Goal: Task Accomplishment & Management: Use online tool/utility

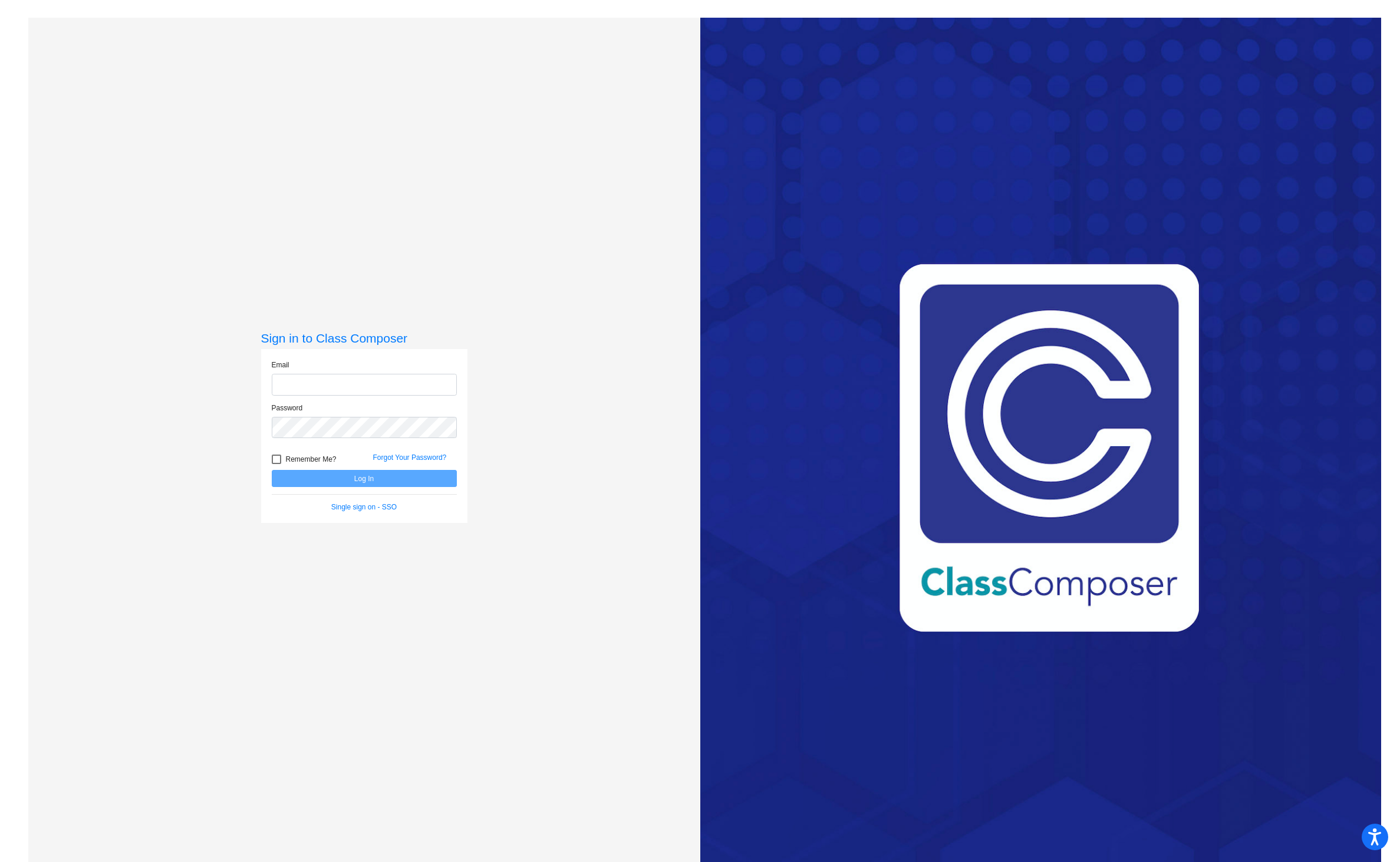
click at [386, 386] on input "email" at bounding box center [364, 384] width 185 height 22
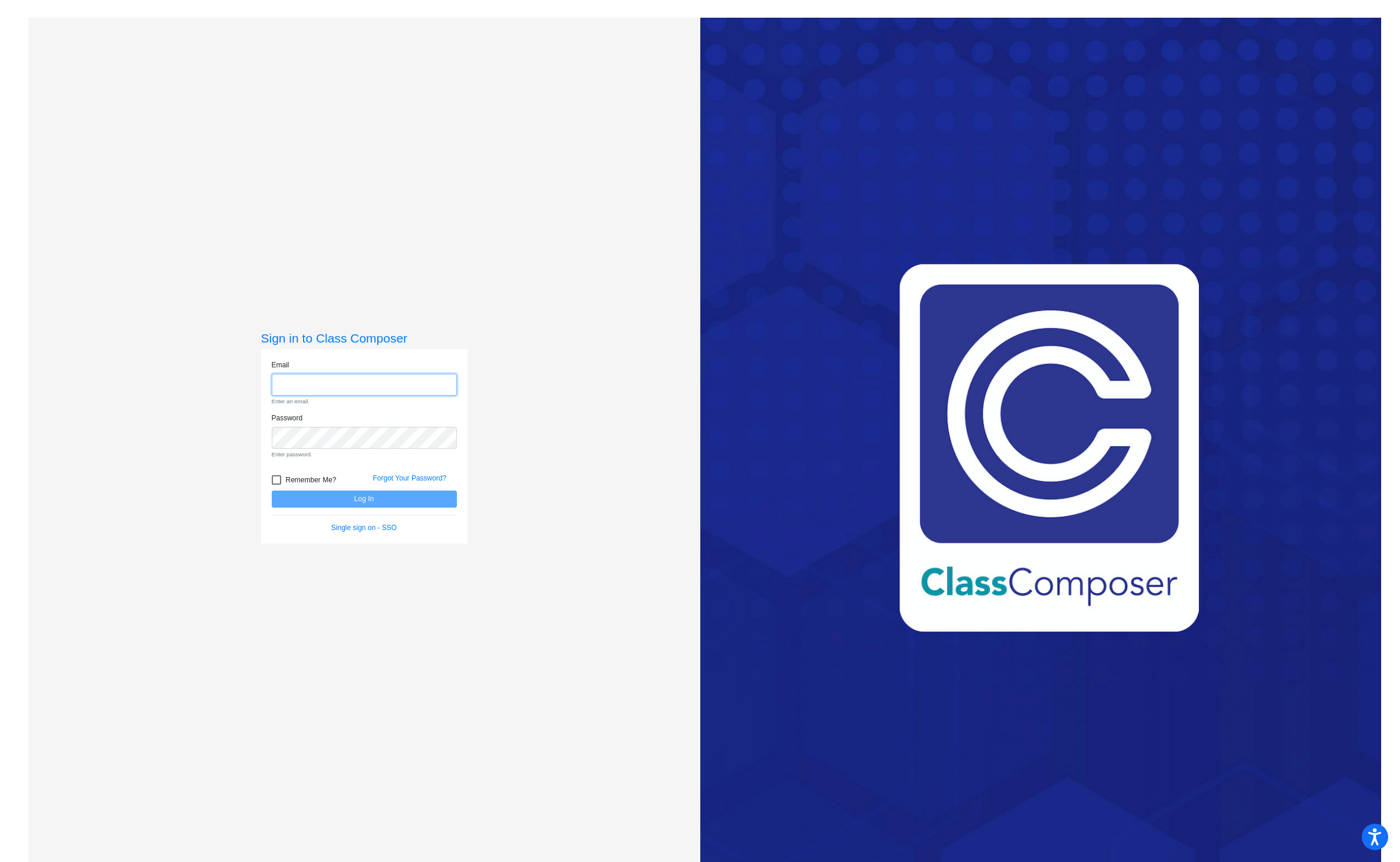
type input "[PERSON_NAME][EMAIL_ADDRESS][PERSON_NAME][DOMAIN_NAME]"
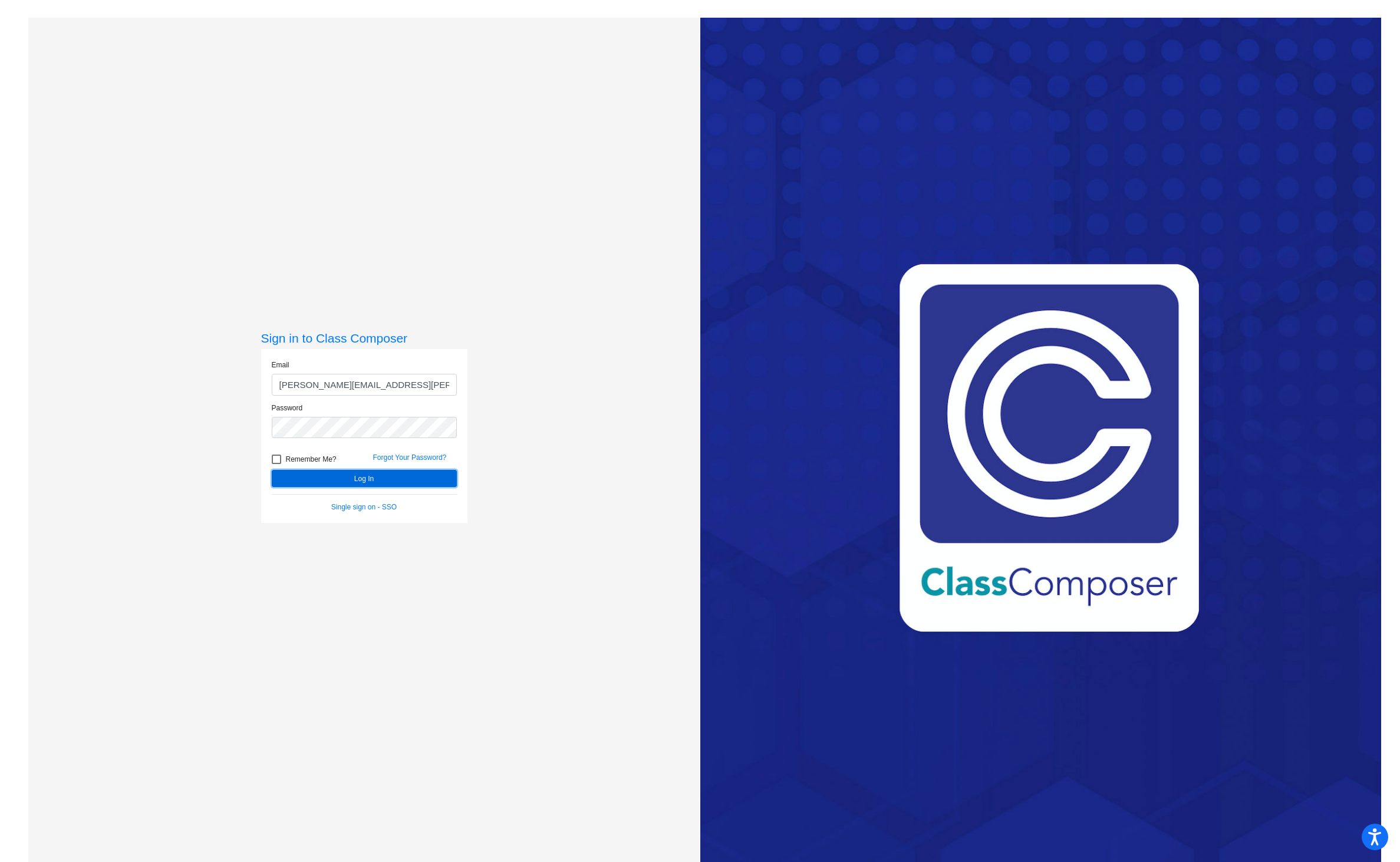
click at [350, 480] on button "Log In" at bounding box center [364, 478] width 185 height 17
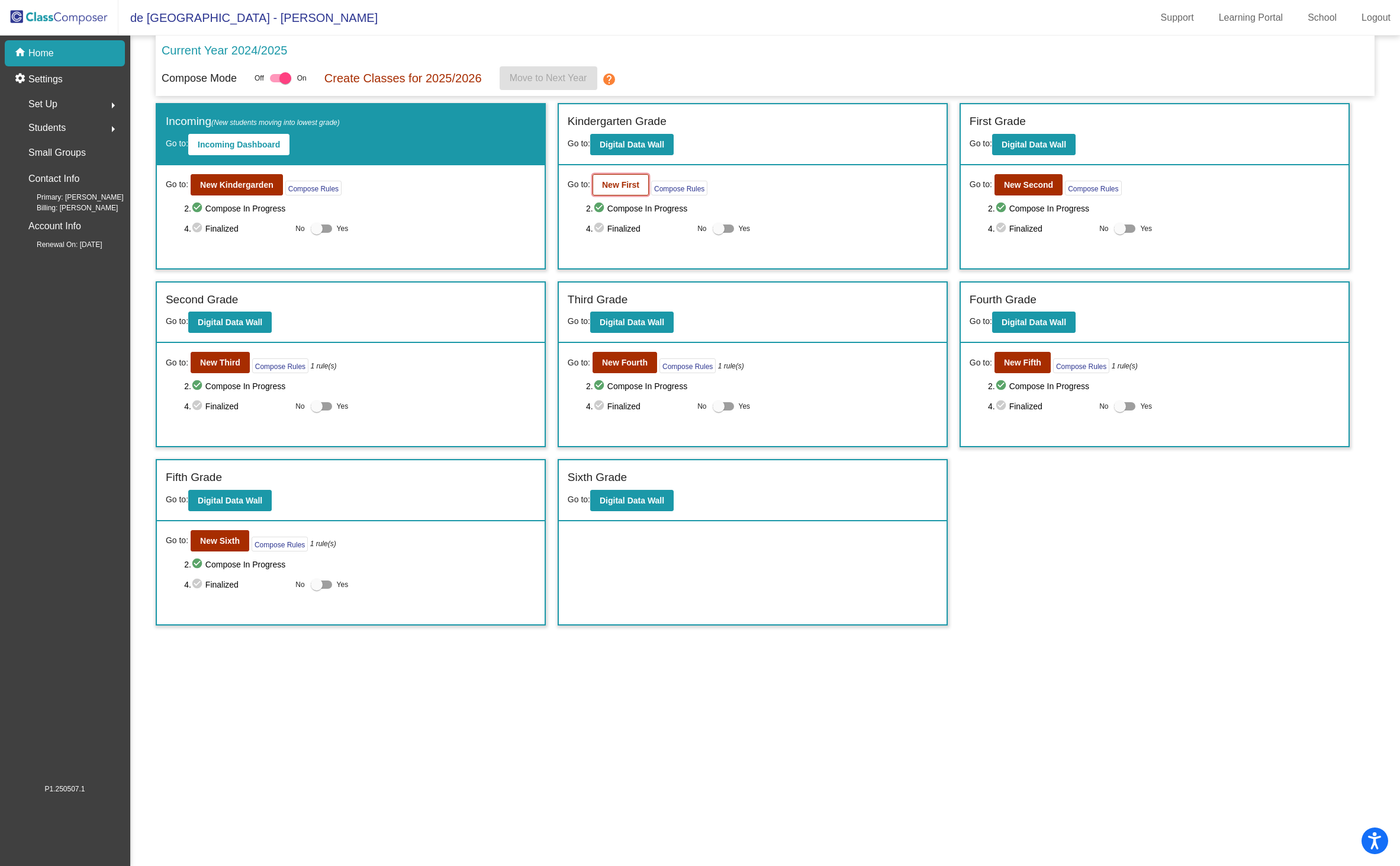
click at [615, 187] on b "New First" at bounding box center [621, 185] width 38 height 10
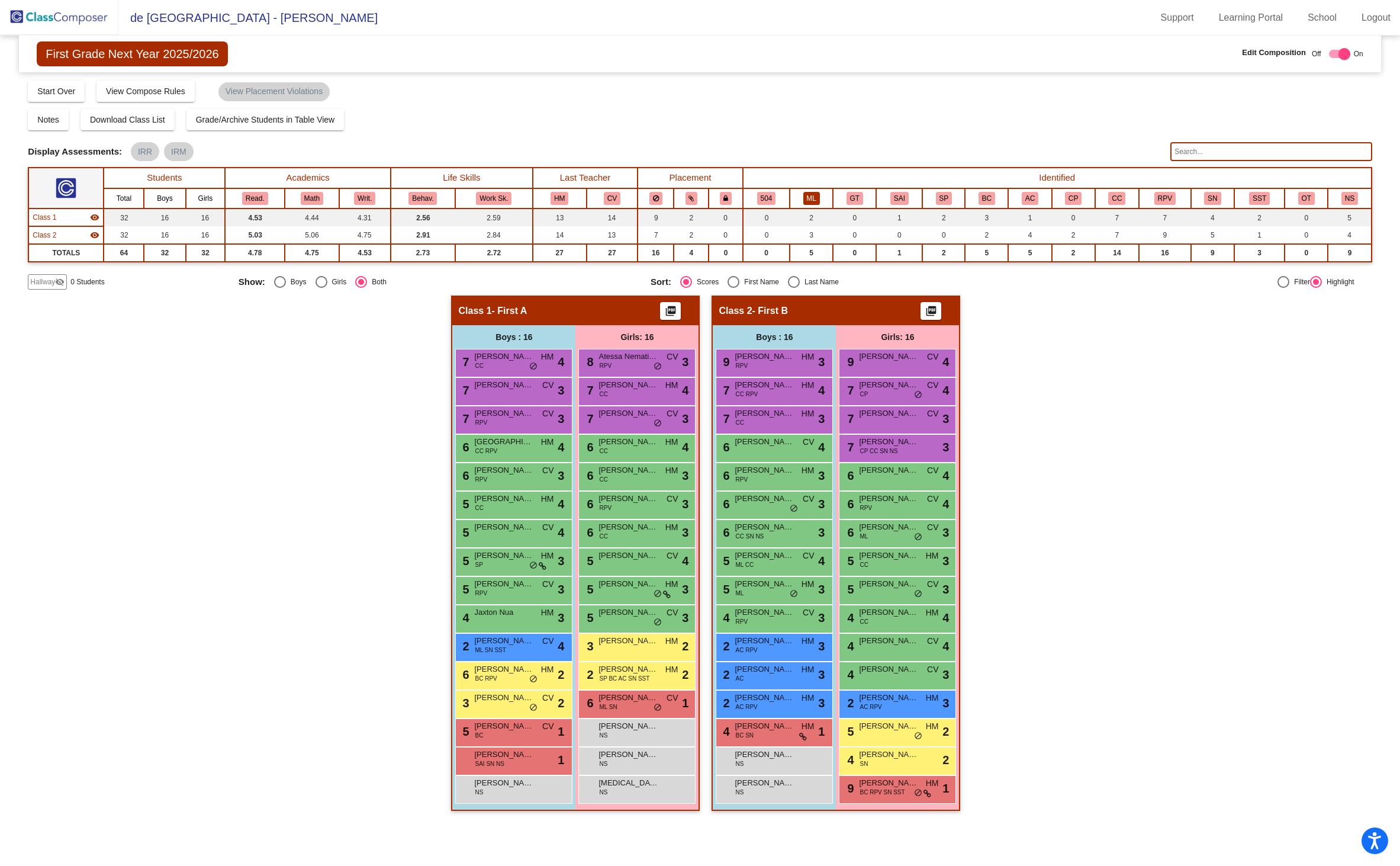
click at [810, 198] on button "ML" at bounding box center [812, 197] width 17 height 13
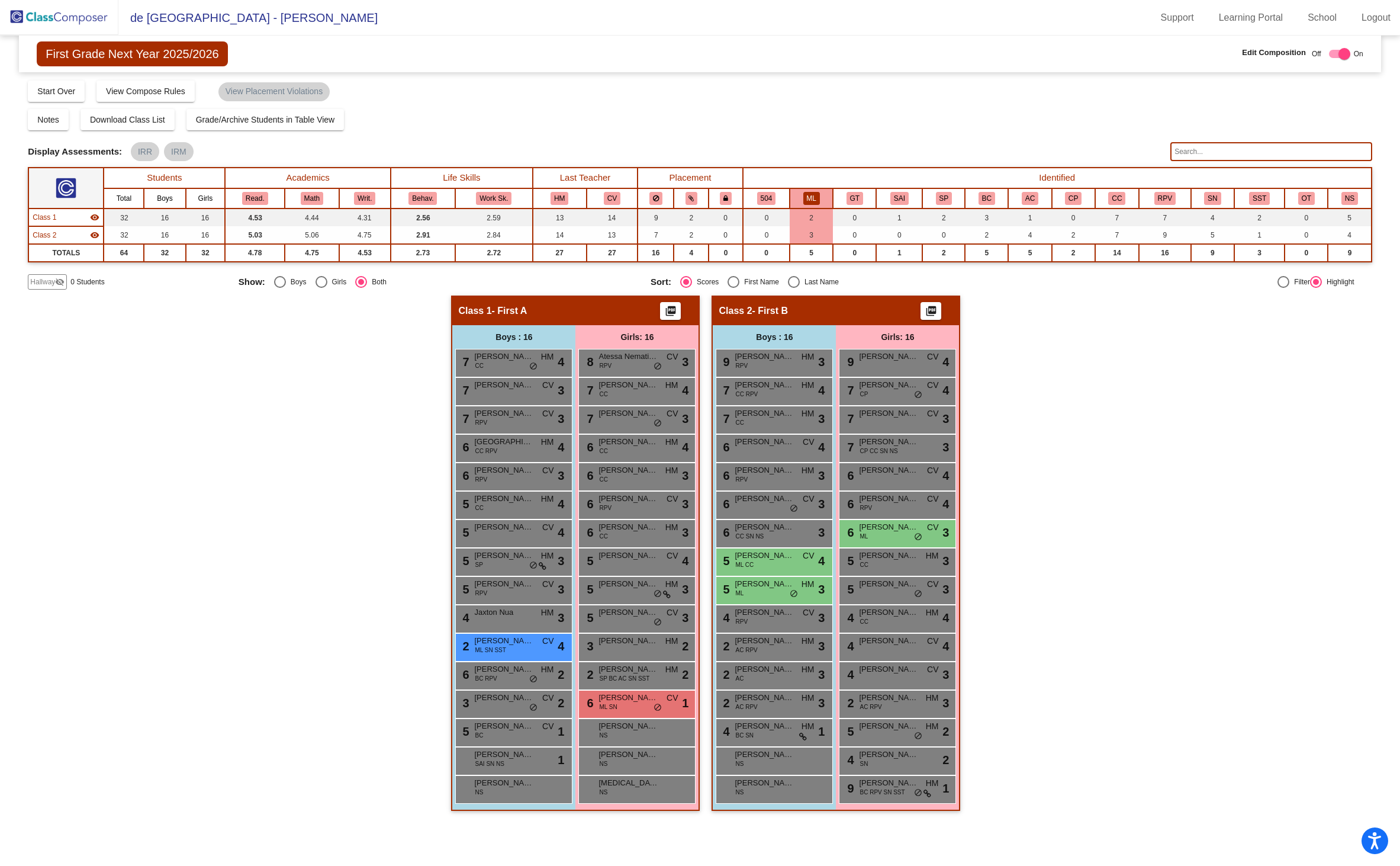
click at [1204, 155] on input "text" at bounding box center [1271, 151] width 201 height 19
click at [816, 198] on button "ML" at bounding box center [812, 197] width 17 height 13
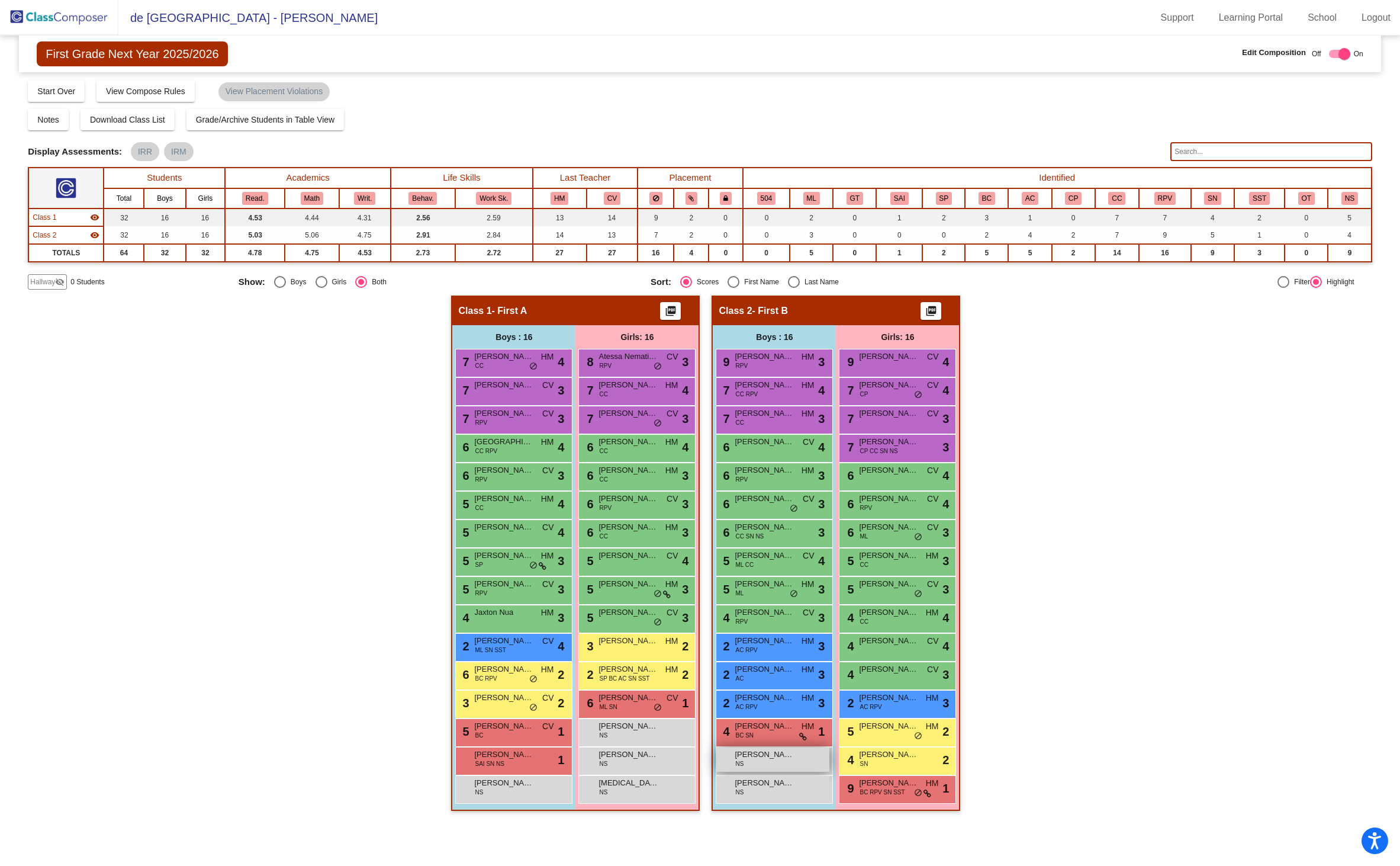
click at [778, 762] on div "[PERSON_NAME] NS lock do_not_disturb_alt" at bounding box center [773, 759] width 114 height 25
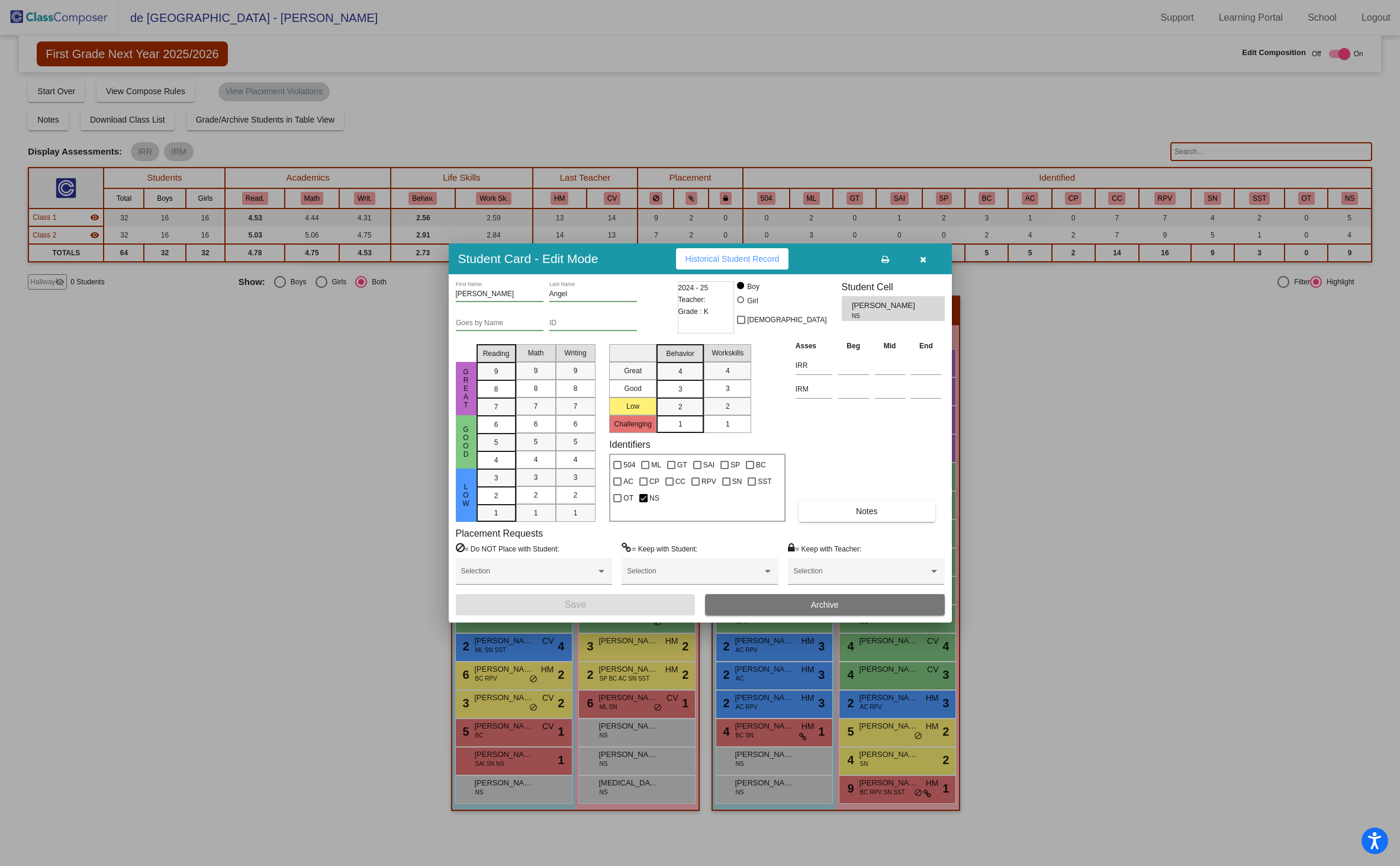
drag, startPoint x: 921, startPoint y: 261, endPoint x: 922, endPoint y: 267, distance: 6.1
click at [922, 264] on icon "button" at bounding box center [923, 259] width 7 height 8
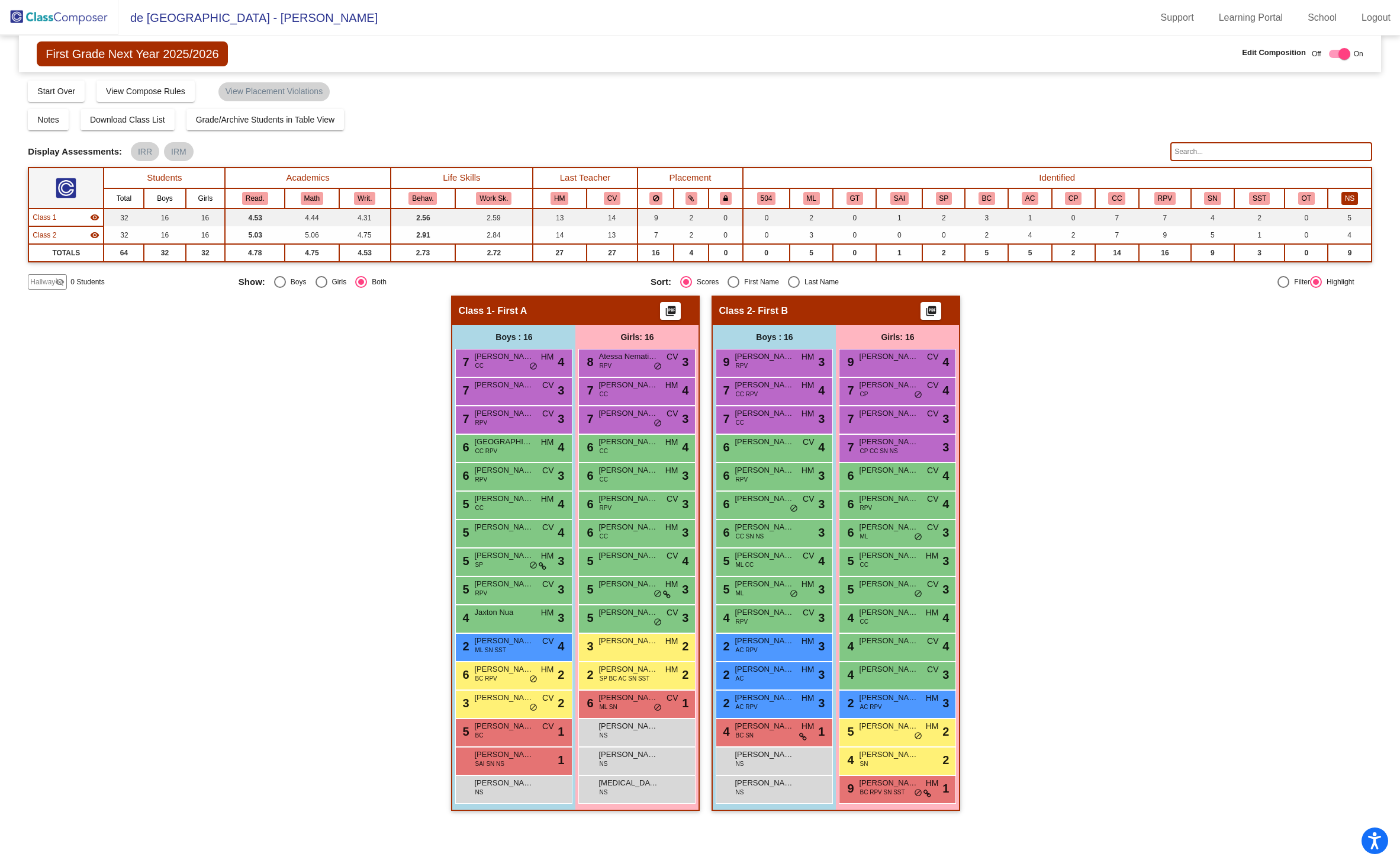
click at [1347, 197] on button "NS" at bounding box center [1350, 197] width 17 height 13
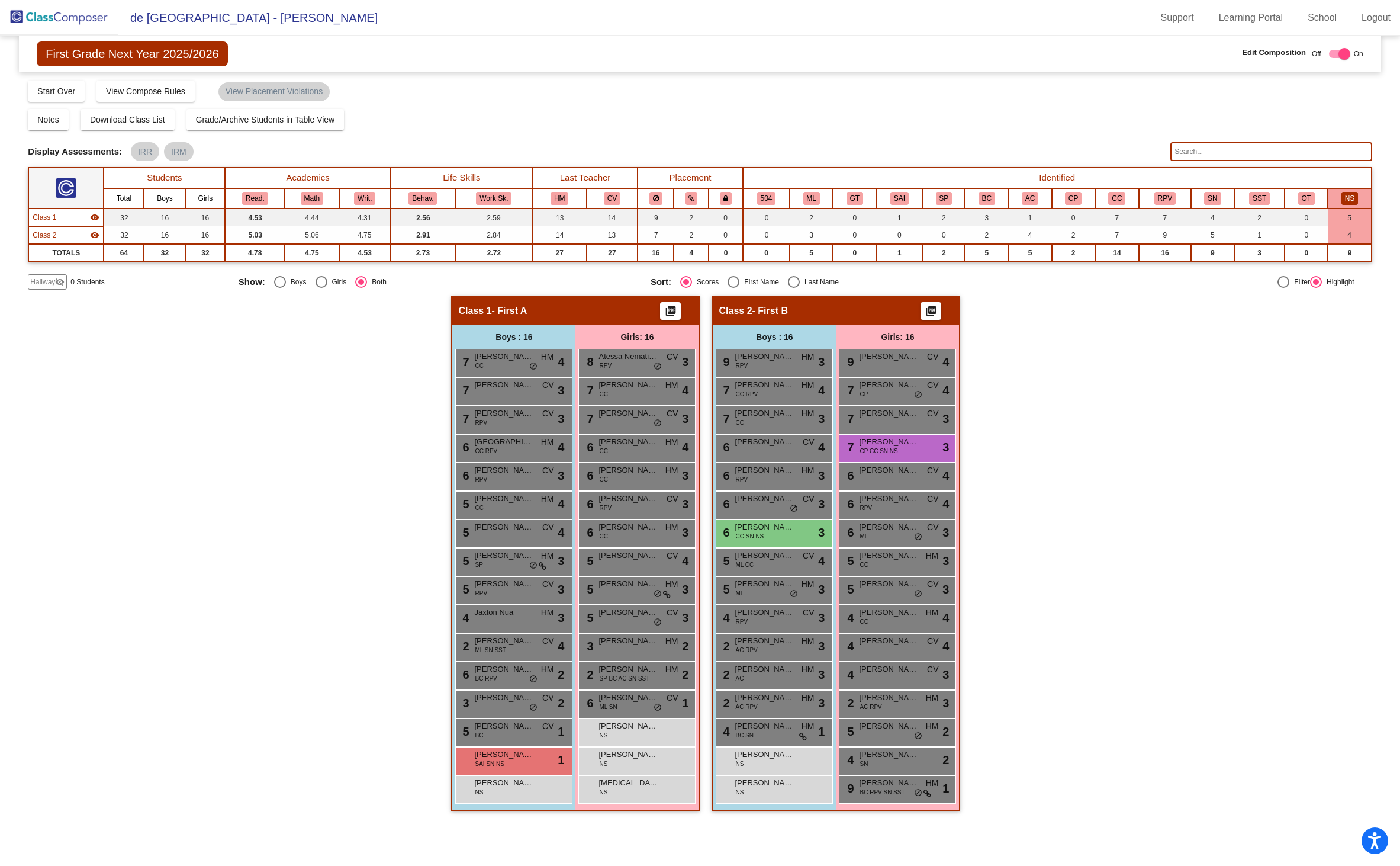
click at [1354, 201] on button "NS" at bounding box center [1350, 197] width 17 height 13
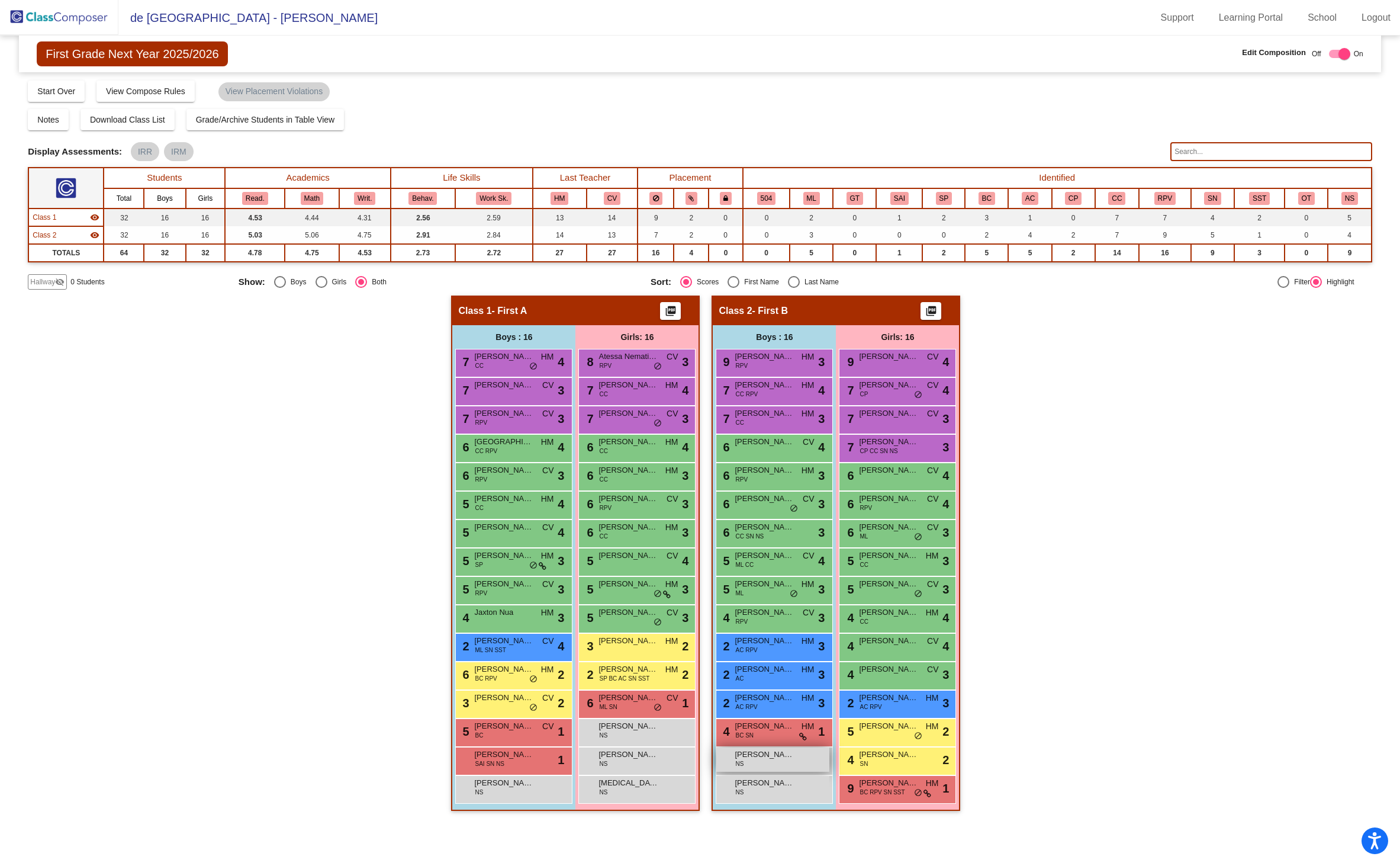
click at [743, 752] on span "[PERSON_NAME]" at bounding box center [764, 754] width 59 height 12
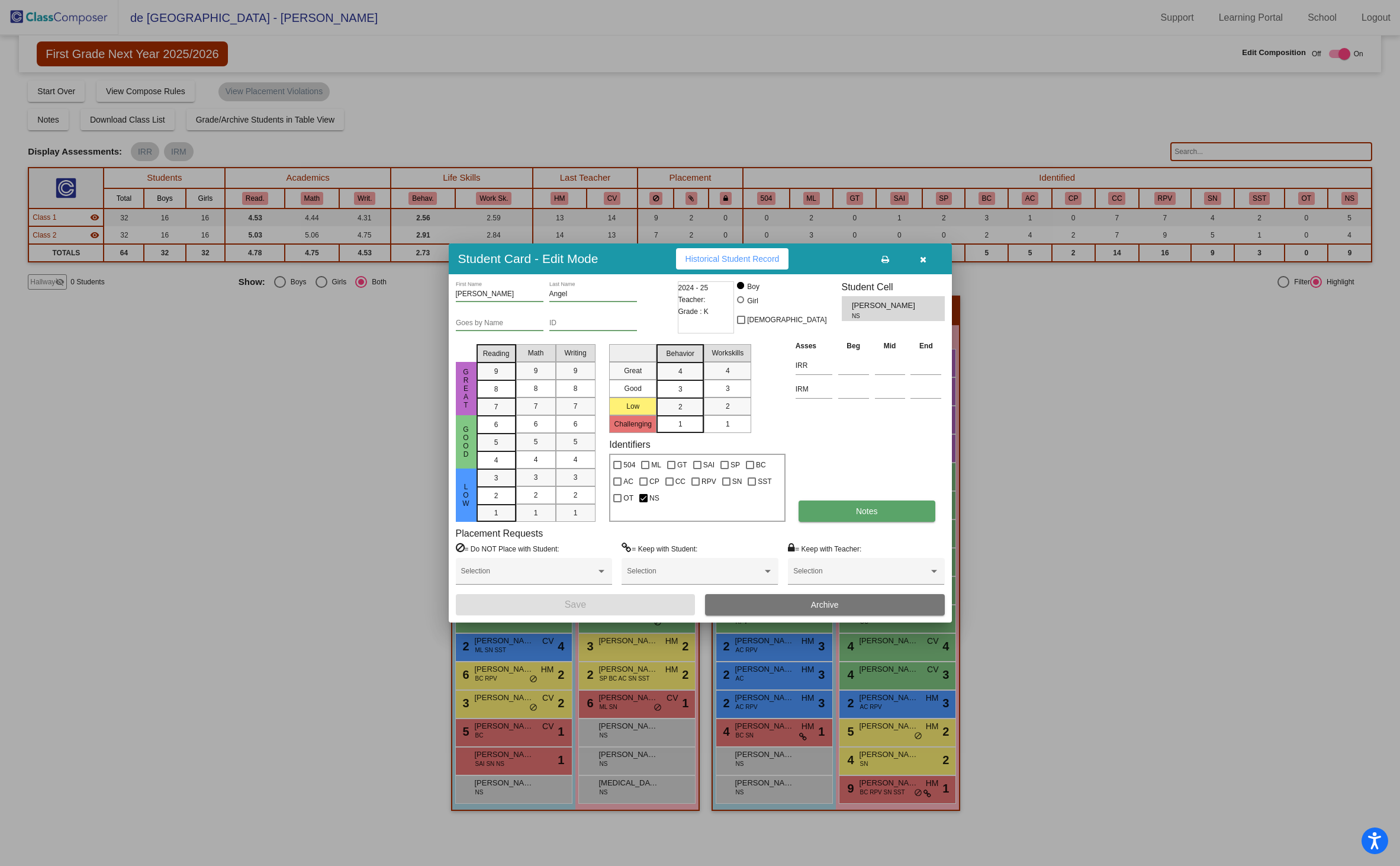
click at [858, 512] on span "Notes" at bounding box center [867, 512] width 22 height 10
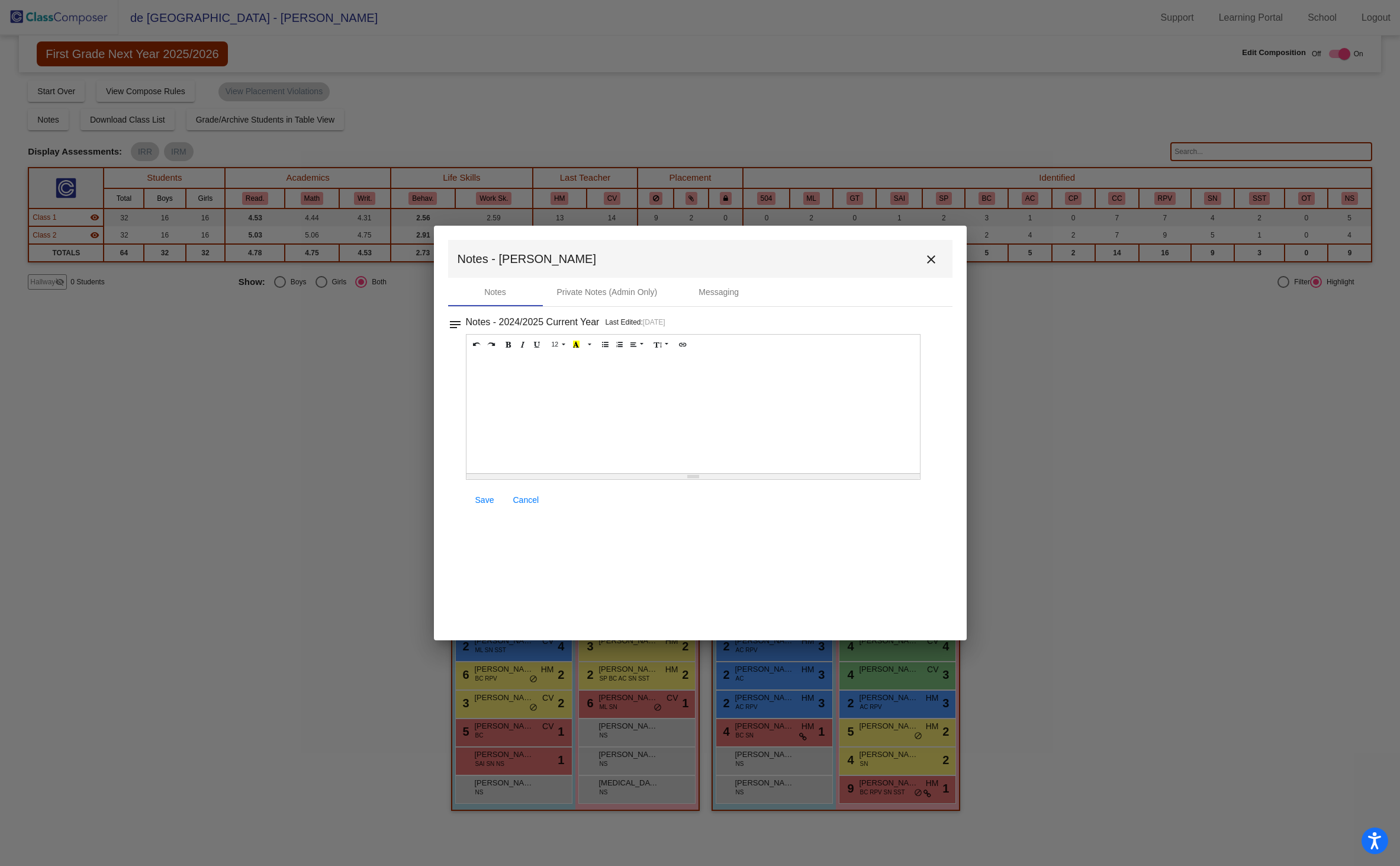
drag, startPoint x: 929, startPoint y: 260, endPoint x: 937, endPoint y: 281, distance: 22.5
click at [929, 261] on mat-icon "close" at bounding box center [931, 259] width 14 height 14
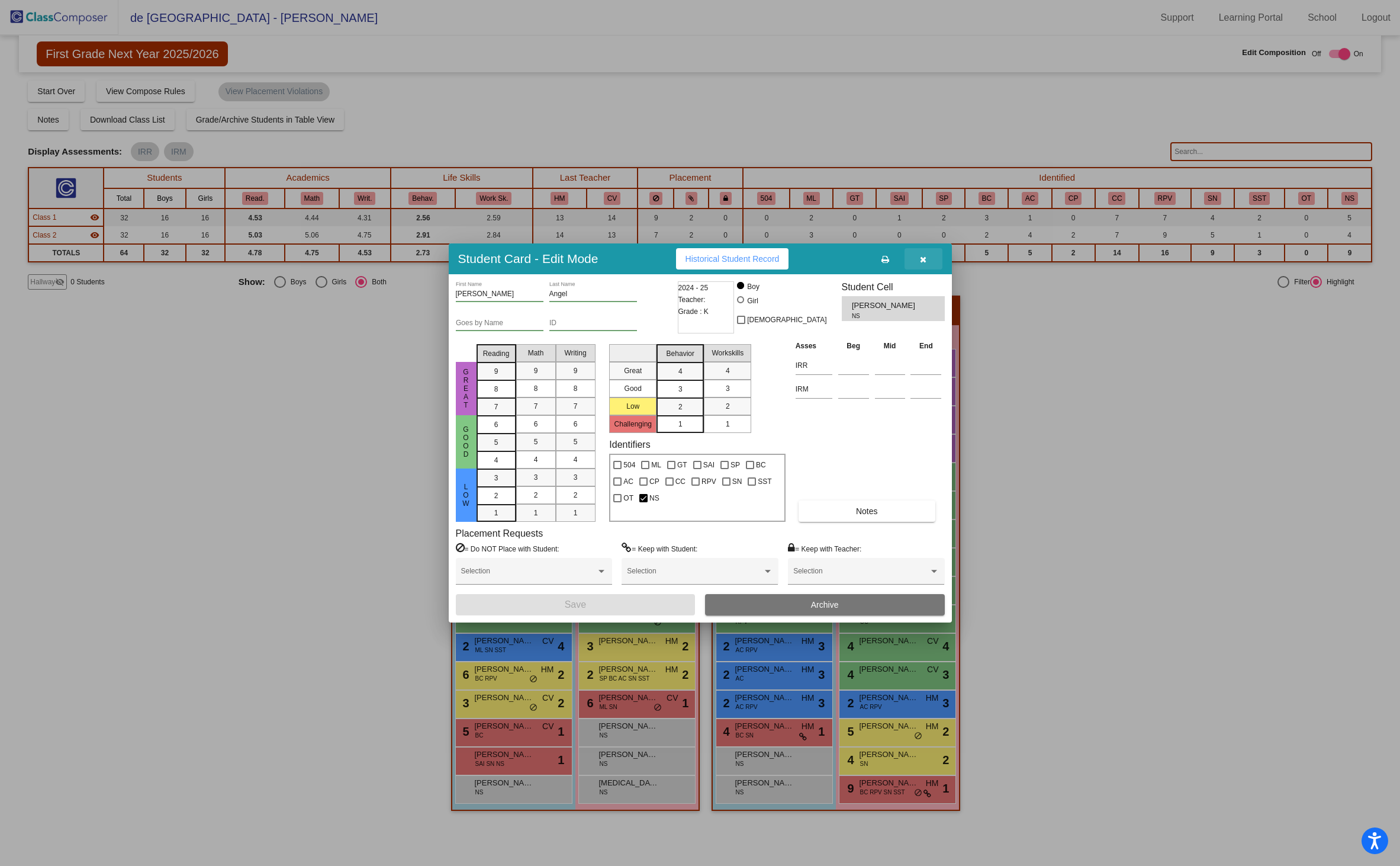
click at [923, 257] on icon "button" at bounding box center [923, 259] width 7 height 8
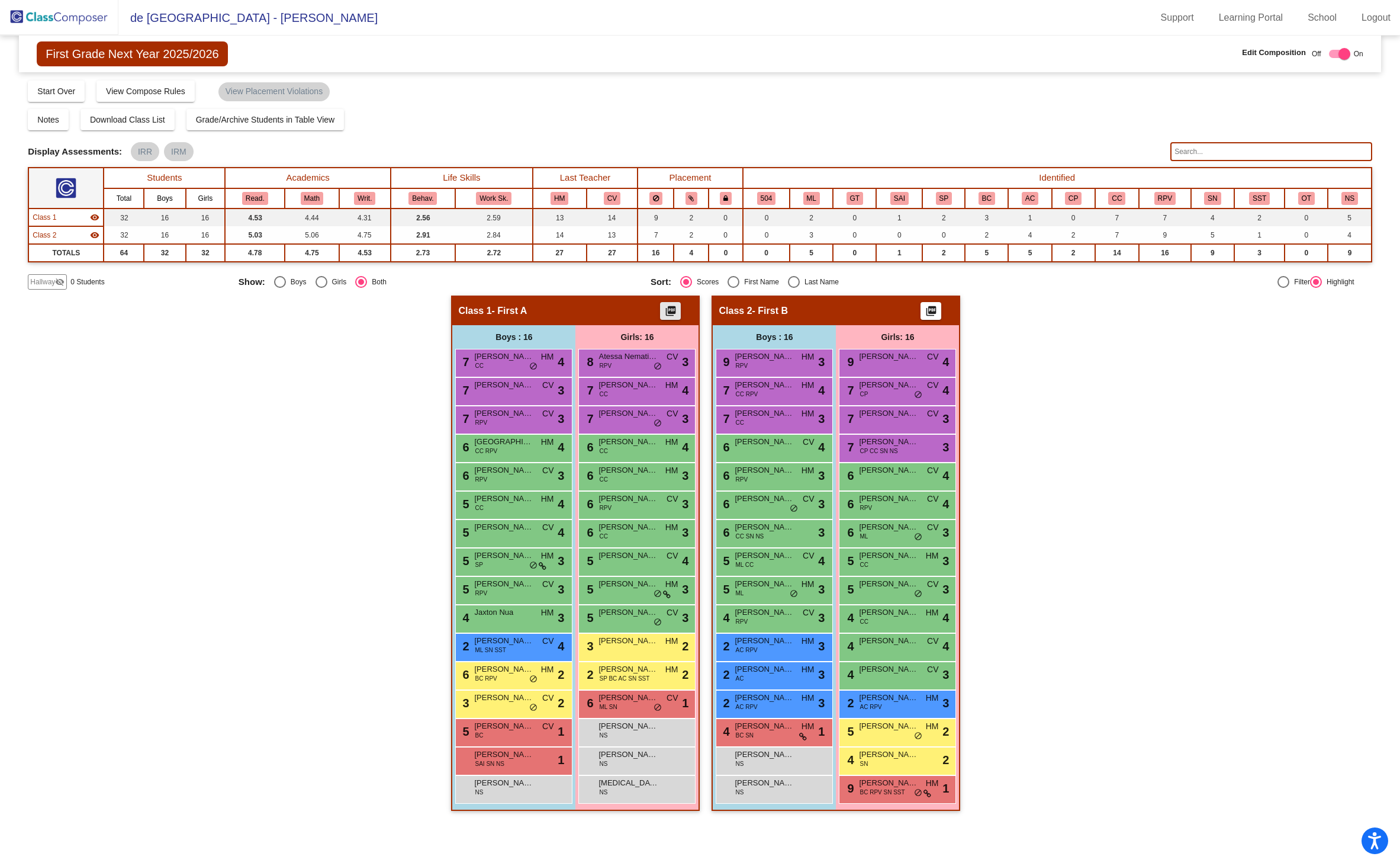
click at [672, 305] on mat-icon "picture_as_pdf" at bounding box center [670, 313] width 14 height 17
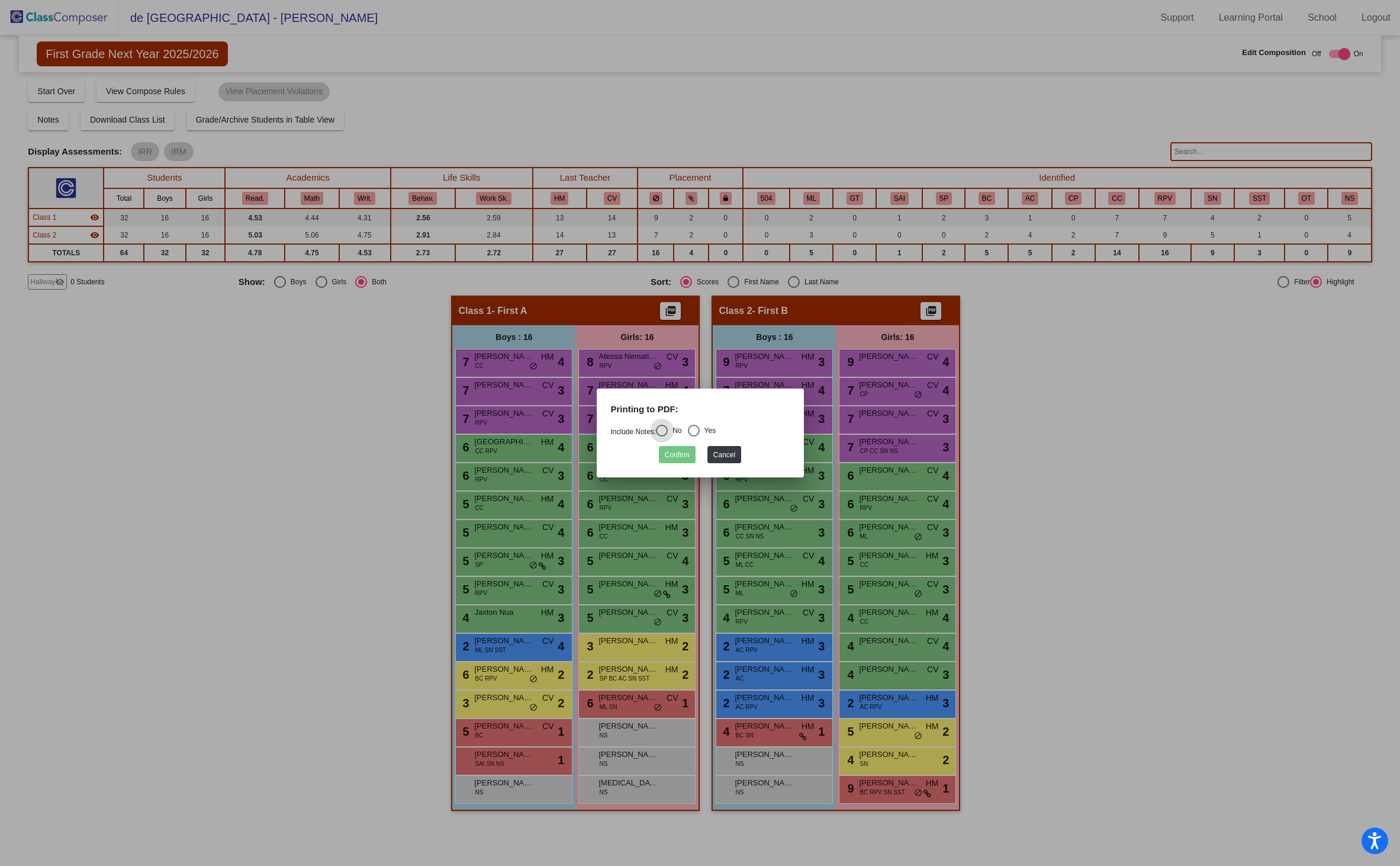
click at [697, 428] on div "Select an option" at bounding box center [694, 431] width 12 height 12
click at [694, 436] on input "Yes" at bounding box center [693, 436] width 1 height 1
radio input "true"
click at [672, 461] on button "Confirm" at bounding box center [676, 454] width 37 height 17
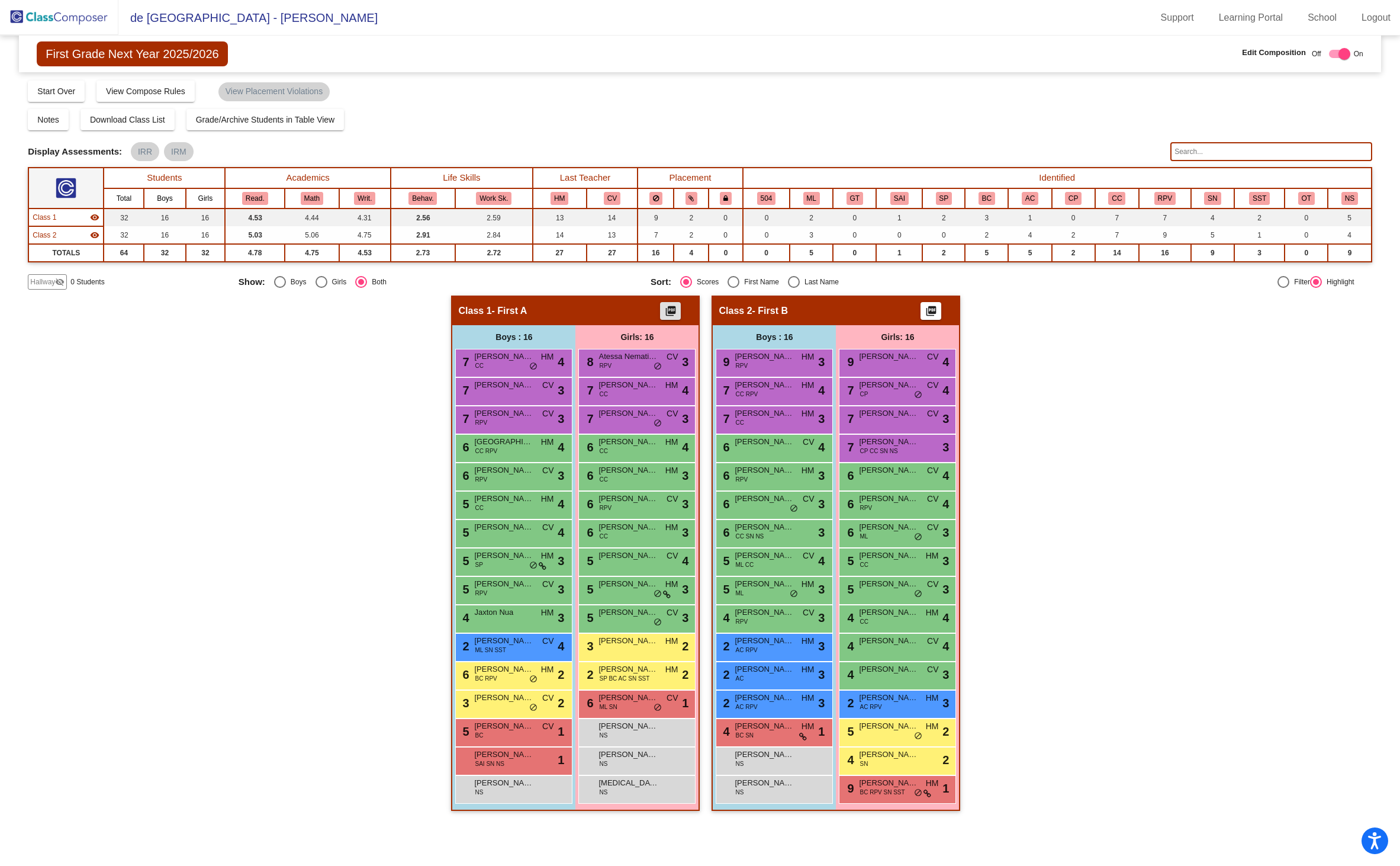
click at [931, 308] on mat-icon "picture_as_pdf" at bounding box center [931, 313] width 14 height 17
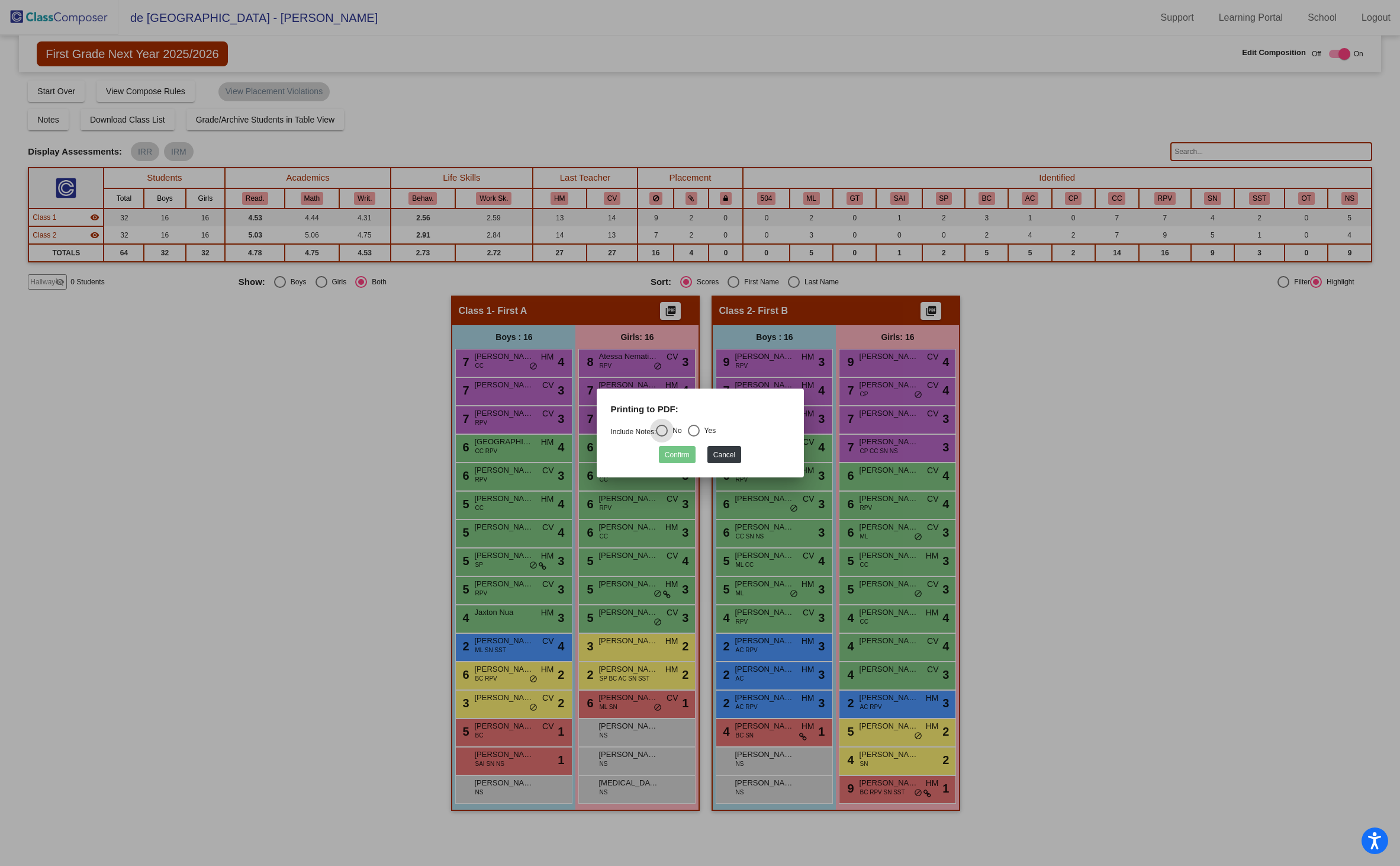
click at [700, 429] on div "Select an option" at bounding box center [694, 431] width 12 height 12
click at [694, 436] on input "Yes" at bounding box center [693, 436] width 1 height 1
radio input "true"
click at [684, 456] on button "Confirm" at bounding box center [676, 454] width 37 height 17
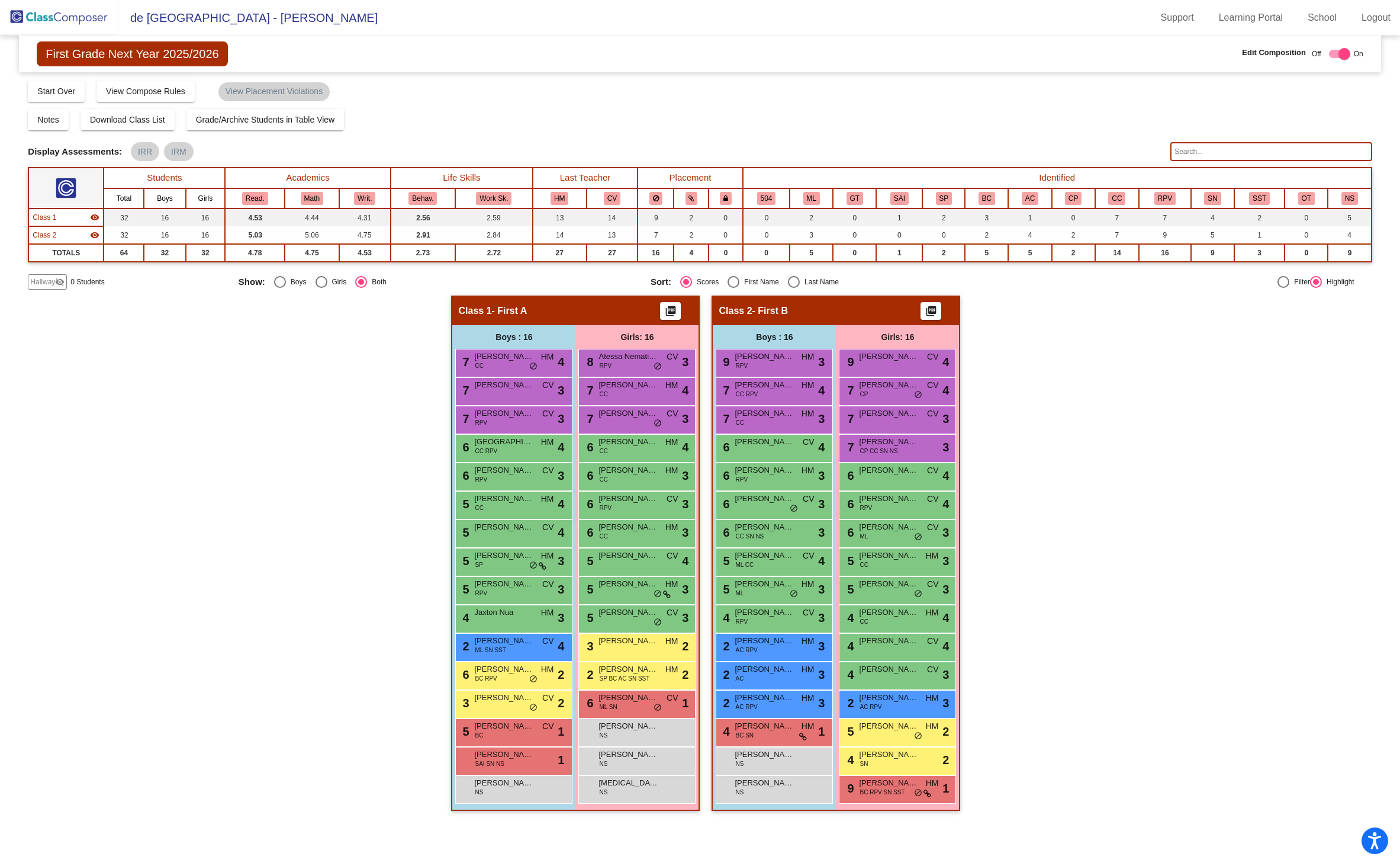
click at [73, 16] on img at bounding box center [59, 17] width 118 height 35
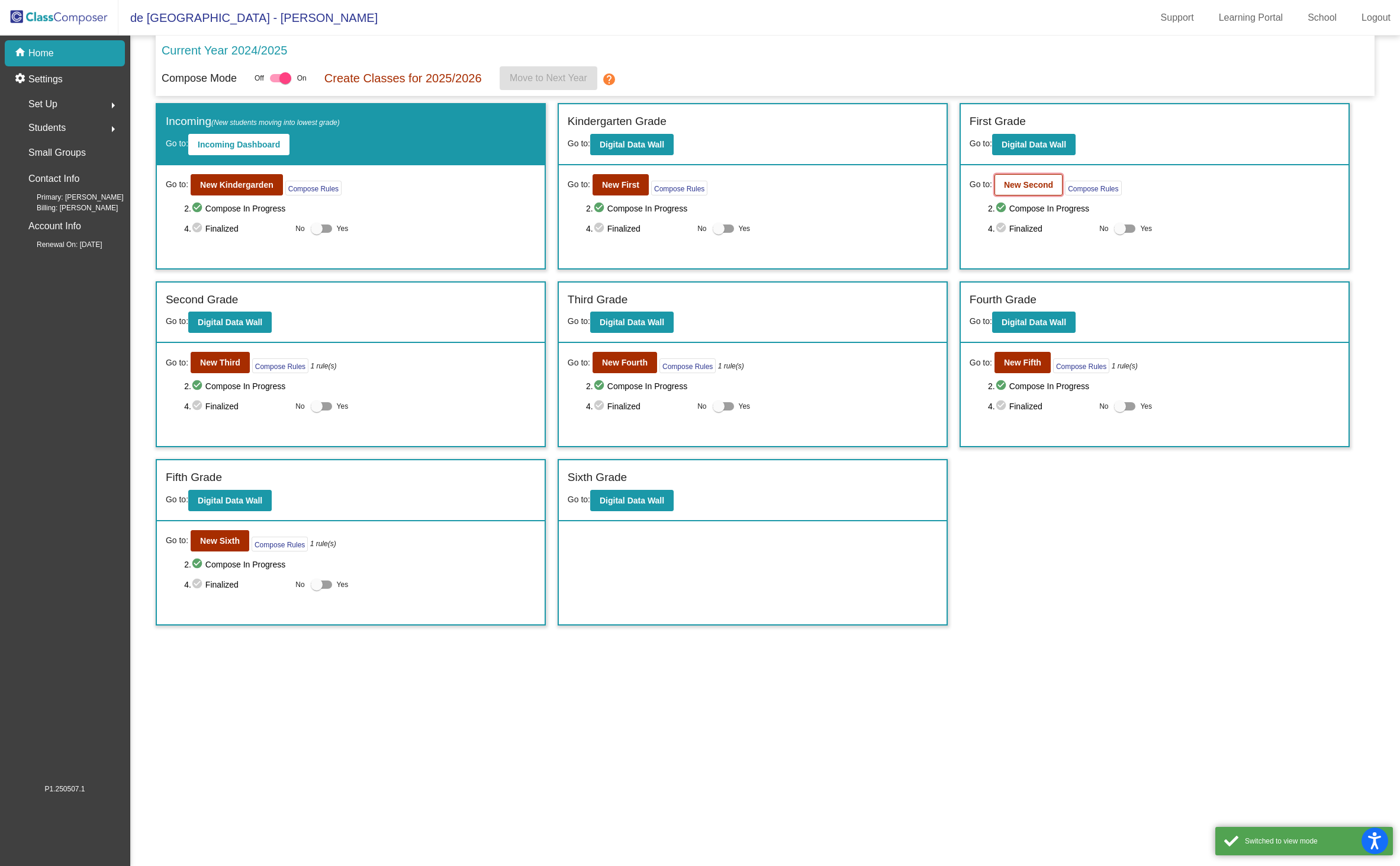
click at [1022, 183] on b "New Second" at bounding box center [1029, 185] width 49 height 10
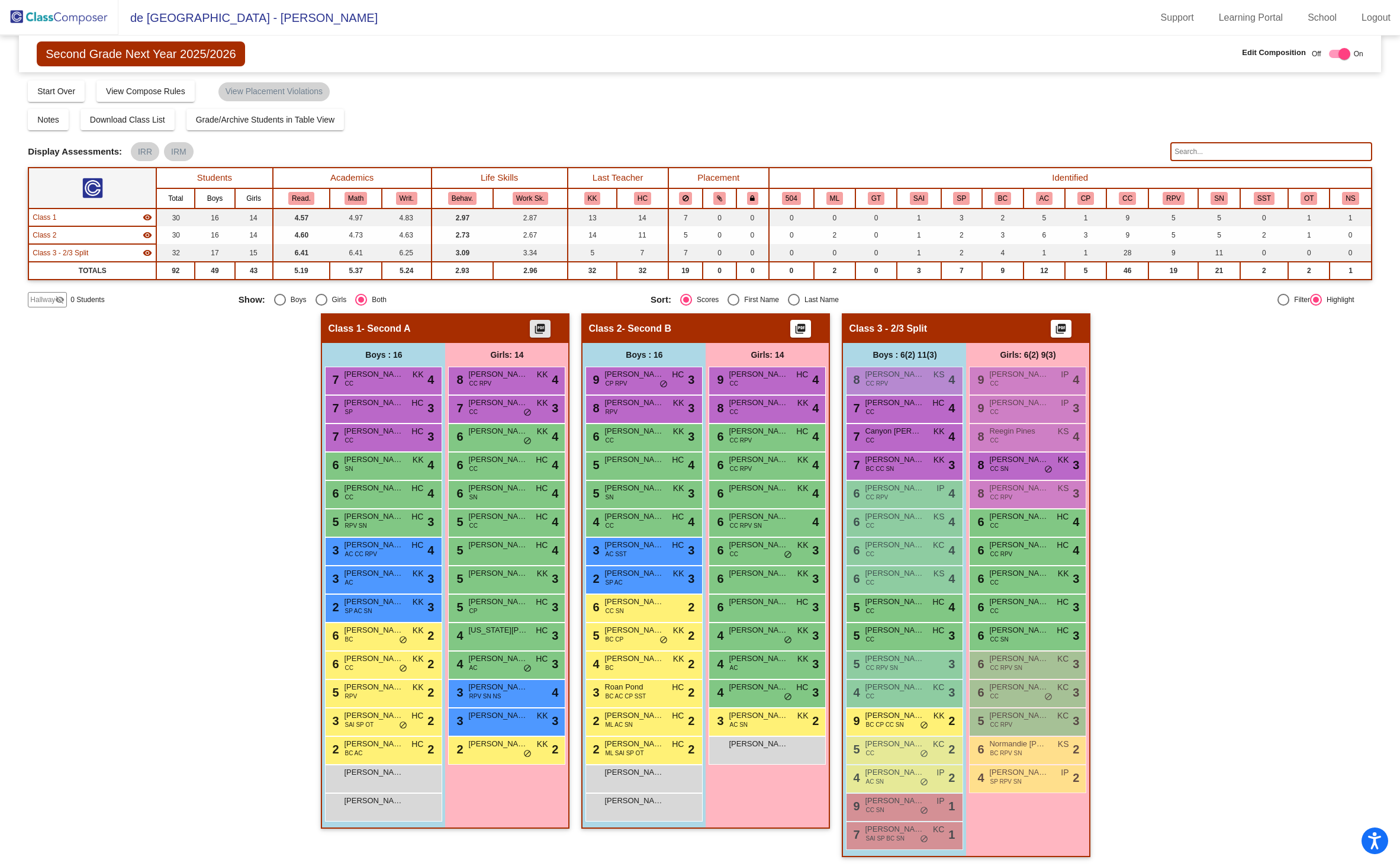
click at [541, 328] on mat-icon "picture_as_pdf" at bounding box center [540, 331] width 14 height 17
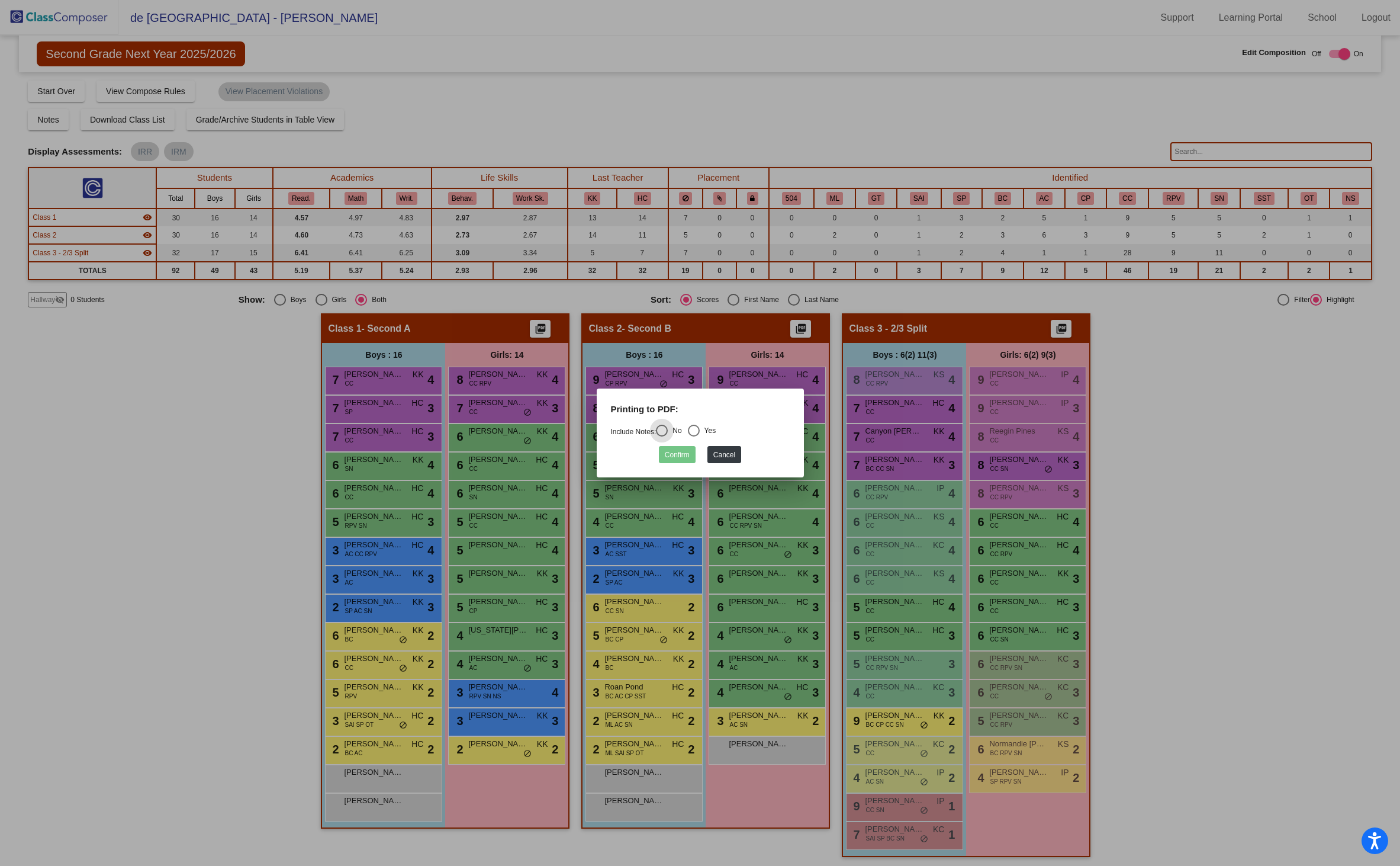
click at [695, 432] on div "Select an option" at bounding box center [694, 431] width 12 height 12
click at [694, 436] on input "Yes" at bounding box center [693, 436] width 1 height 1
radio input "true"
click at [673, 453] on button "Confirm" at bounding box center [676, 454] width 37 height 17
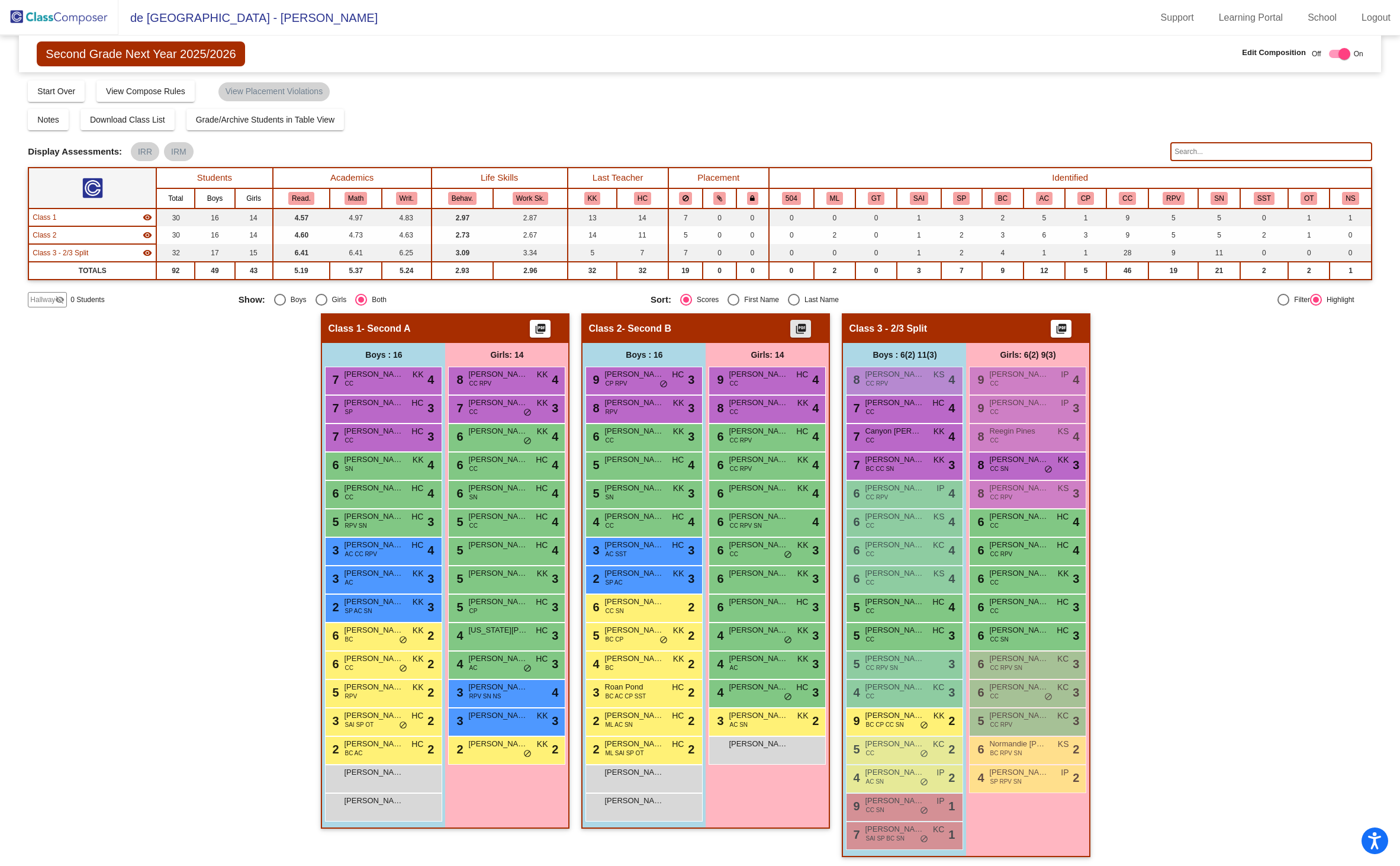
click at [794, 326] on mat-icon "picture_as_pdf" at bounding box center [801, 331] width 14 height 17
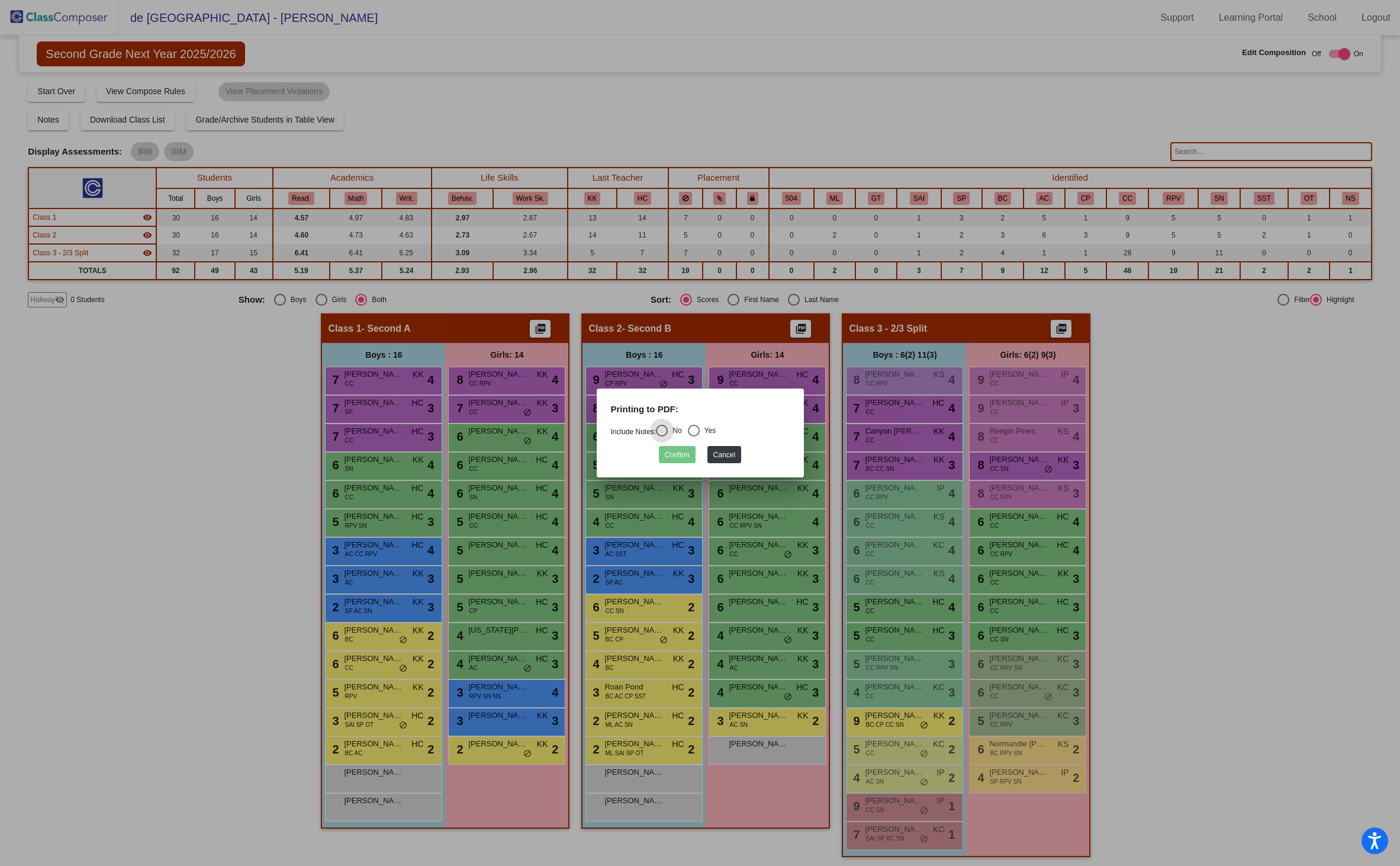
click at [698, 430] on div "Select an option" at bounding box center [694, 431] width 12 height 12
click at [694, 436] on input "Yes" at bounding box center [693, 436] width 1 height 1
radio input "true"
click at [678, 455] on button "Confirm" at bounding box center [676, 454] width 37 height 17
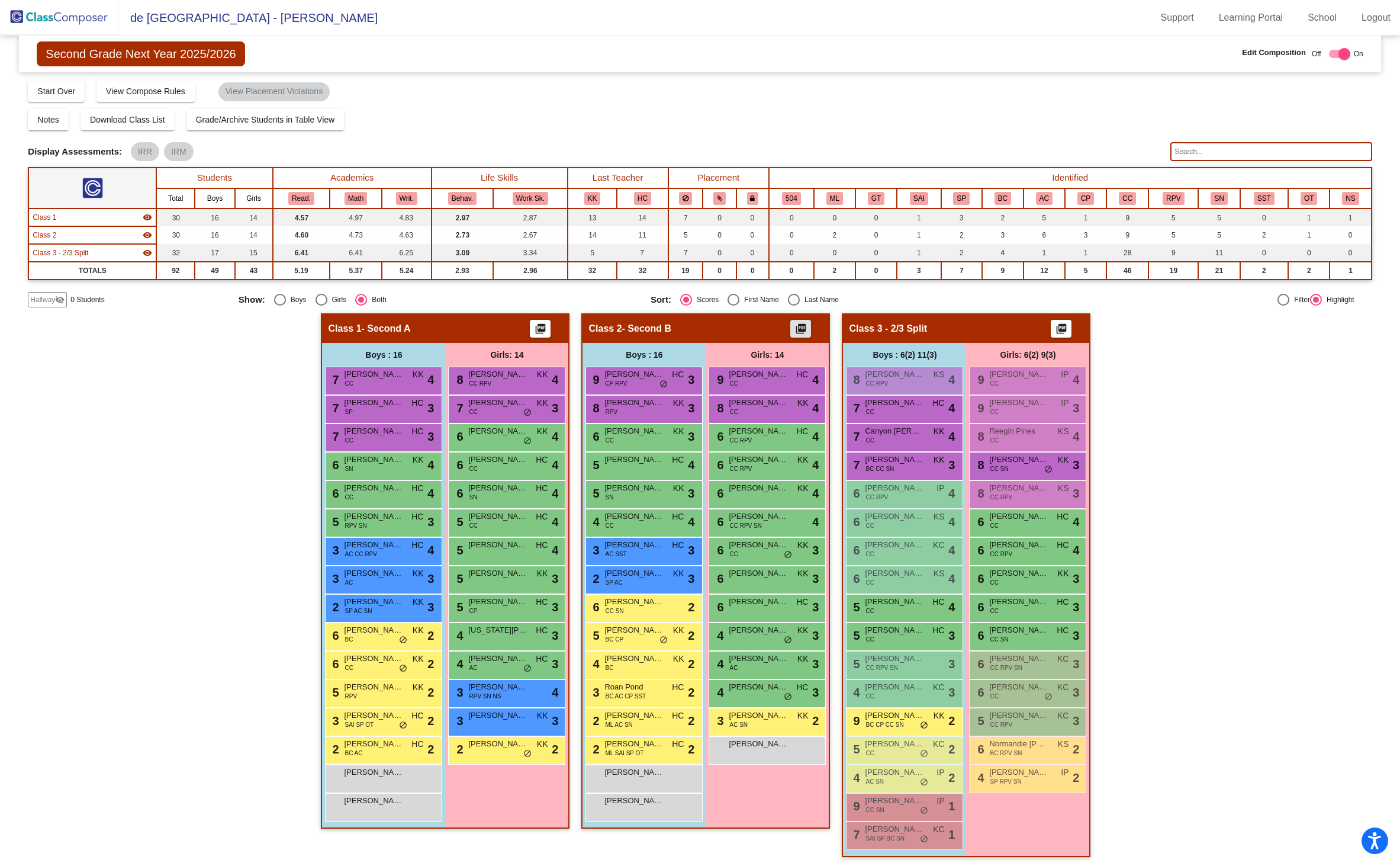
click at [73, 16] on img at bounding box center [59, 17] width 118 height 35
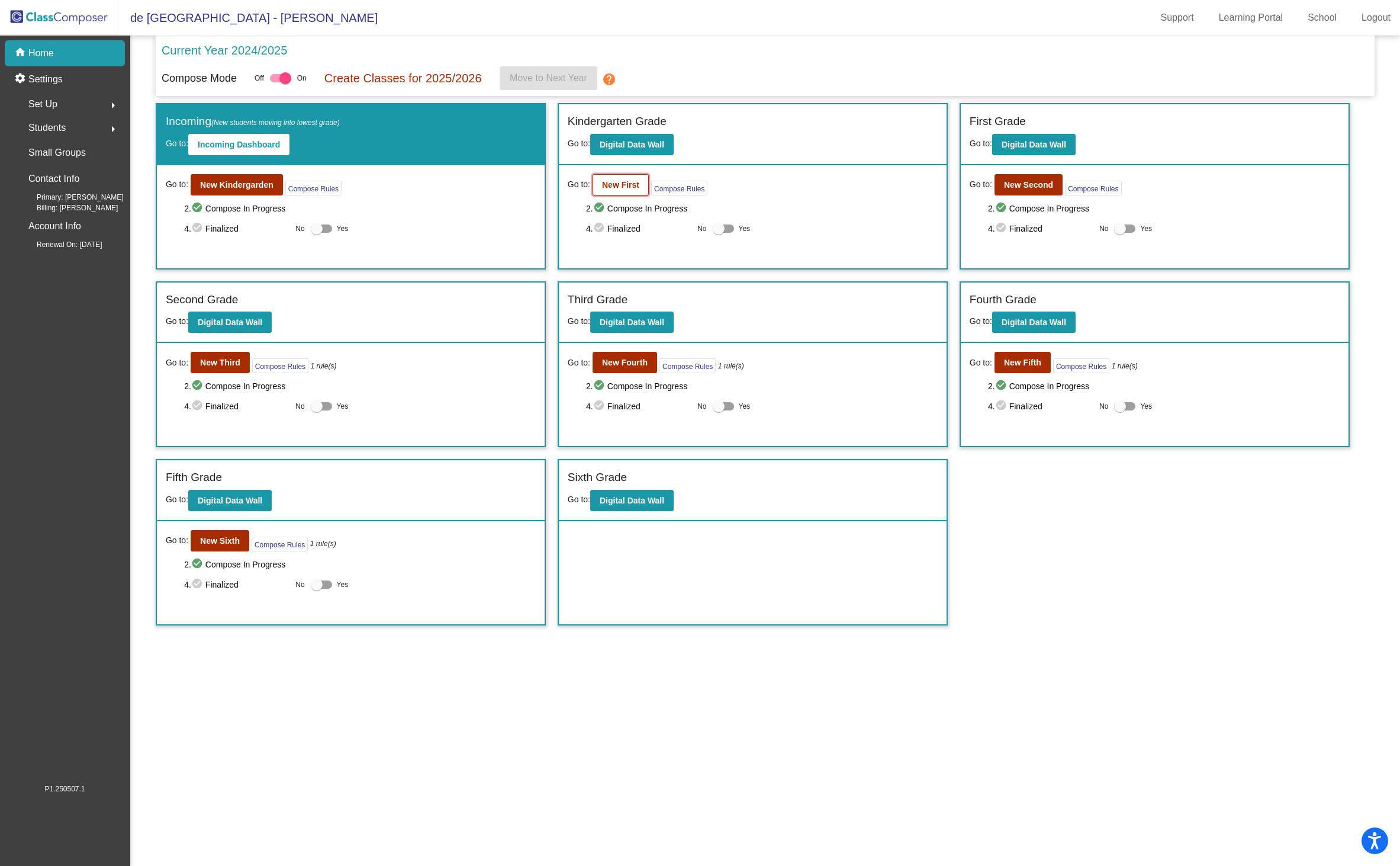
click at [633, 189] on b "New First" at bounding box center [621, 185] width 38 height 10
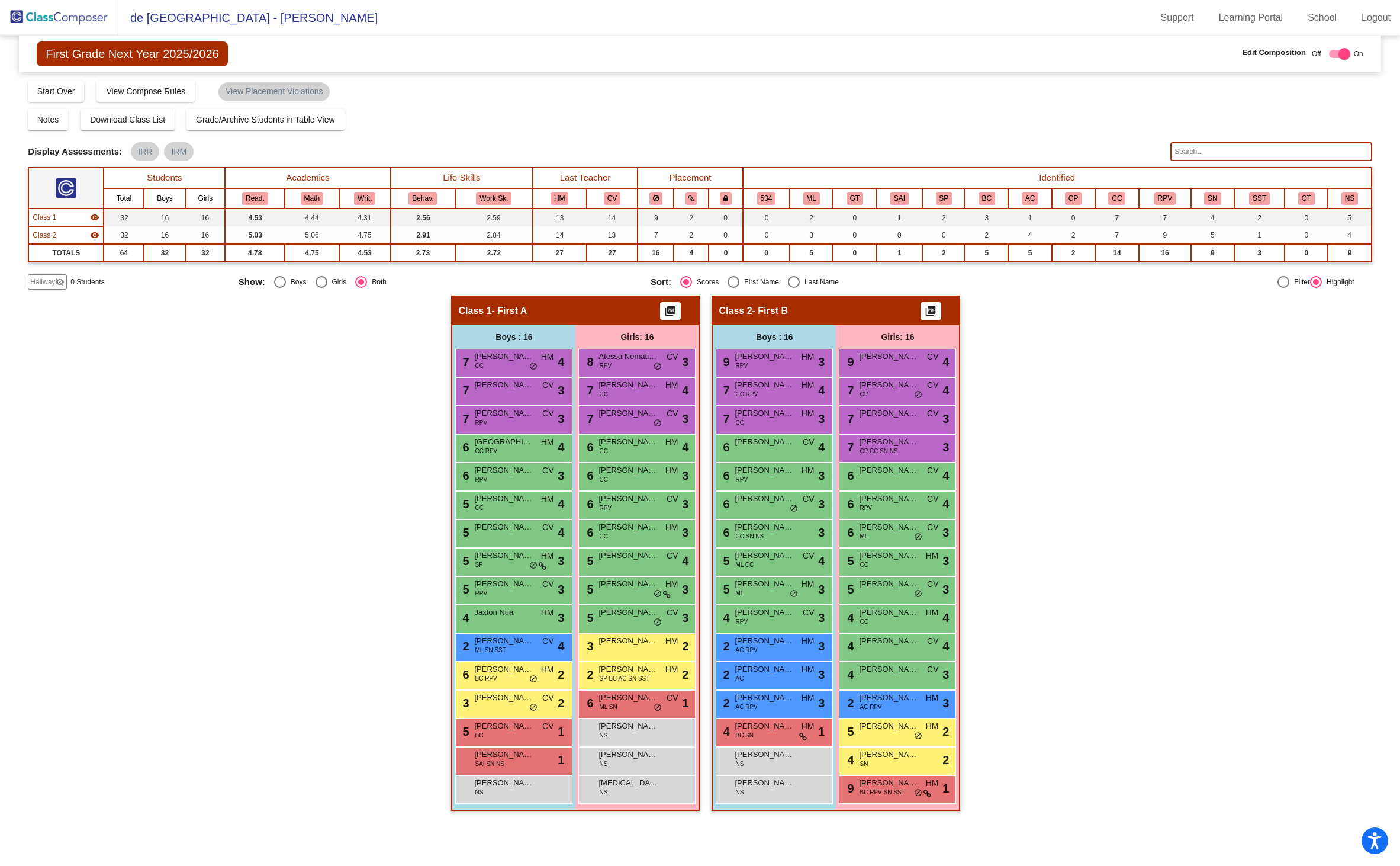
click at [1208, 150] on input "text" at bounding box center [1271, 151] width 201 height 19
type input "e"
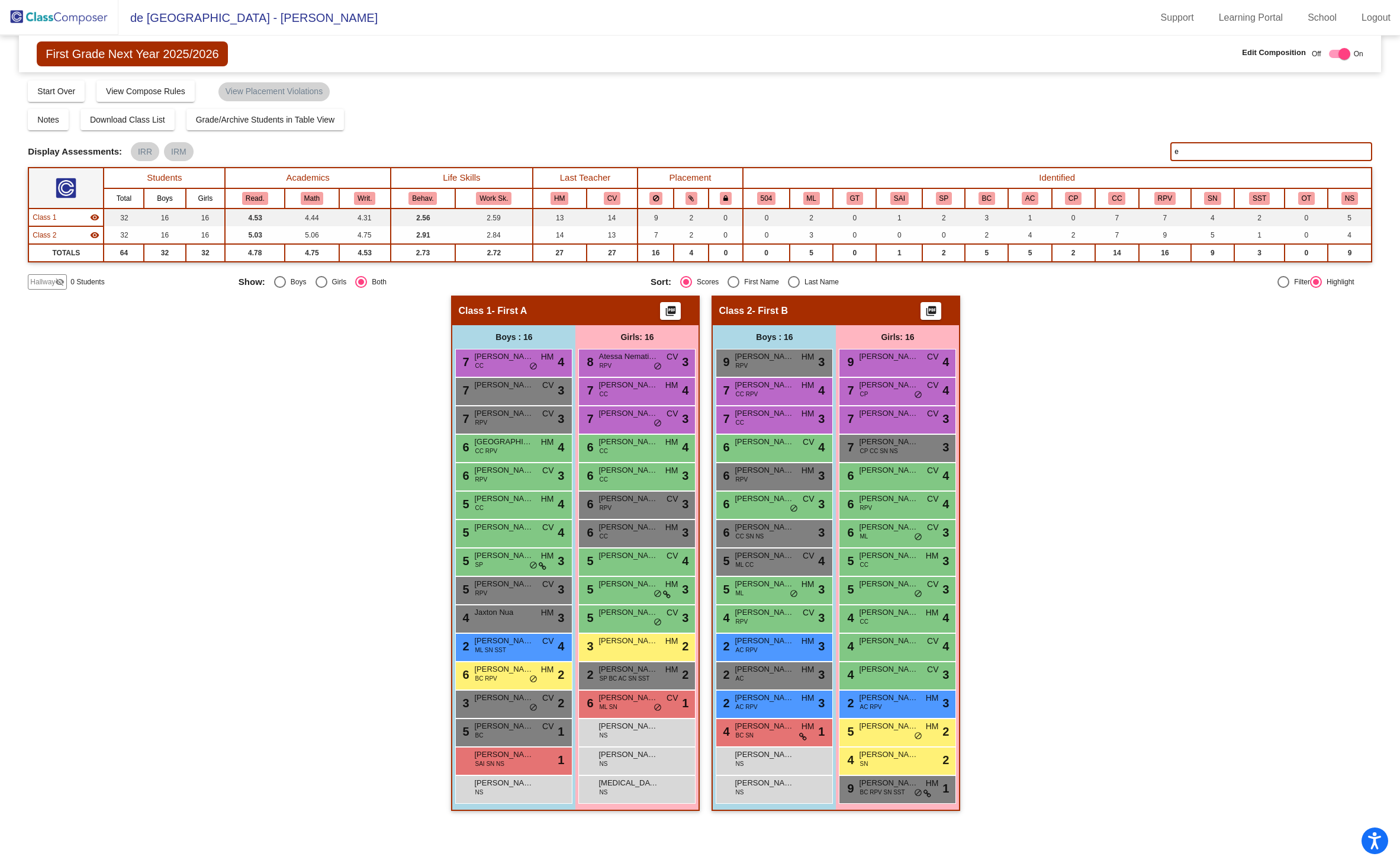
click at [1228, 155] on input "e" at bounding box center [1271, 151] width 201 height 19
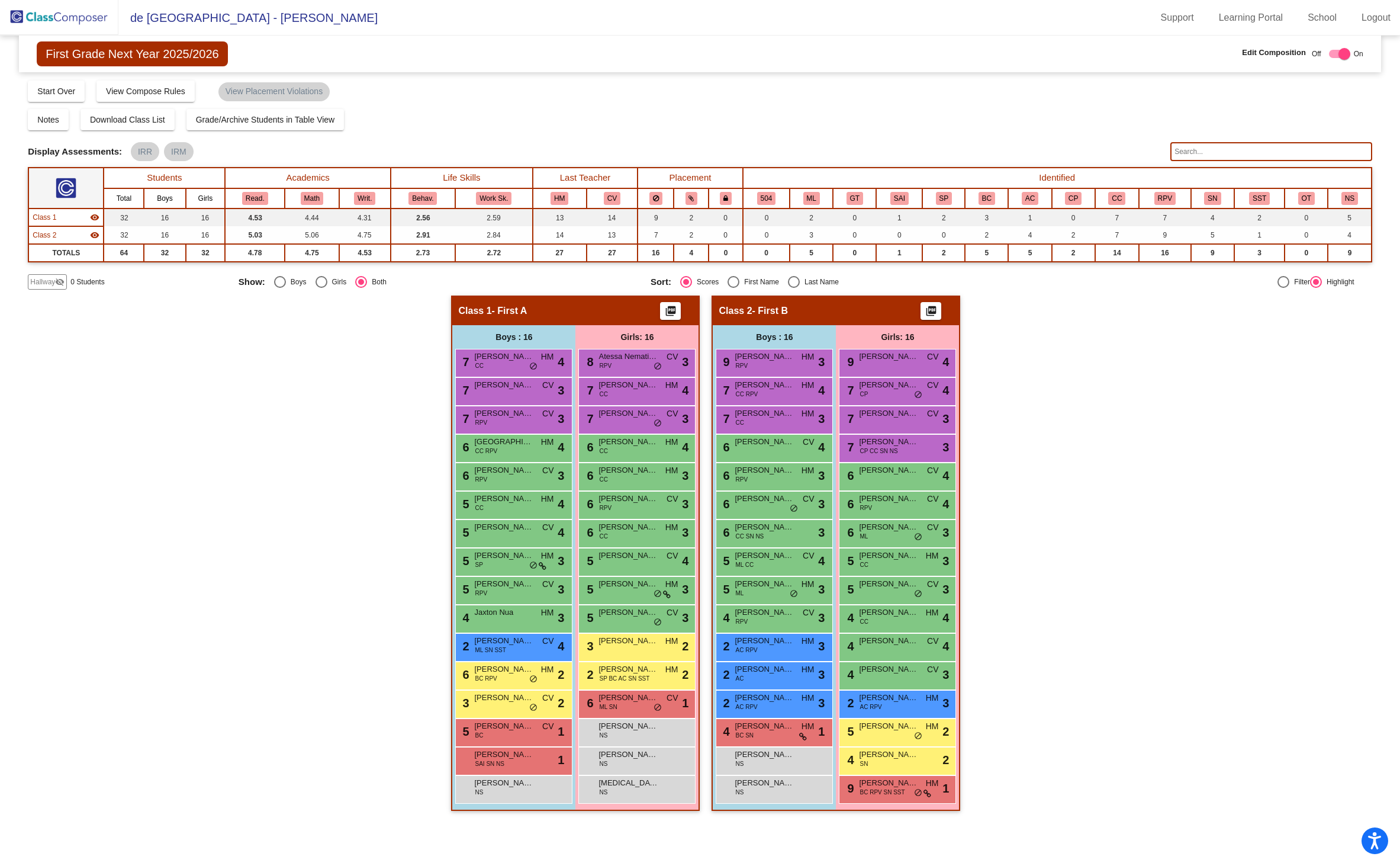
click at [48, 16] on img at bounding box center [59, 17] width 118 height 35
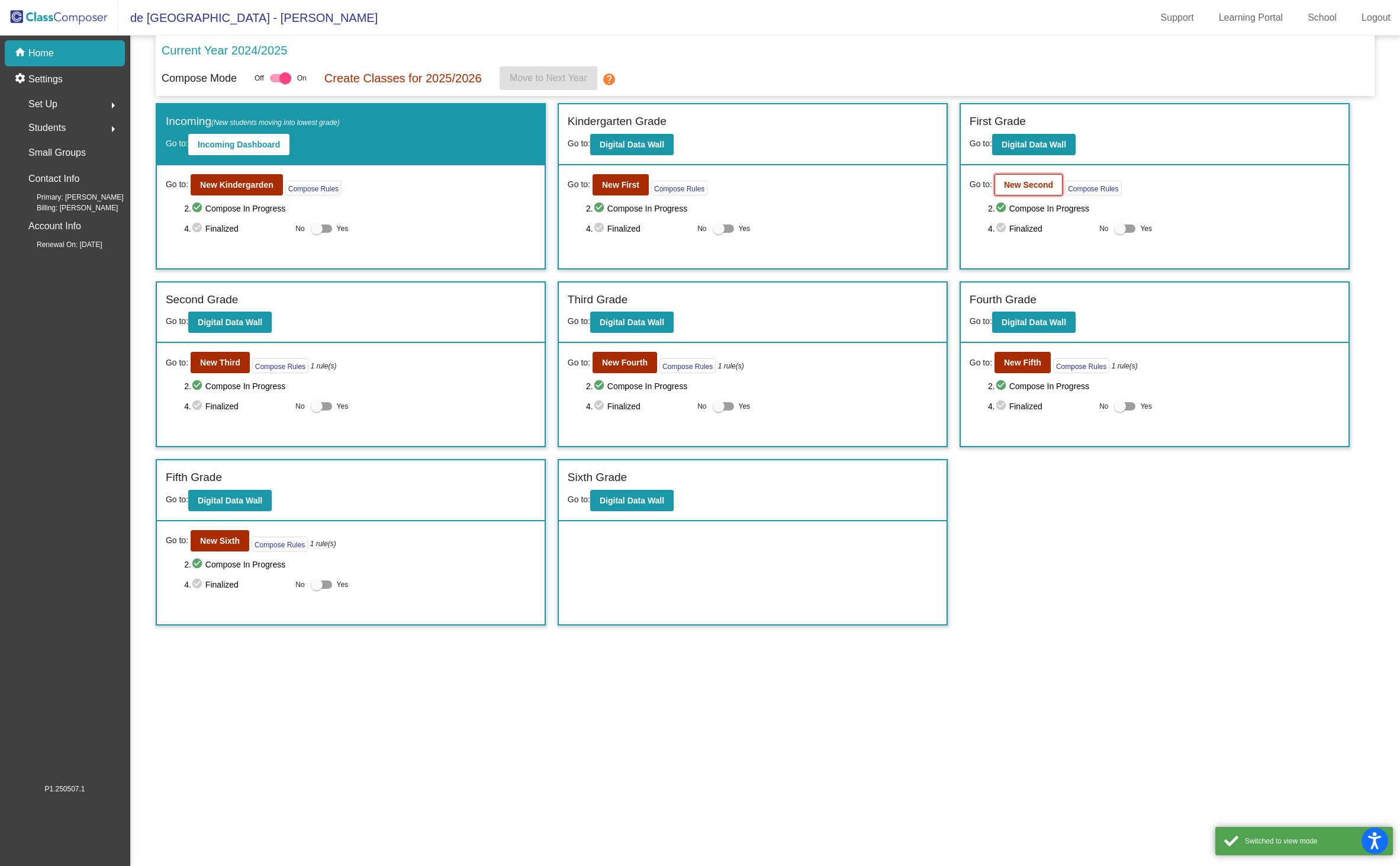
click at [1032, 188] on b "New Second" at bounding box center [1029, 185] width 49 height 10
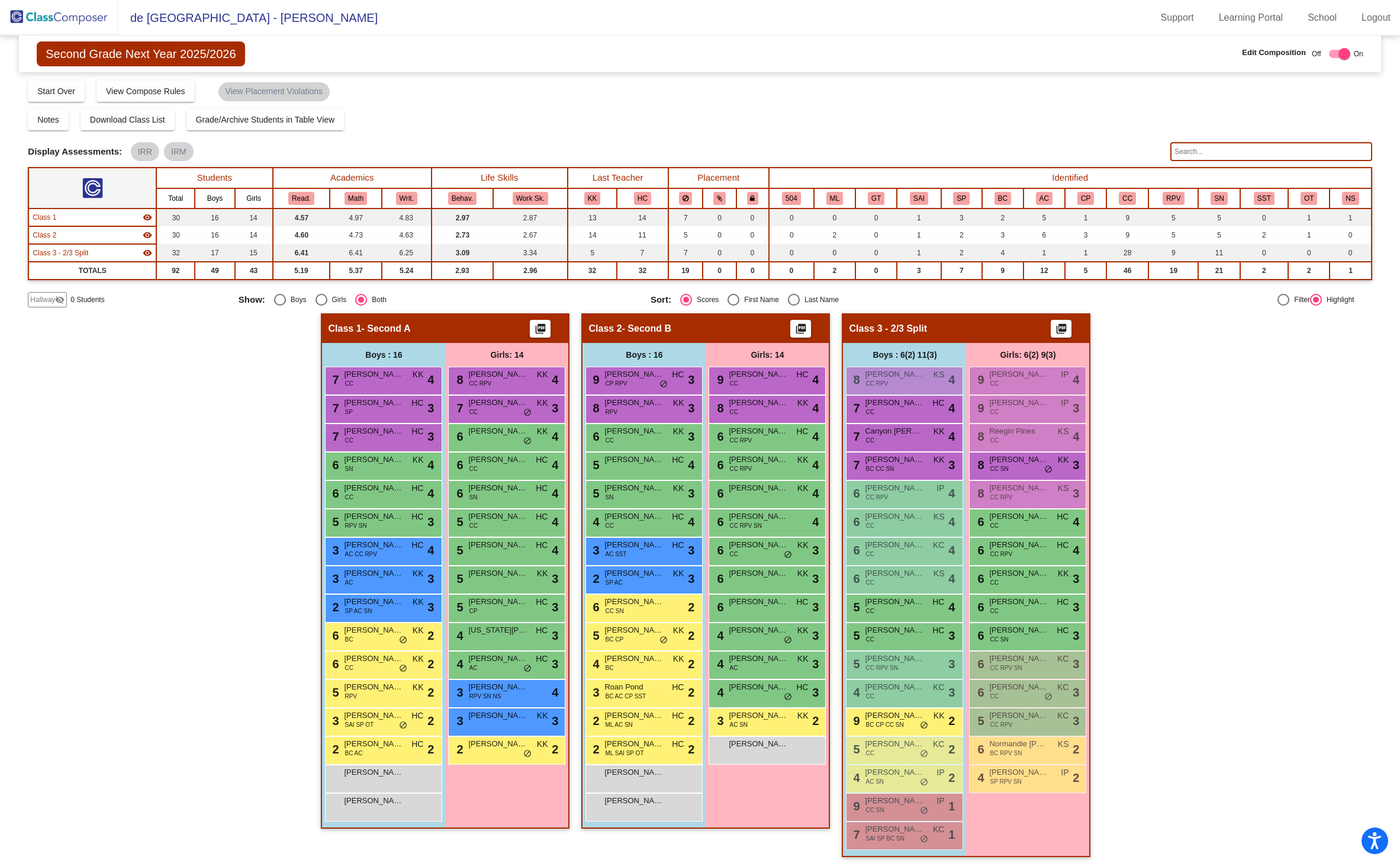
click at [1217, 153] on input "text" at bounding box center [1271, 151] width 201 height 19
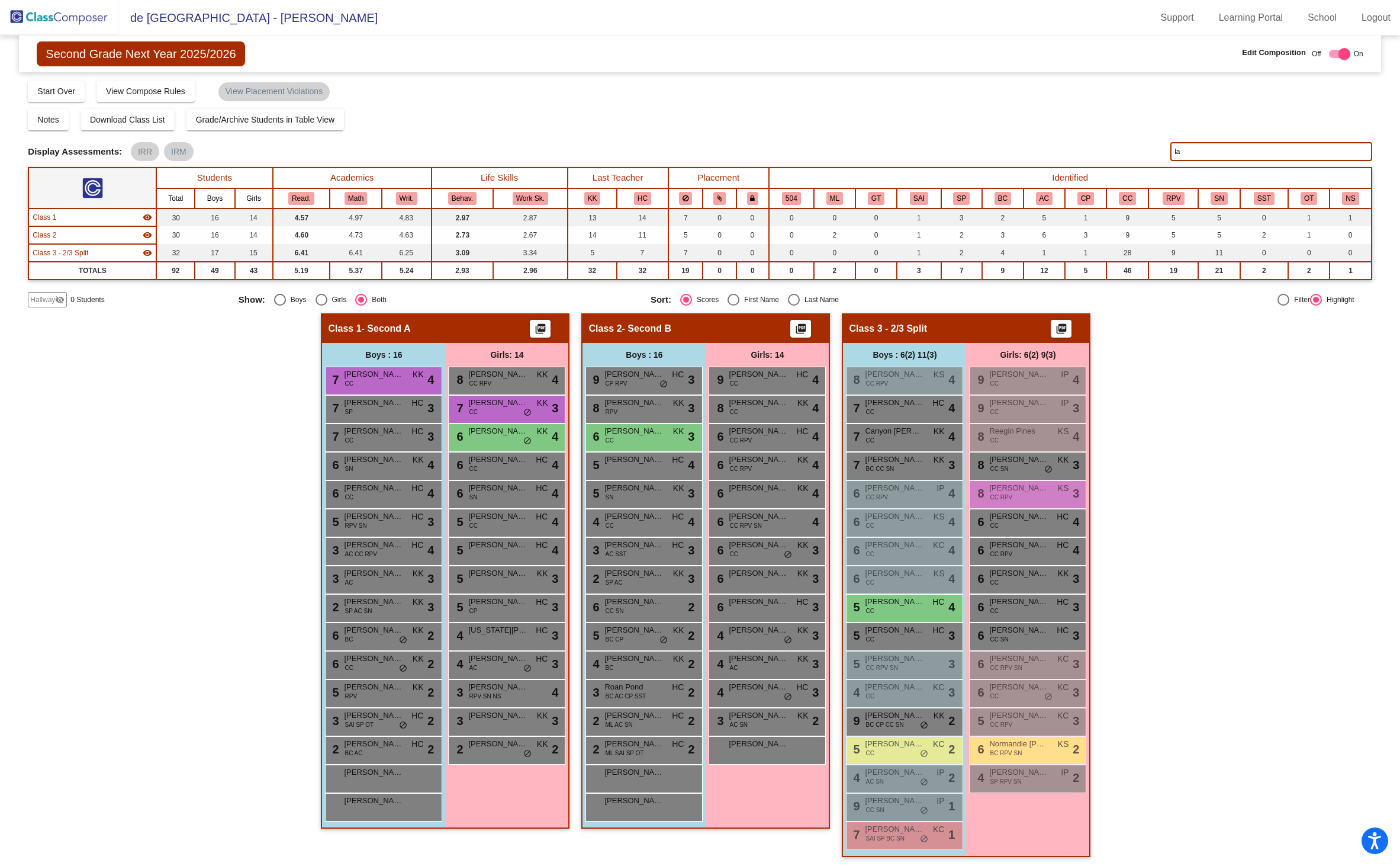
type input "la"
click at [1054, 333] on mat-icon "picture_as_pdf" at bounding box center [1061, 331] width 14 height 17
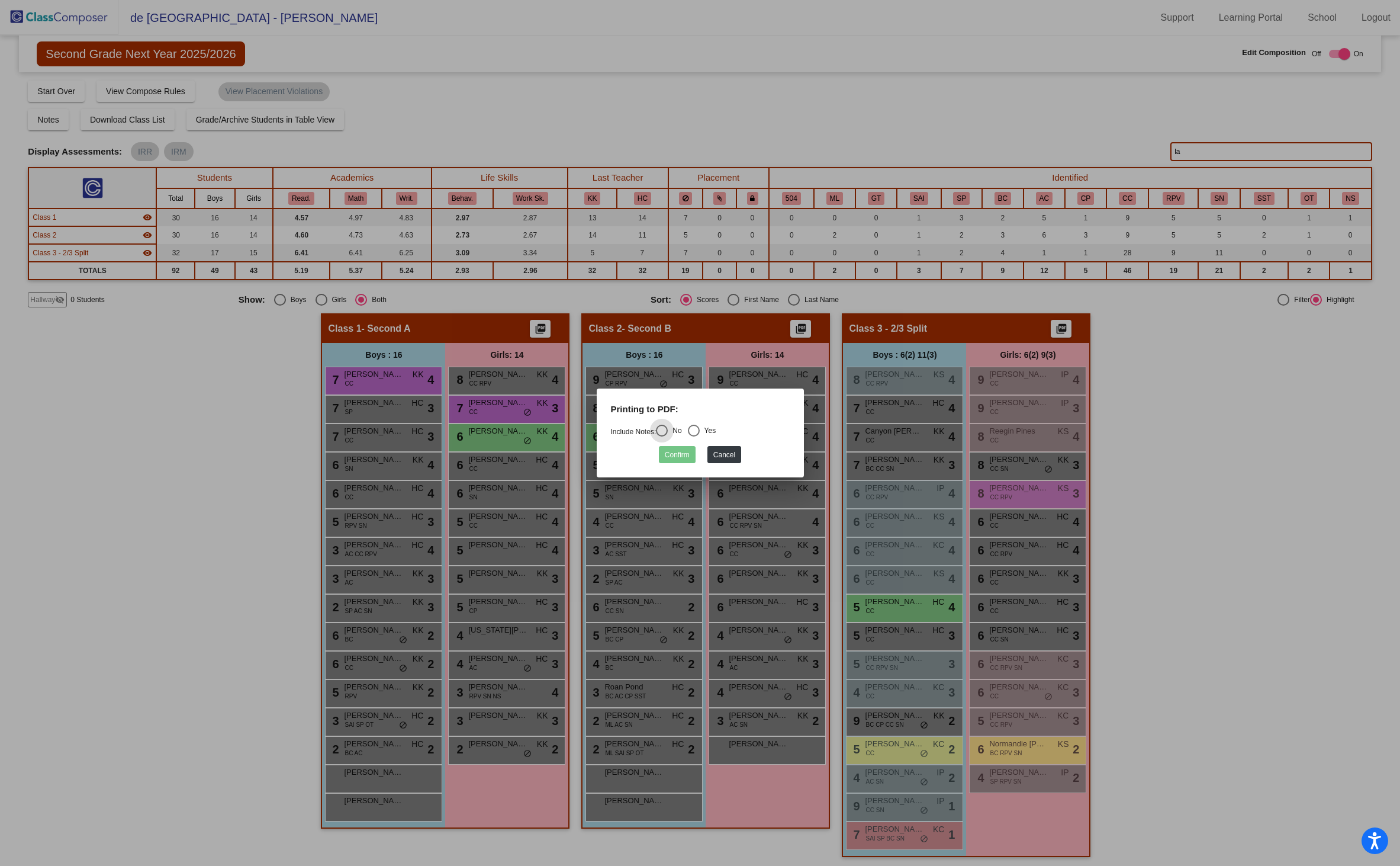
click at [700, 427] on div "Select an option" at bounding box center [694, 431] width 12 height 12
click at [694, 436] on input "Yes" at bounding box center [693, 436] width 1 height 1
radio input "true"
click at [687, 456] on button "Confirm" at bounding box center [676, 454] width 37 height 17
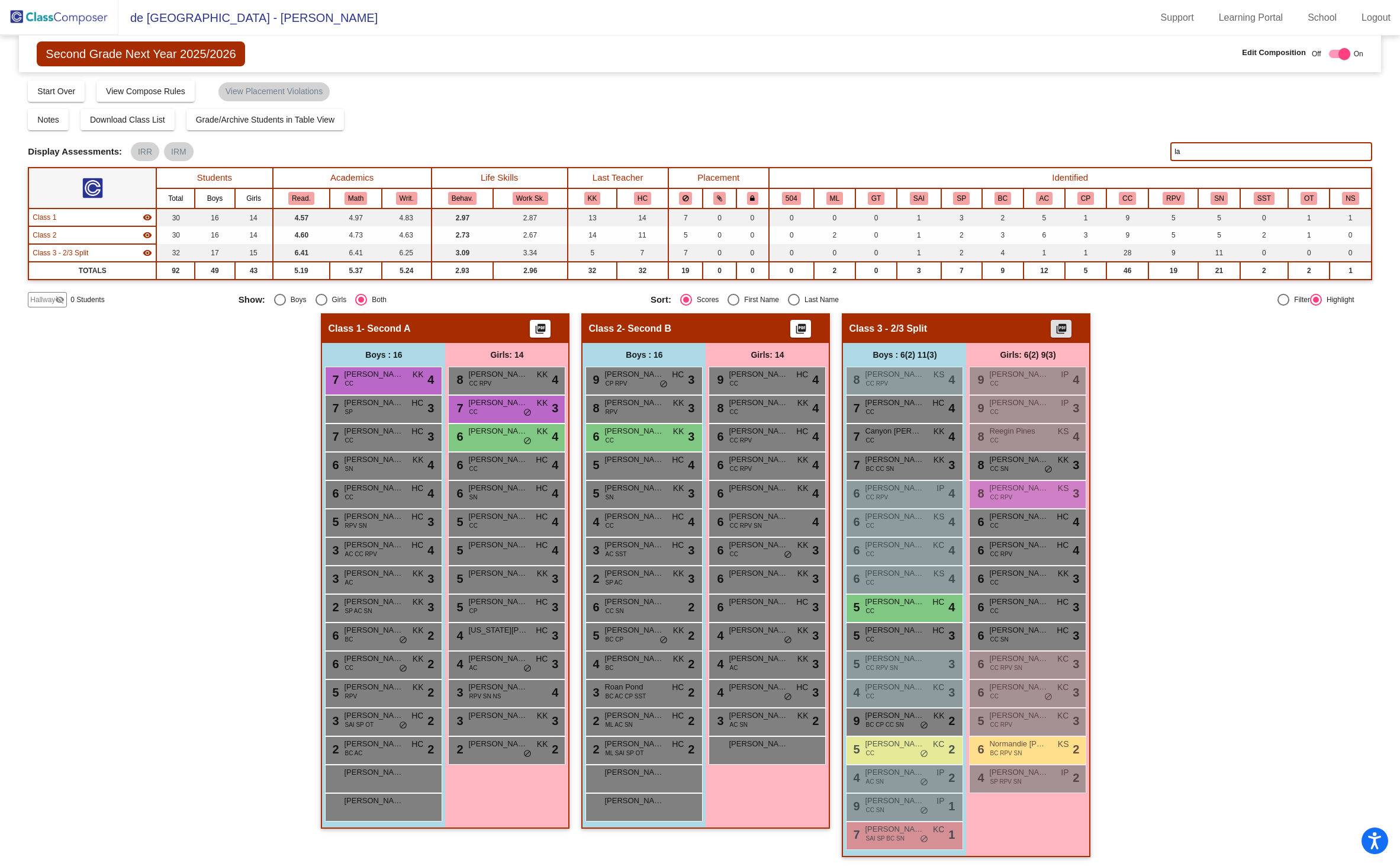
click at [1194, 155] on input "la" at bounding box center [1271, 151] width 201 height 19
type input "l"
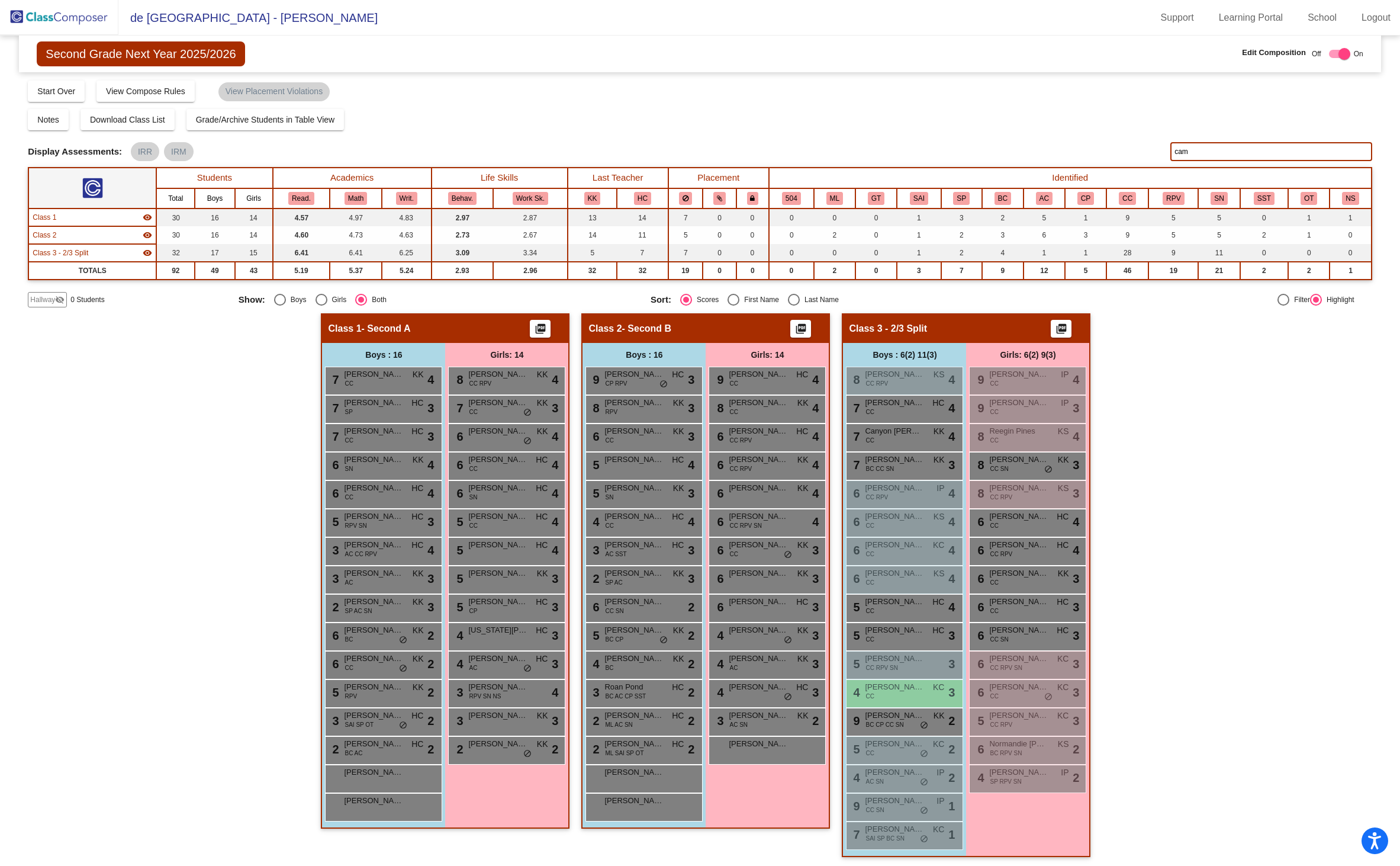
type input "cam"
click at [1128, 107] on div "Display Scores for Years: [DATE] - [DATE] [DATE] - [DATE] Grade/Archive Student…" at bounding box center [699, 193] width 1344 height 228
click at [72, 11] on img at bounding box center [59, 17] width 118 height 35
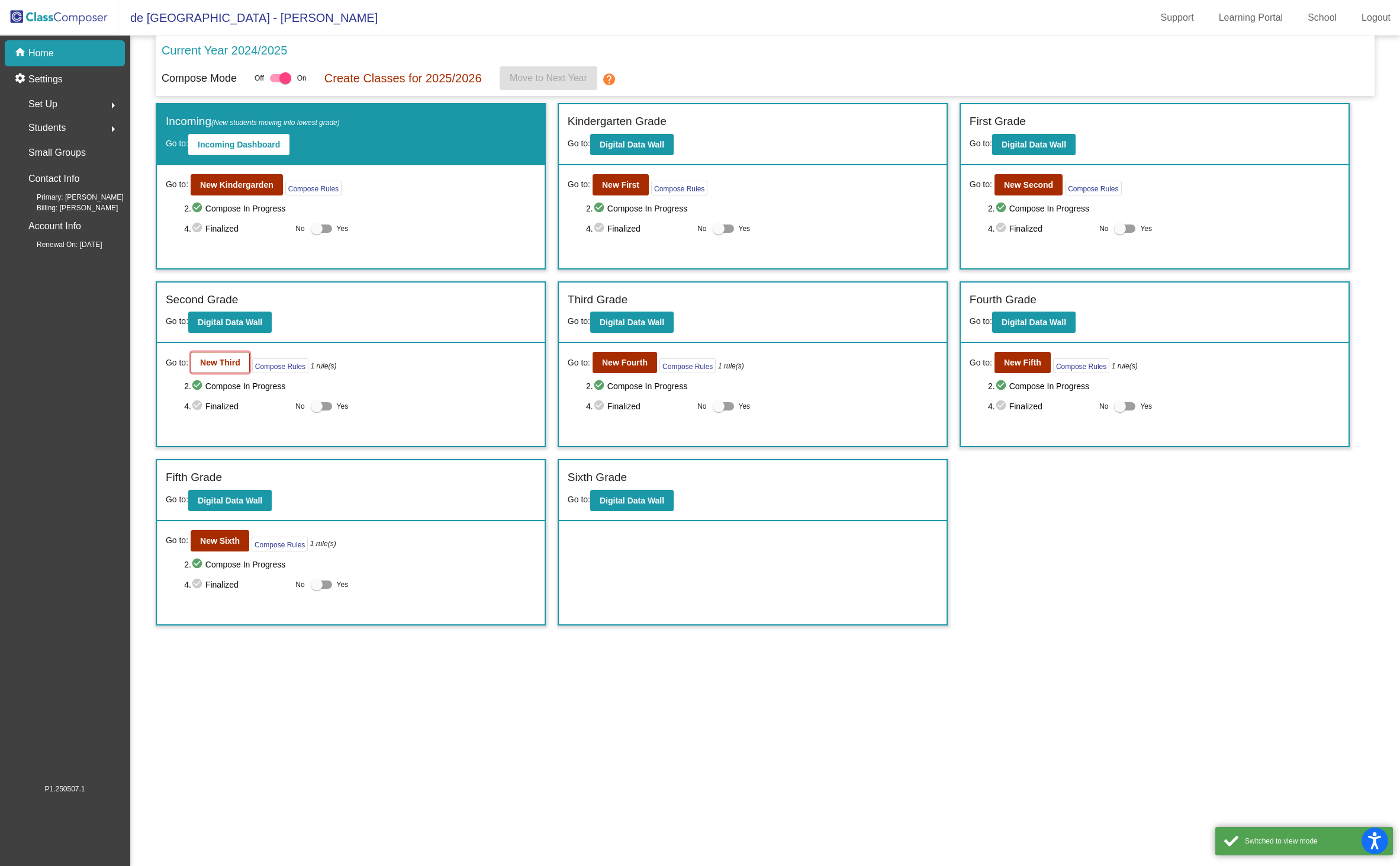
click at [225, 363] on b "New Third" at bounding box center [220, 362] width 40 height 10
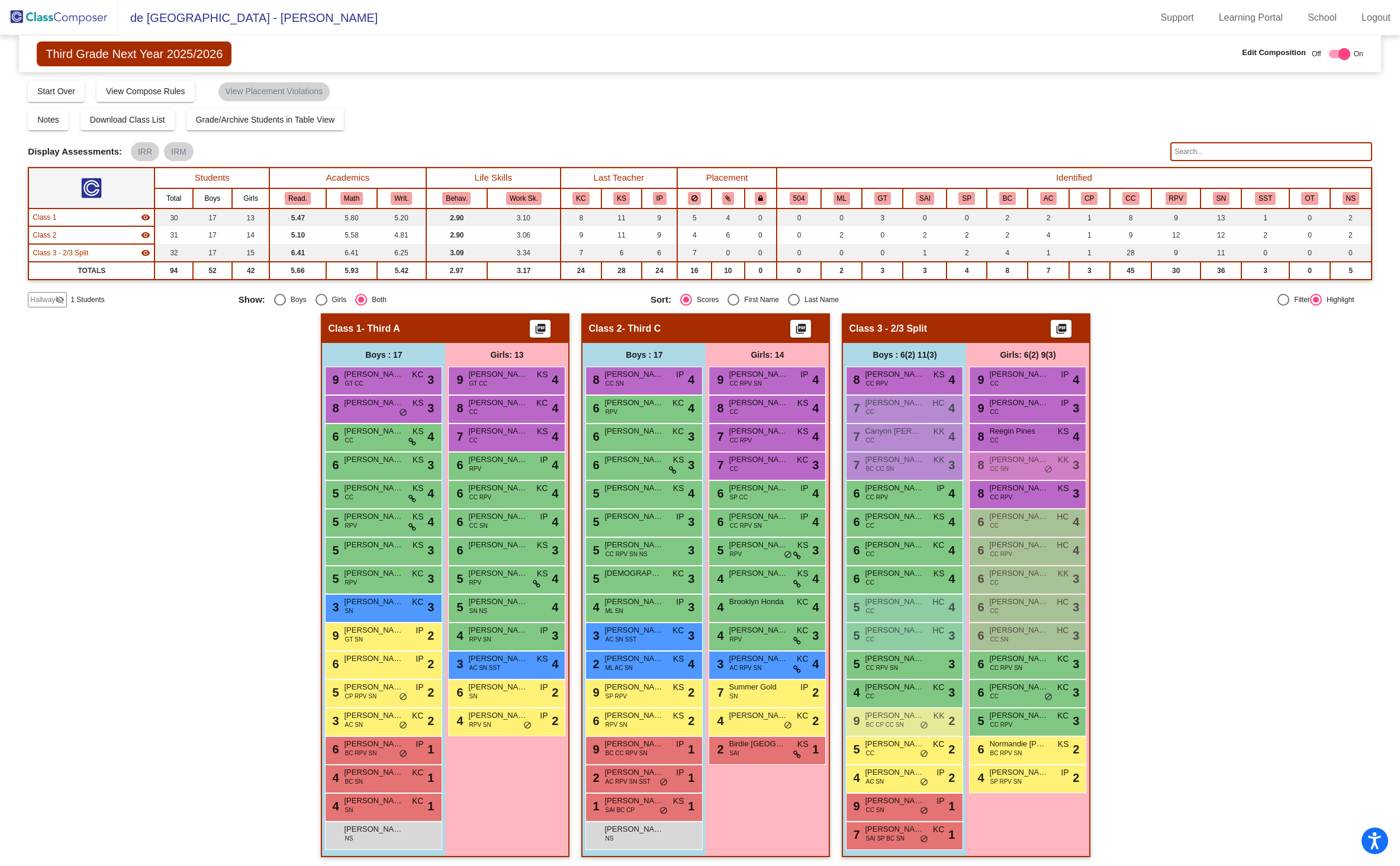
click at [534, 325] on mat-icon "picture_as_pdf" at bounding box center [540, 331] width 14 height 17
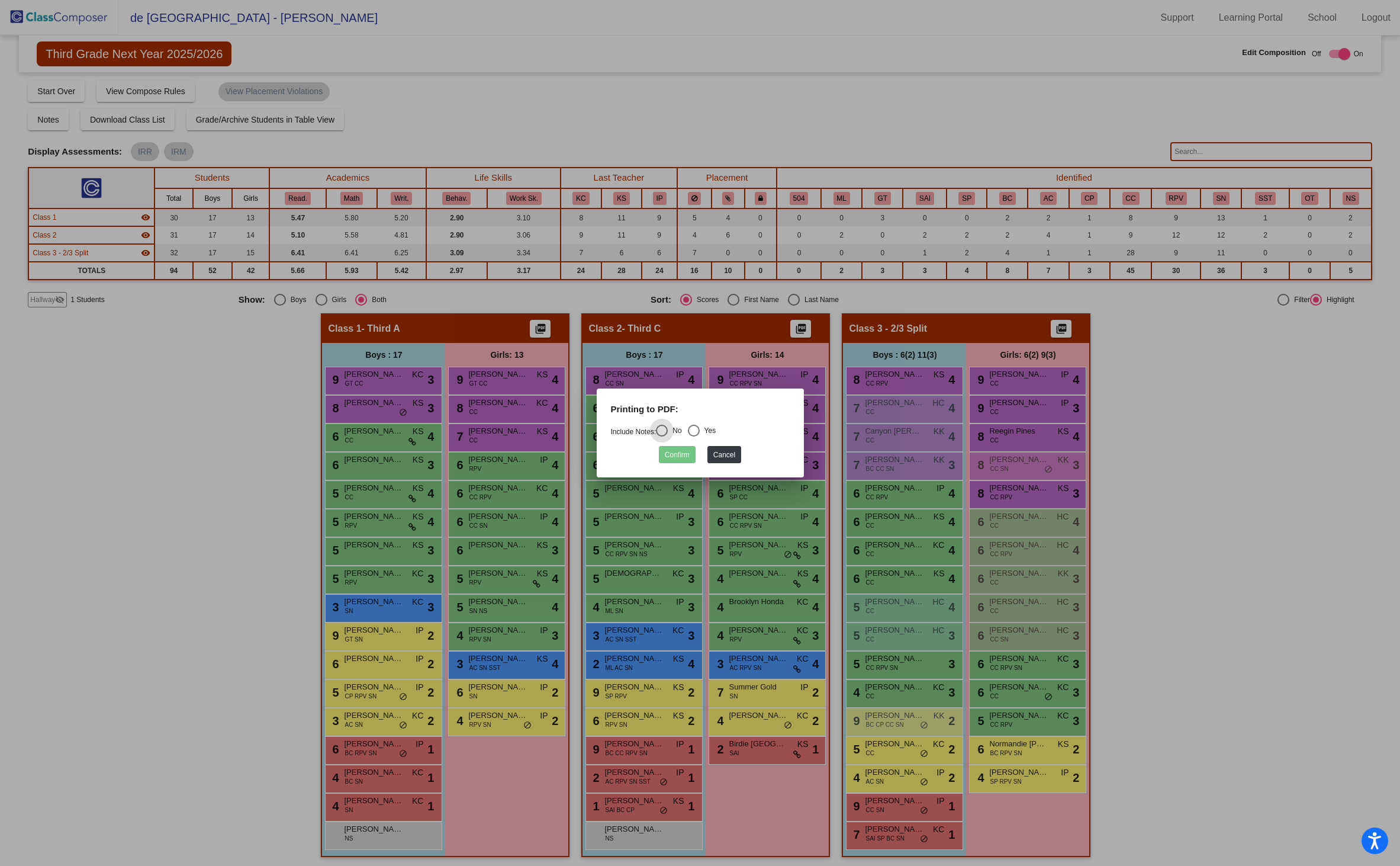
click at [697, 429] on div "Select an option" at bounding box center [694, 431] width 12 height 12
click at [694, 436] on input "Yes" at bounding box center [693, 436] width 1 height 1
radio input "true"
click at [681, 455] on button "Confirm" at bounding box center [676, 454] width 37 height 17
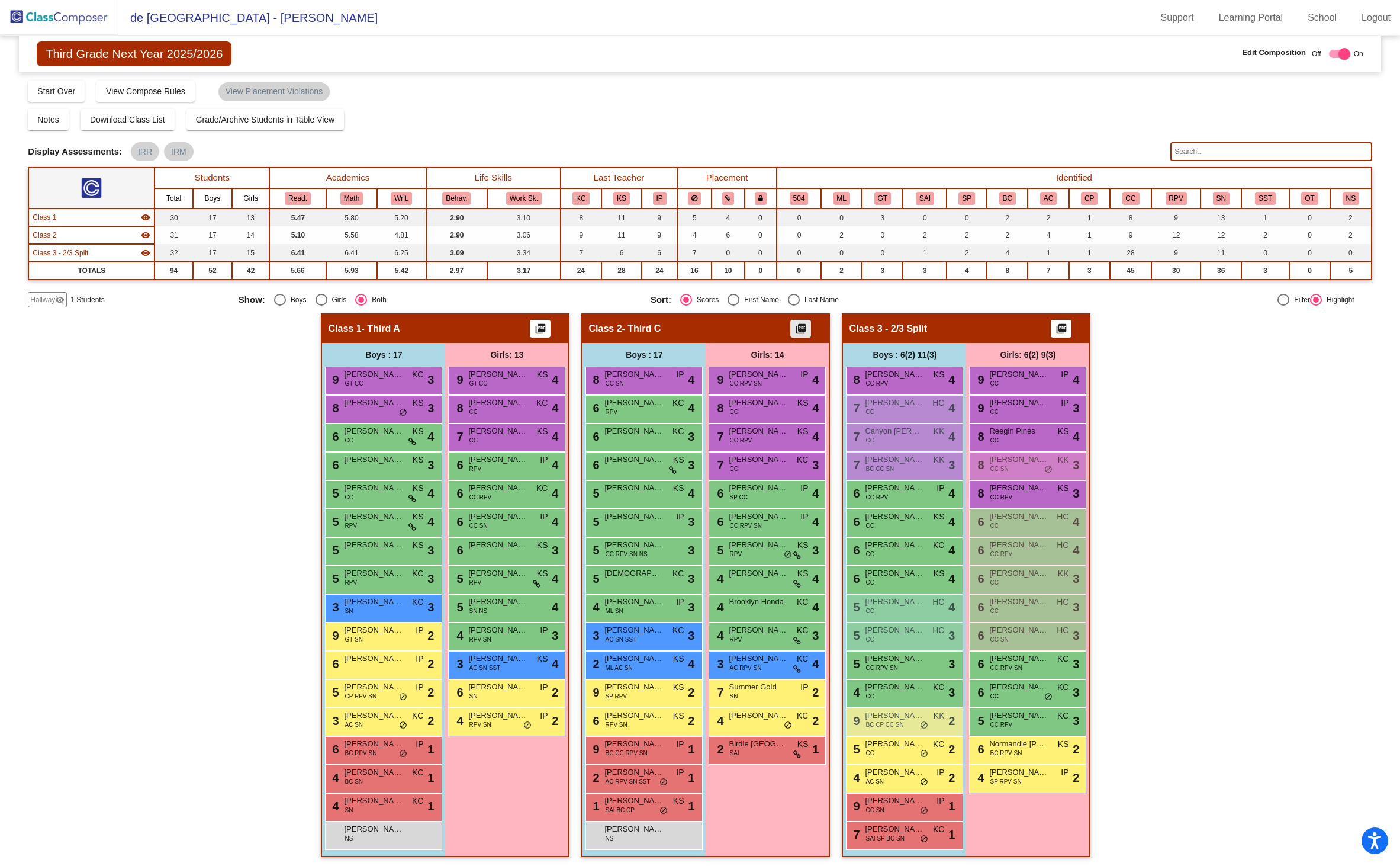
click at [806, 331] on button "picture_as_pdf" at bounding box center [801, 329] width 21 height 18
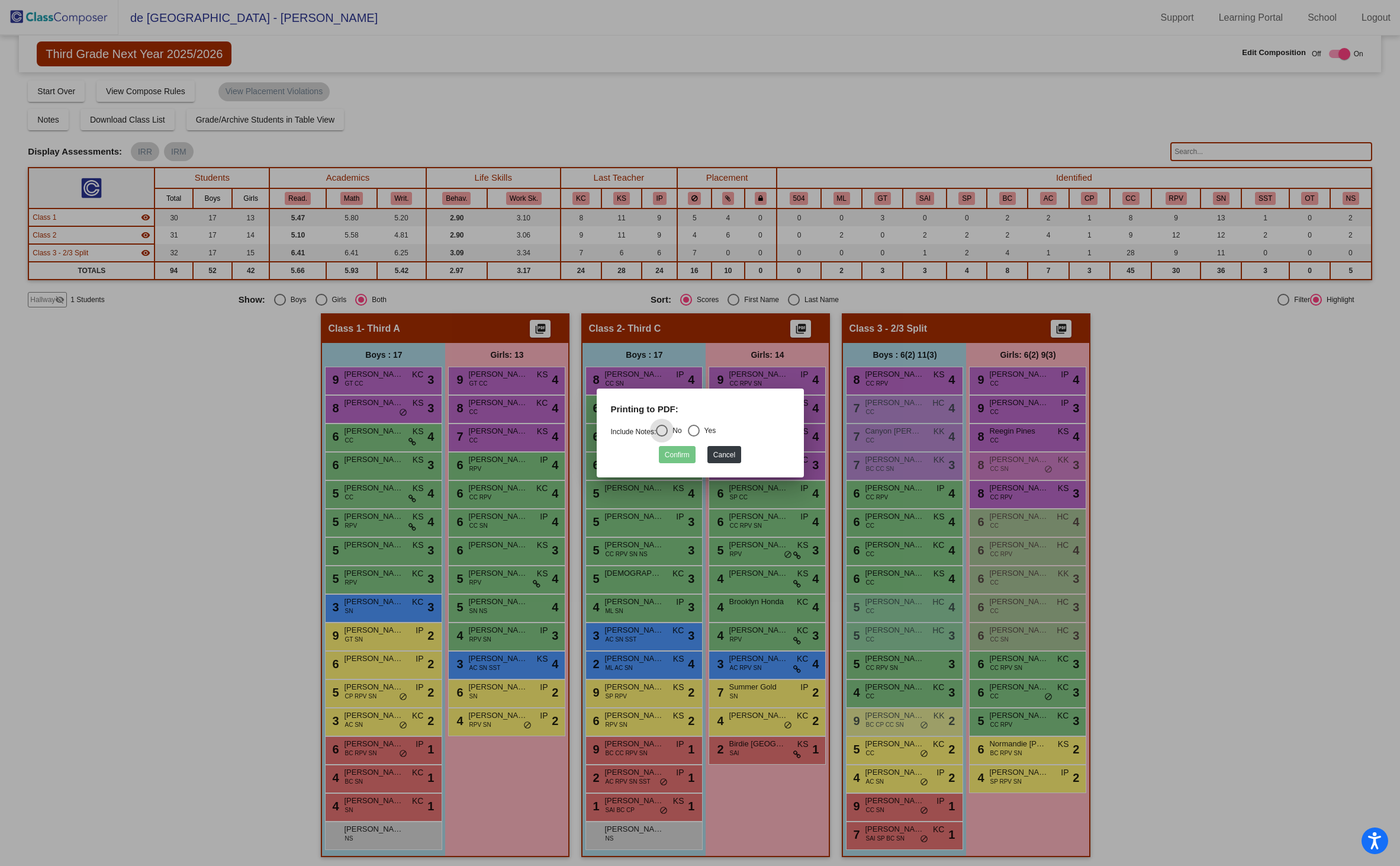
click at [705, 428] on div "Yes" at bounding box center [708, 431] width 17 height 11
click at [694, 436] on input "Yes" at bounding box center [693, 436] width 1 height 1
radio input "true"
click at [681, 453] on button "Confirm" at bounding box center [676, 454] width 37 height 17
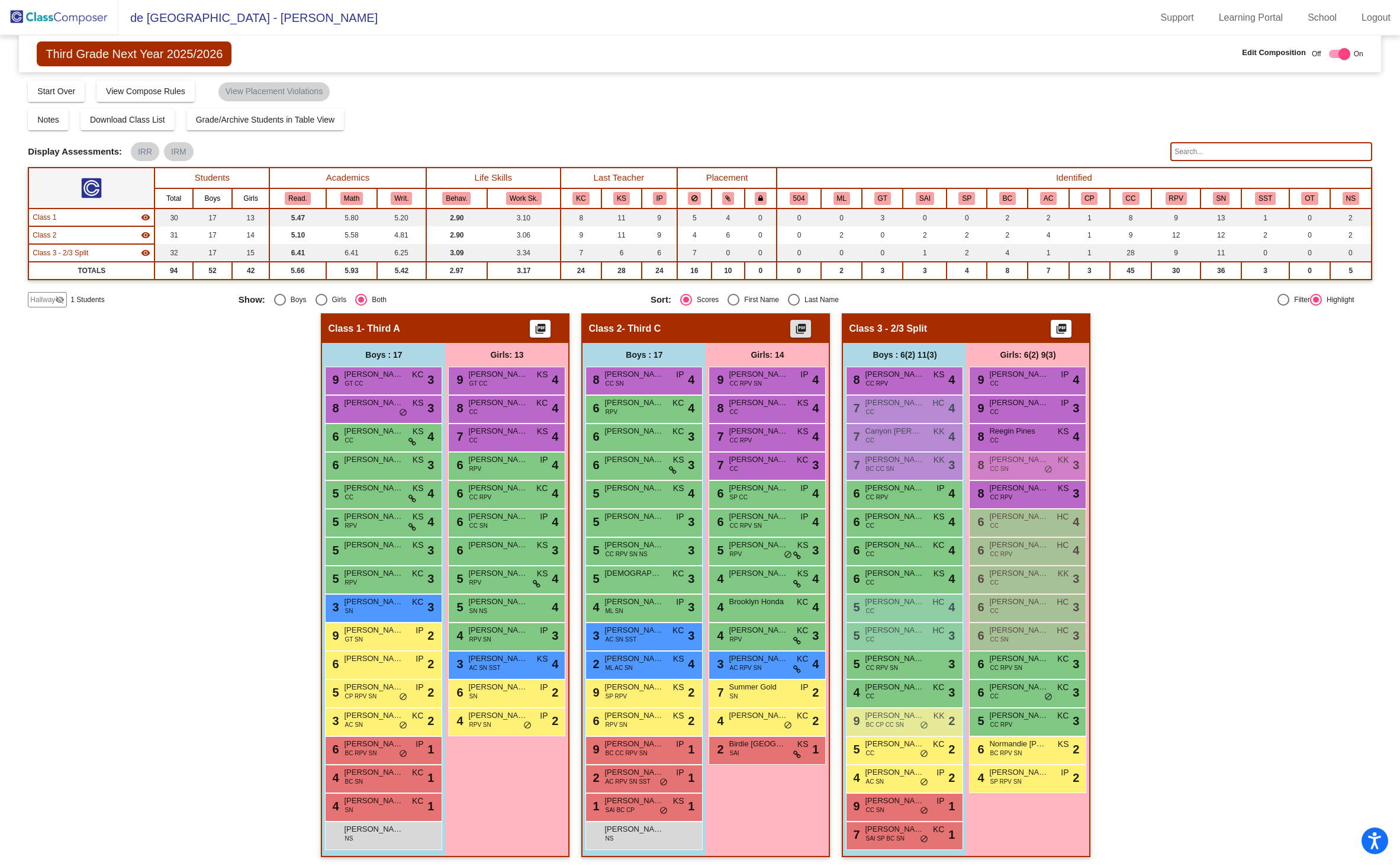
click at [79, 19] on img at bounding box center [59, 17] width 118 height 35
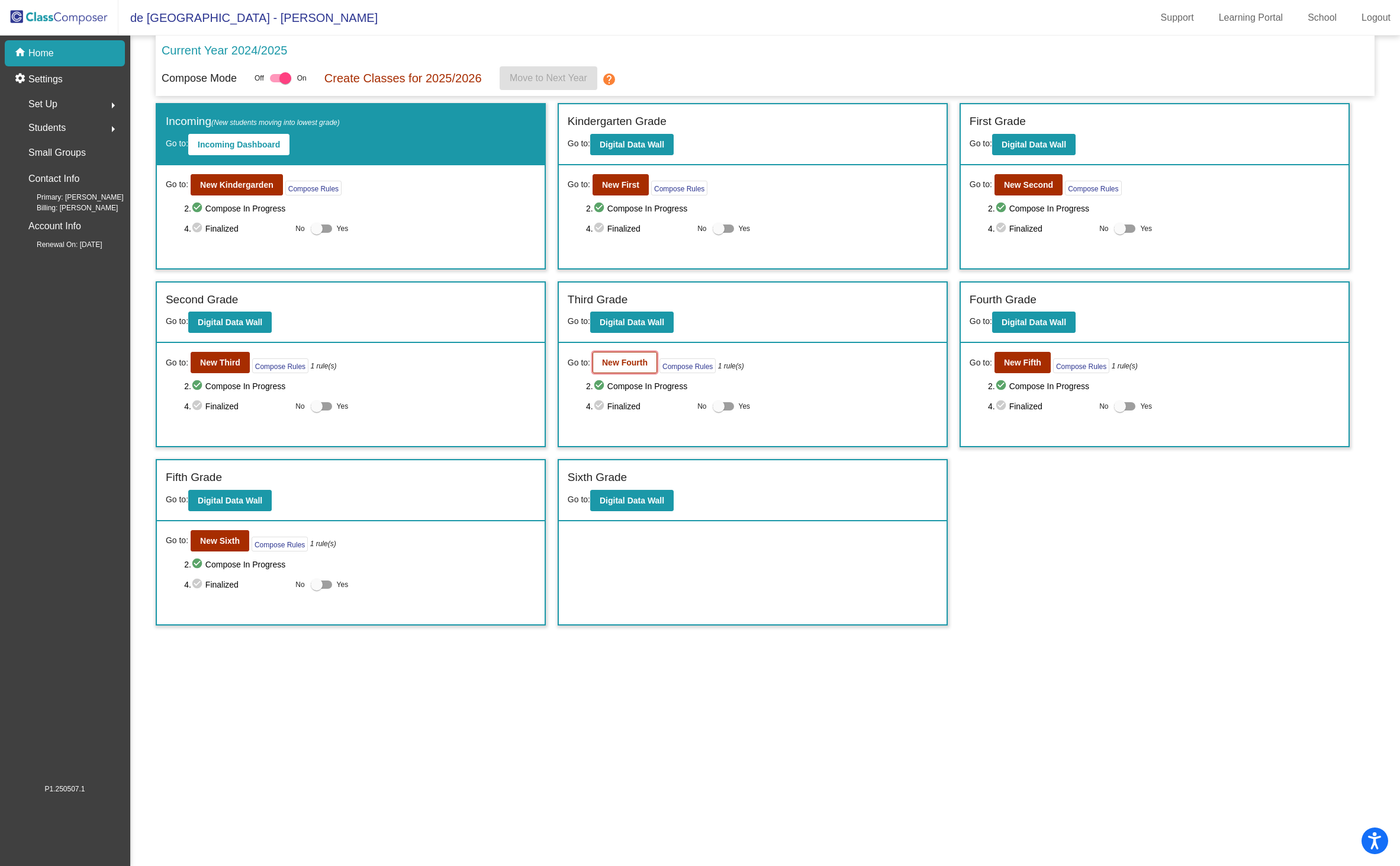
click at [615, 364] on b "New Fourth" at bounding box center [625, 362] width 45 height 10
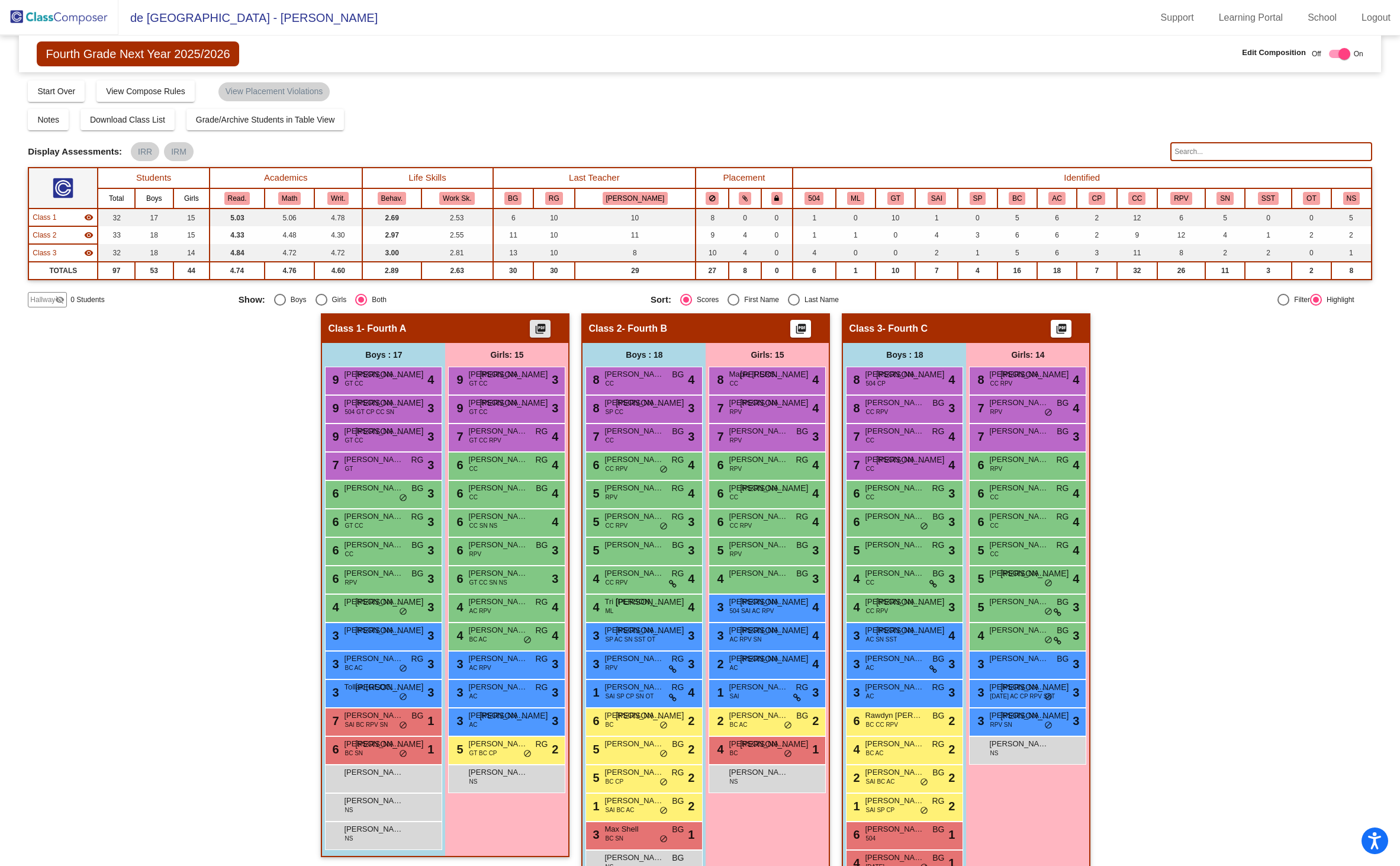
click at [535, 333] on mat-icon "picture_as_pdf" at bounding box center [540, 331] width 14 height 17
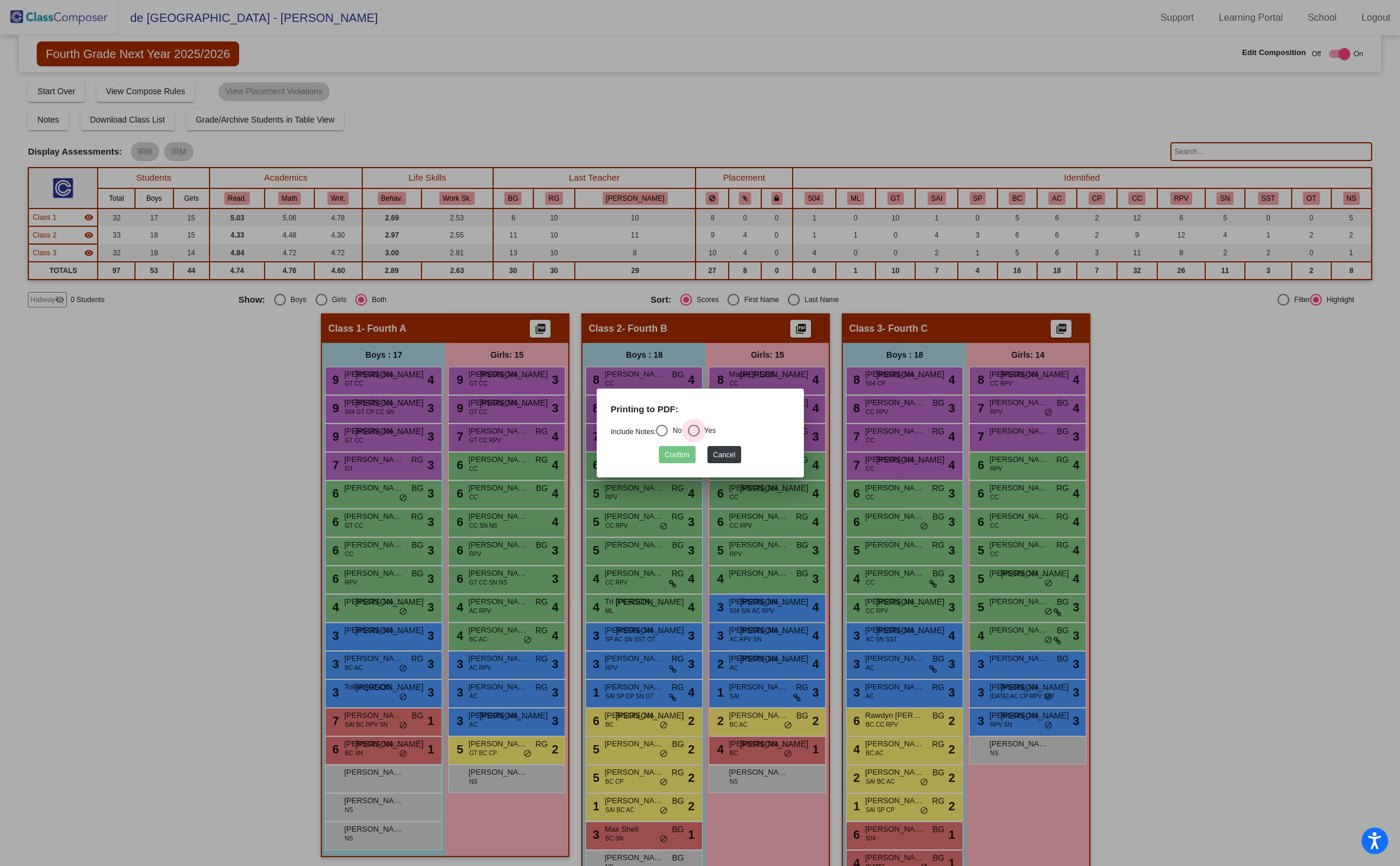
click at [704, 429] on label "Yes" at bounding box center [702, 431] width 29 height 12
click at [694, 436] on input "Yes" at bounding box center [693, 436] width 1 height 1
radio input "true"
click at [672, 456] on button "Confirm" at bounding box center [676, 454] width 37 height 17
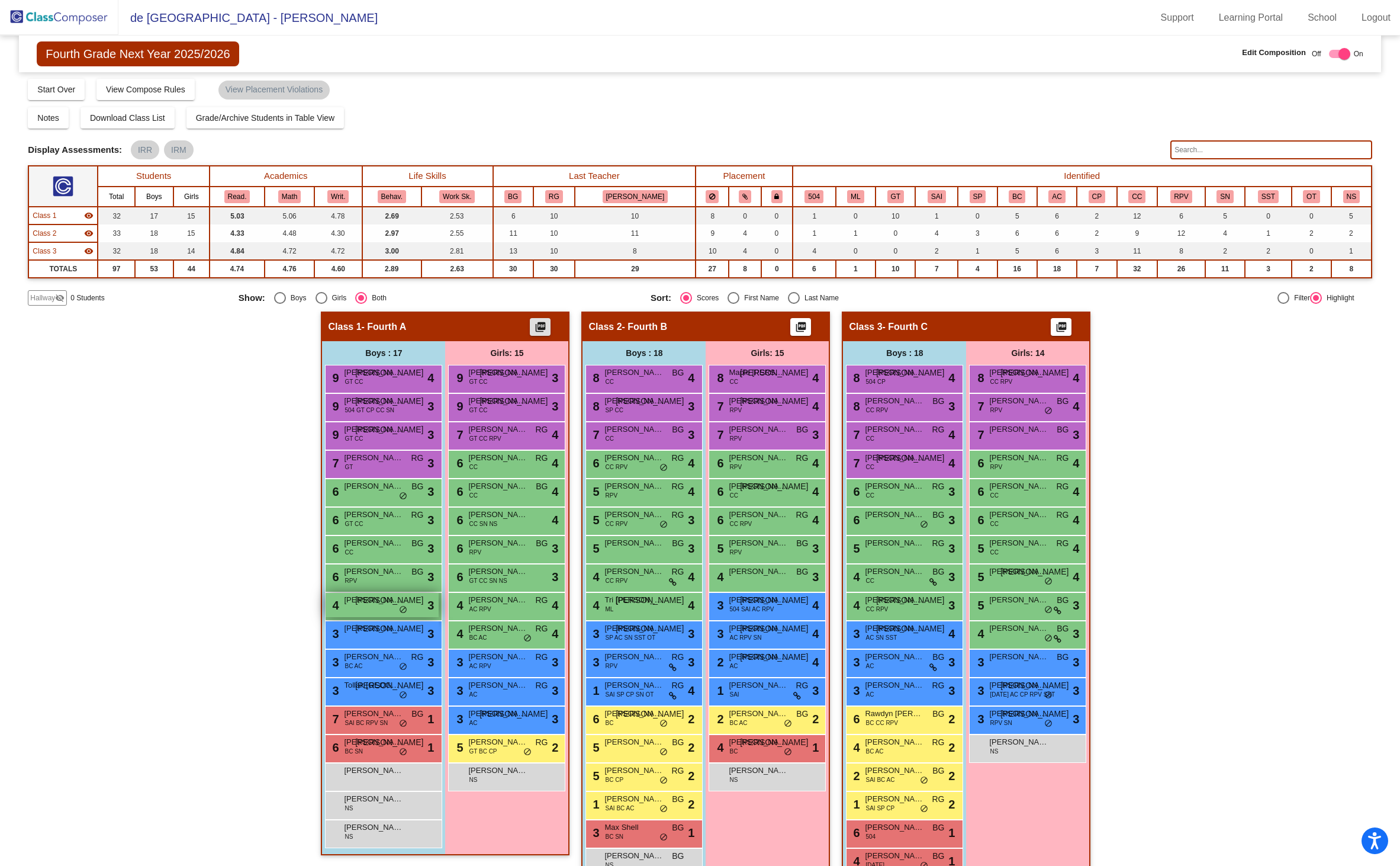
scroll to position [2, 0]
click at [1203, 152] on input "text" at bounding box center [1271, 149] width 201 height 19
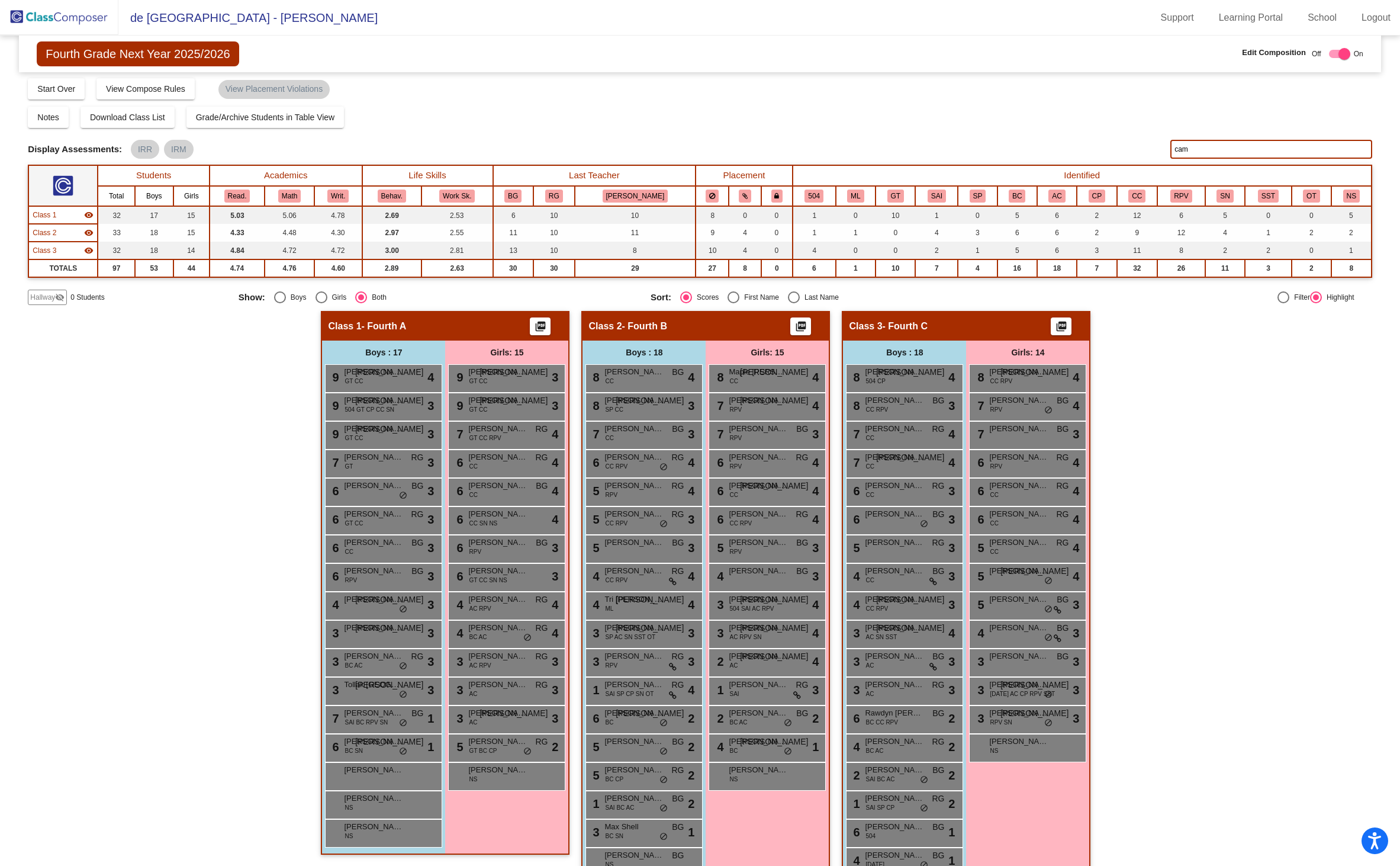
type input "cam"
click at [54, 22] on img at bounding box center [59, 17] width 118 height 35
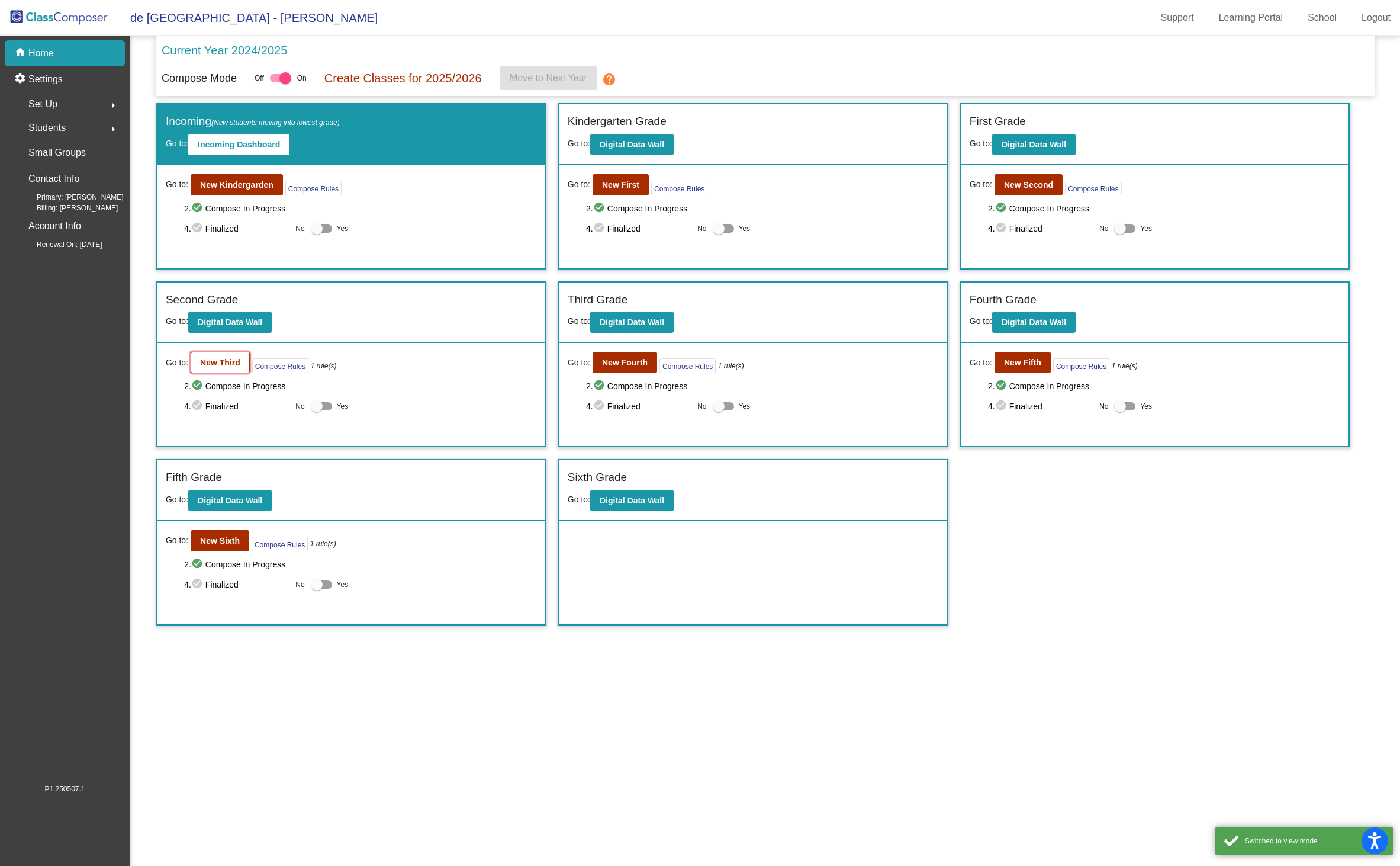
click at [238, 358] on b "New Third" at bounding box center [220, 362] width 40 height 10
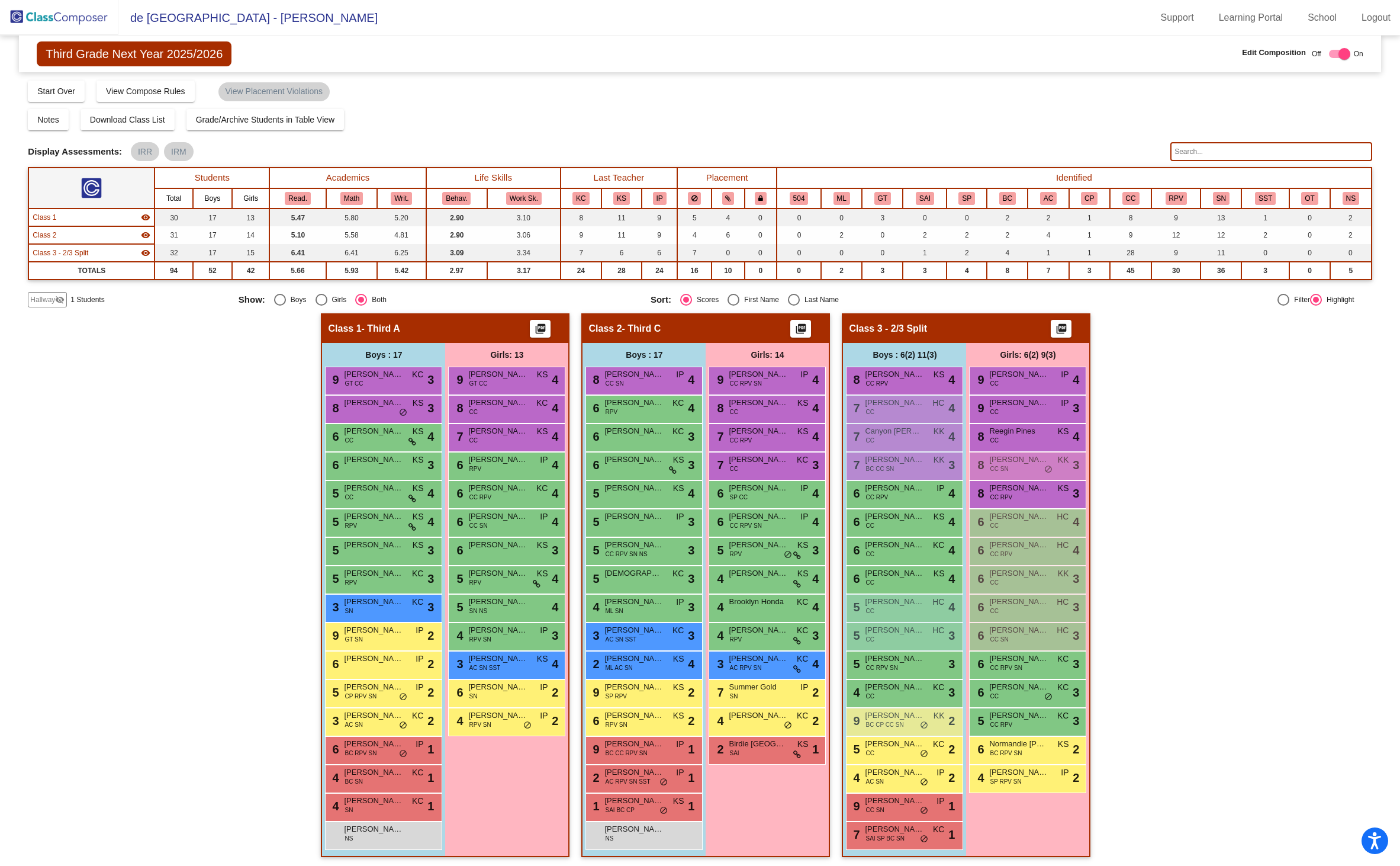
click at [1238, 154] on input "text" at bounding box center [1271, 151] width 201 height 19
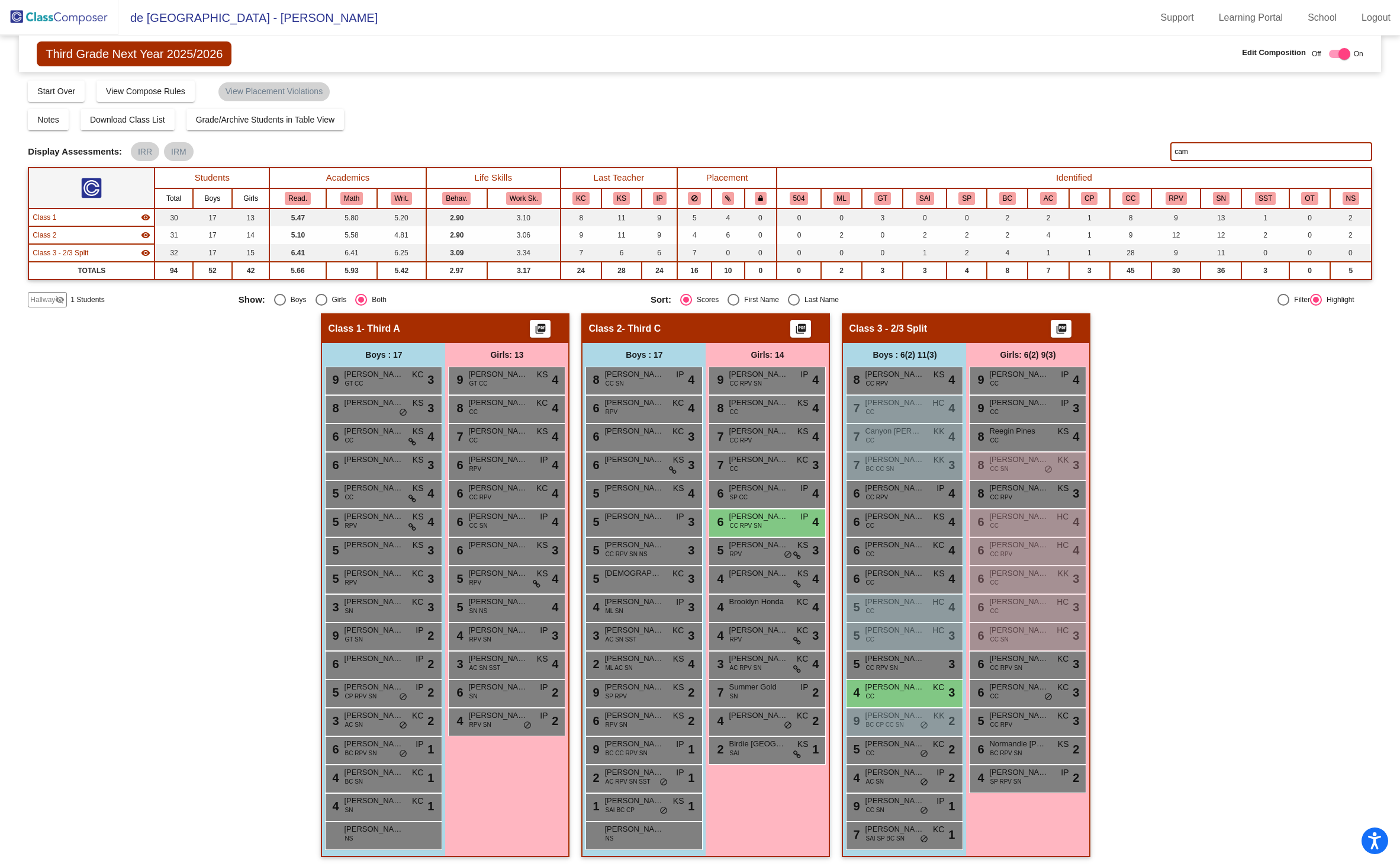
click at [1208, 147] on input "cam" at bounding box center [1271, 151] width 201 height 19
type input "c"
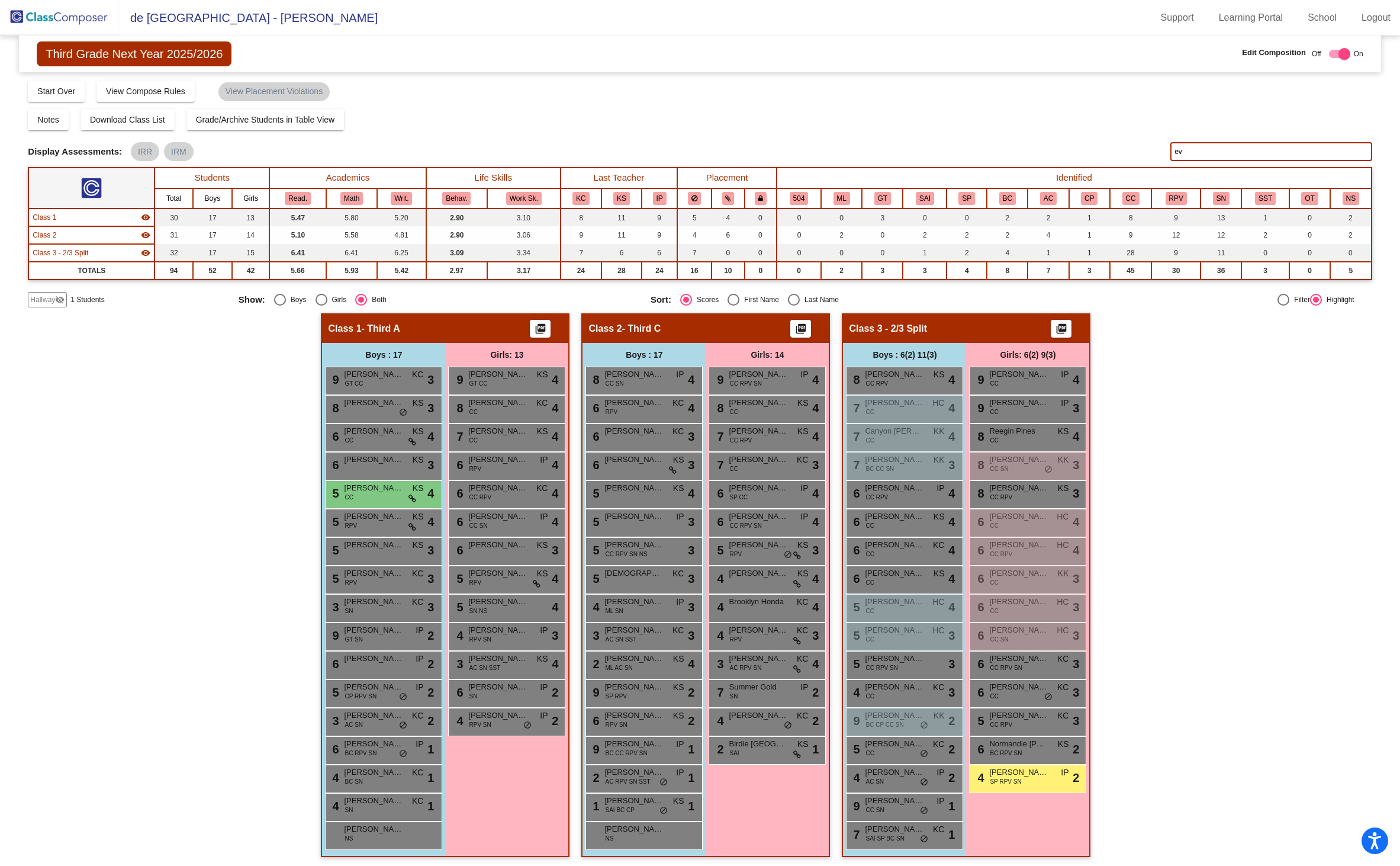
type input "ev"
click at [81, 20] on img at bounding box center [59, 17] width 118 height 35
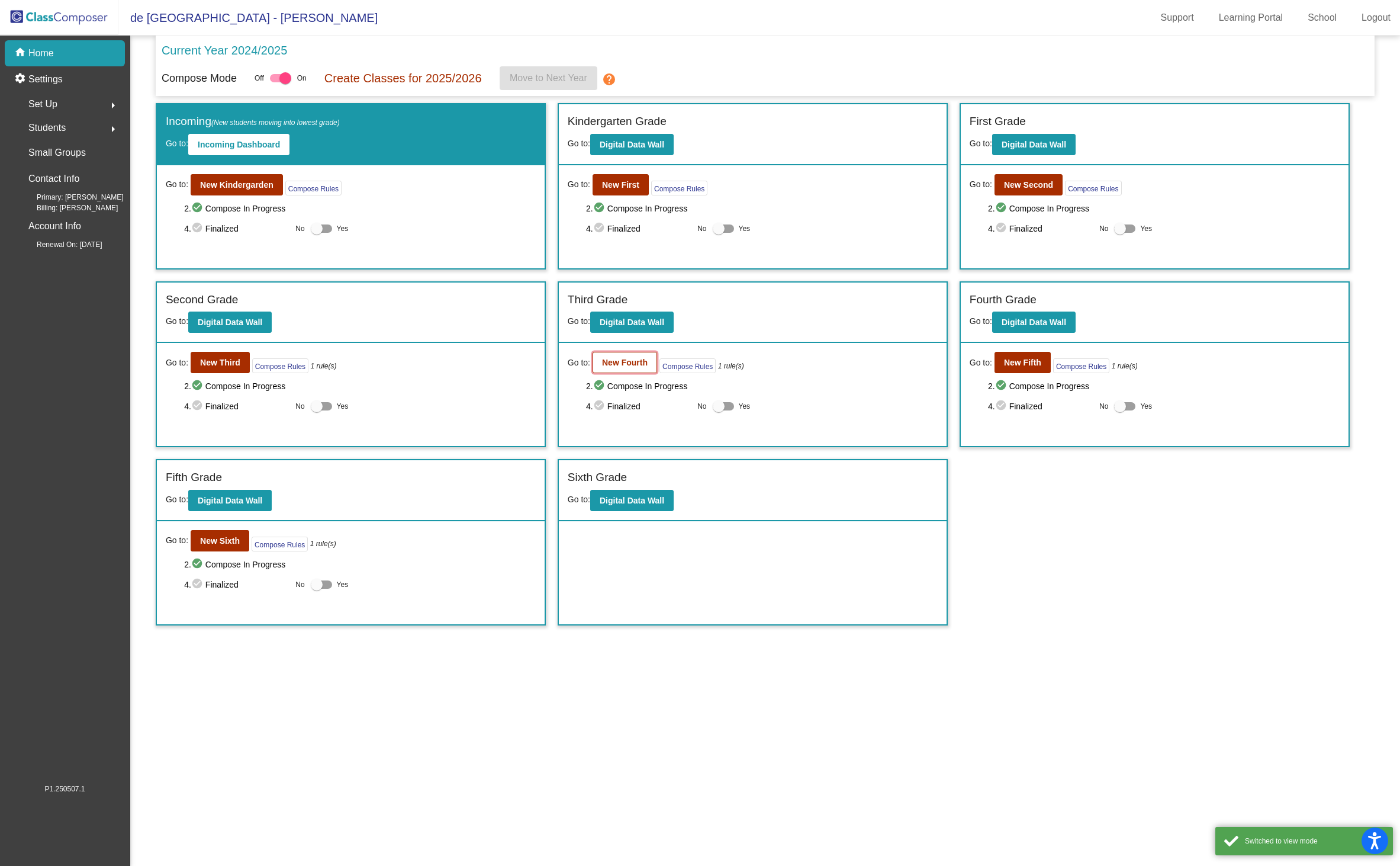
click at [605, 364] on b "New Fourth" at bounding box center [625, 362] width 45 height 10
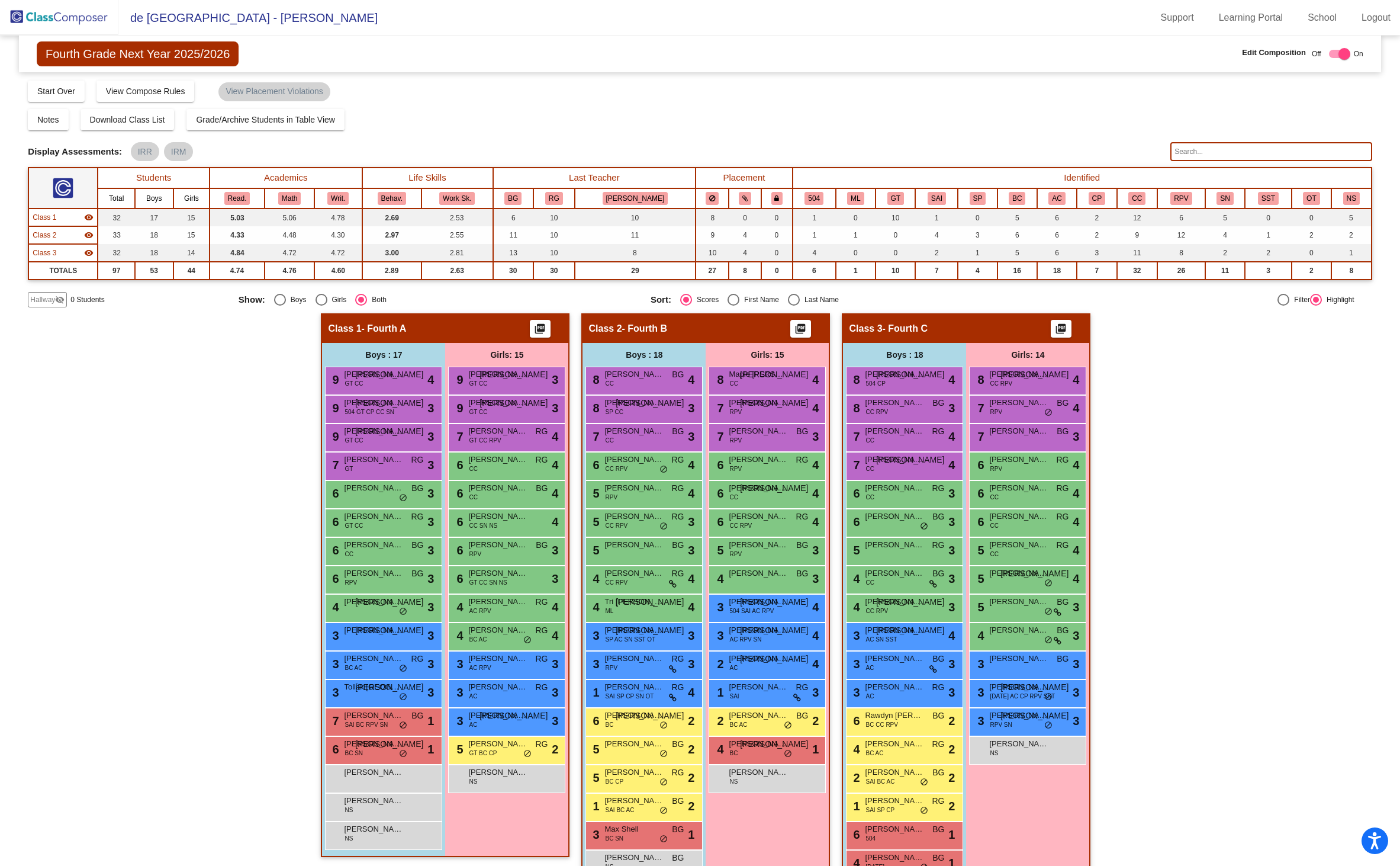
click at [1217, 153] on input "text" at bounding box center [1271, 151] width 201 height 19
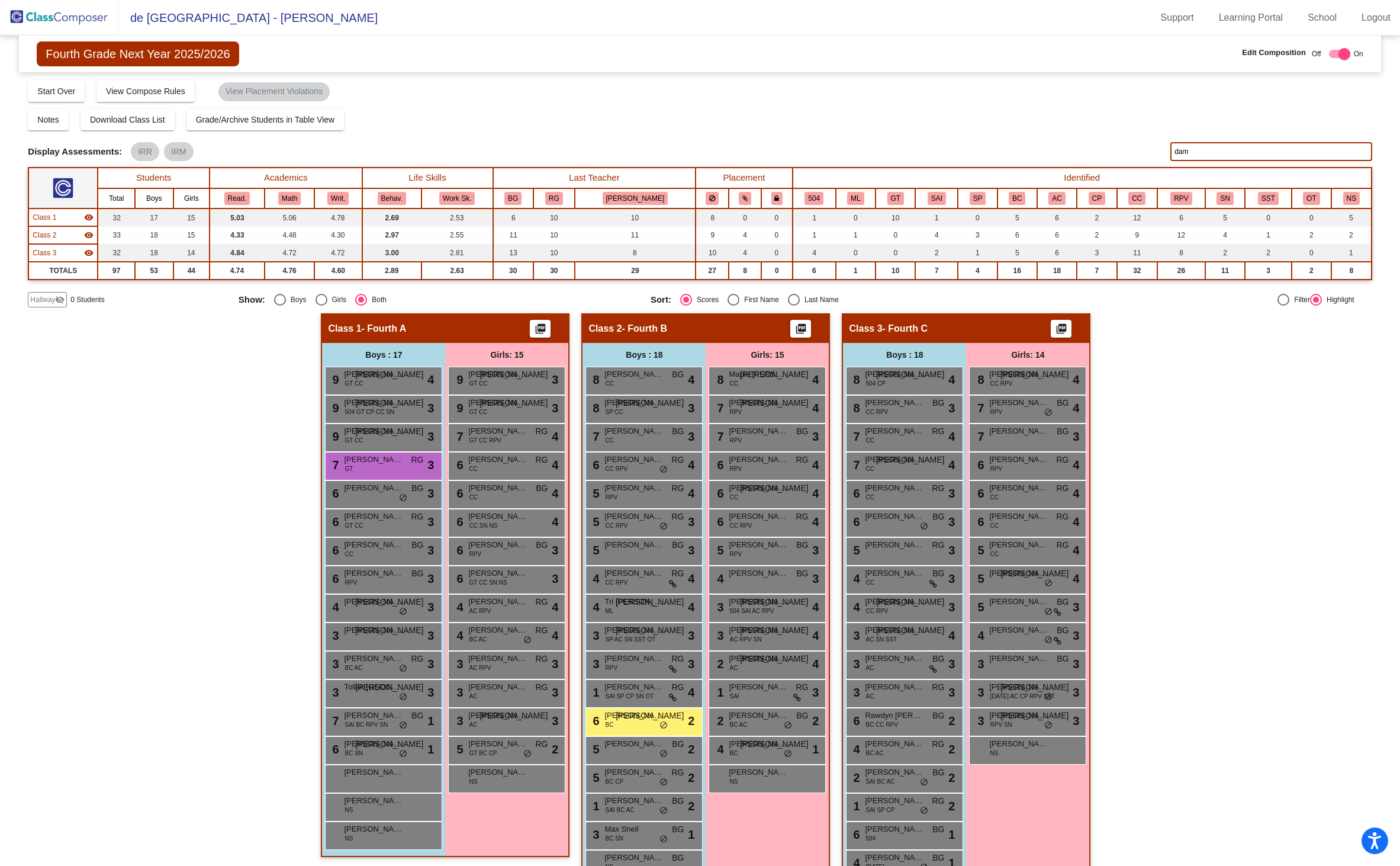
type input "dam"
click at [795, 331] on mat-icon "picture_as_pdf" at bounding box center [801, 331] width 14 height 17
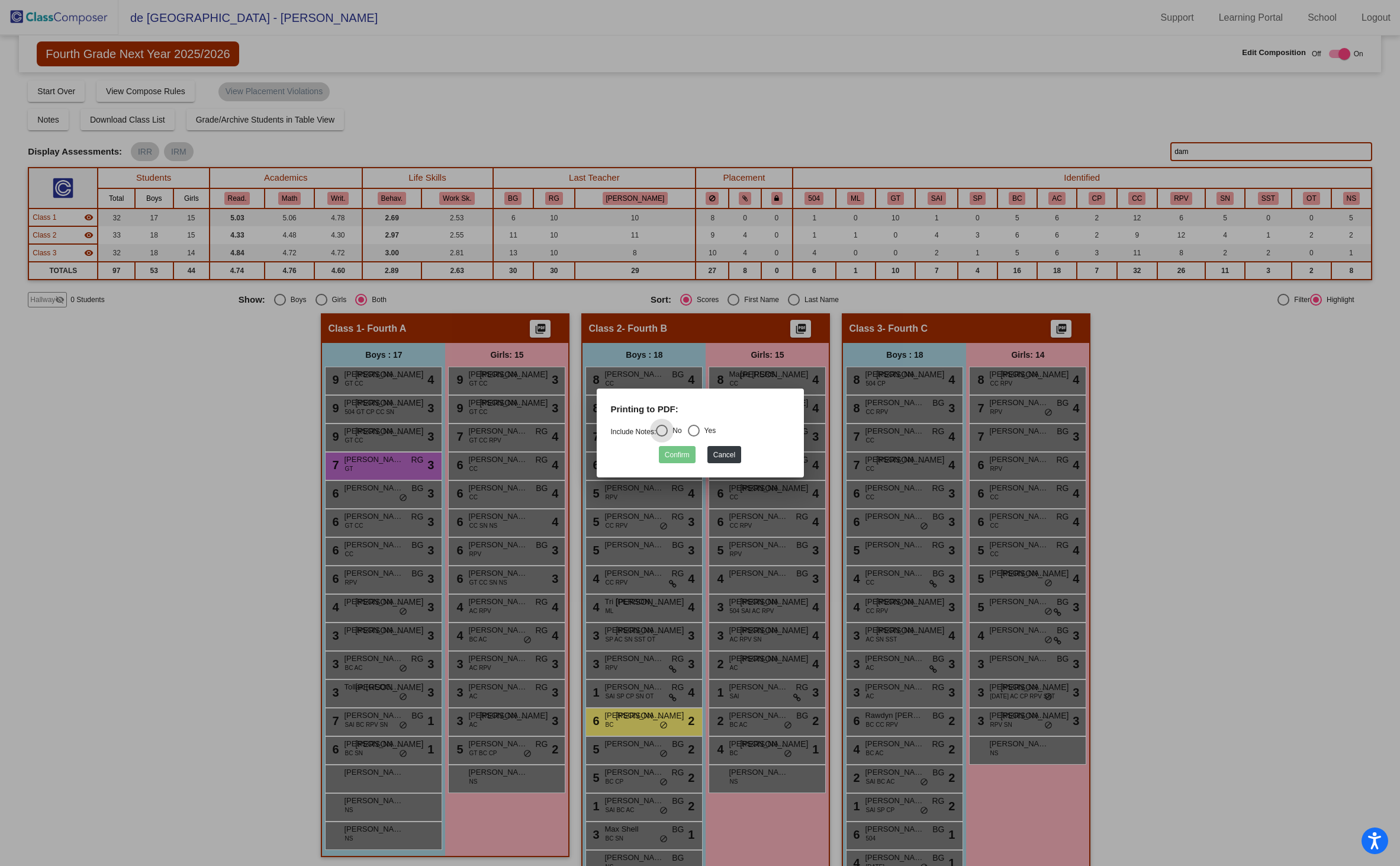
click at [708, 433] on div "Yes" at bounding box center [708, 431] width 17 height 11
click at [694, 436] on input "Yes" at bounding box center [693, 436] width 1 height 1
radio input "true"
click at [683, 455] on button "Confirm" at bounding box center [676, 454] width 37 height 17
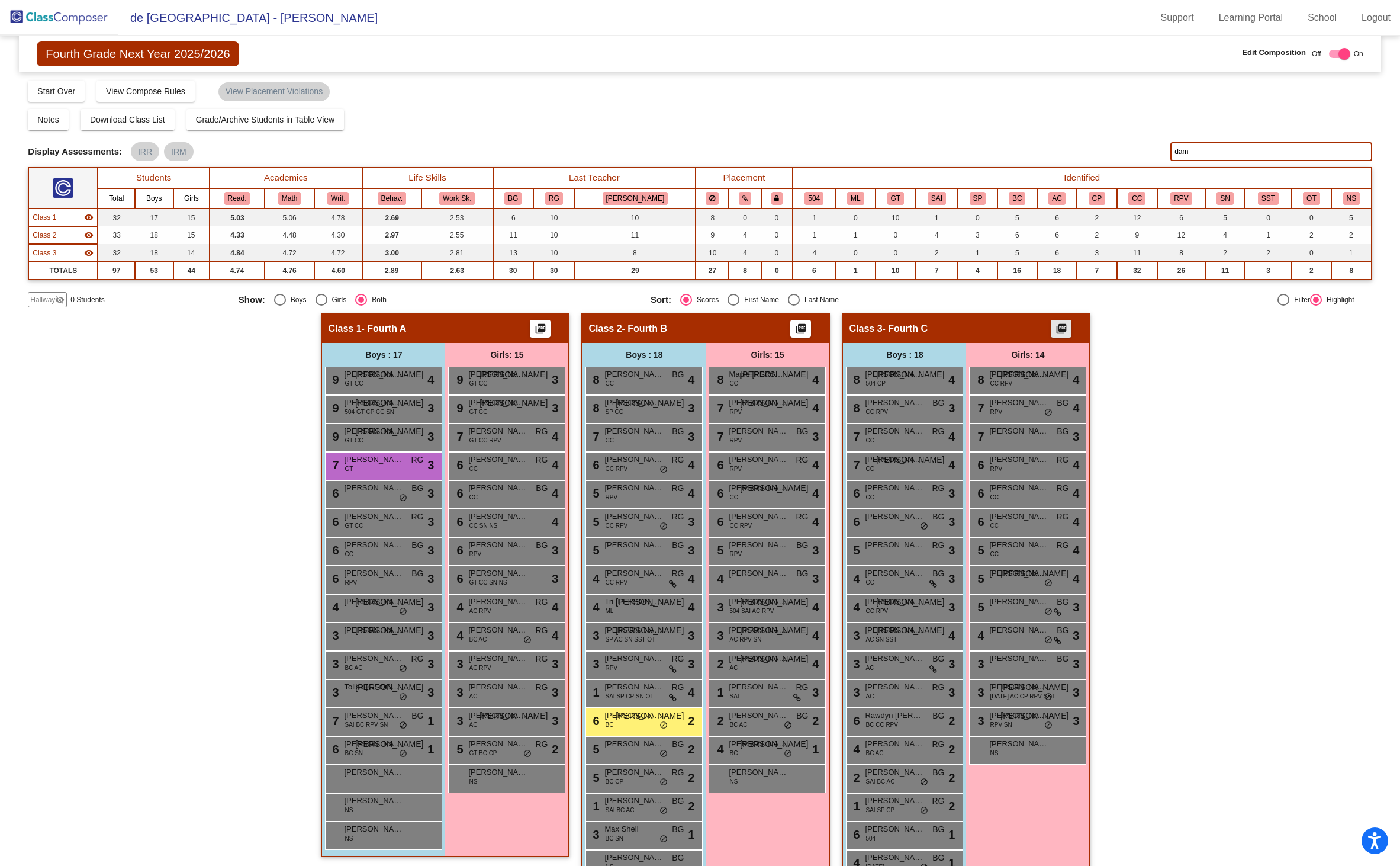
click at [1065, 329] on button "picture_as_pdf" at bounding box center [1060, 329] width 21 height 18
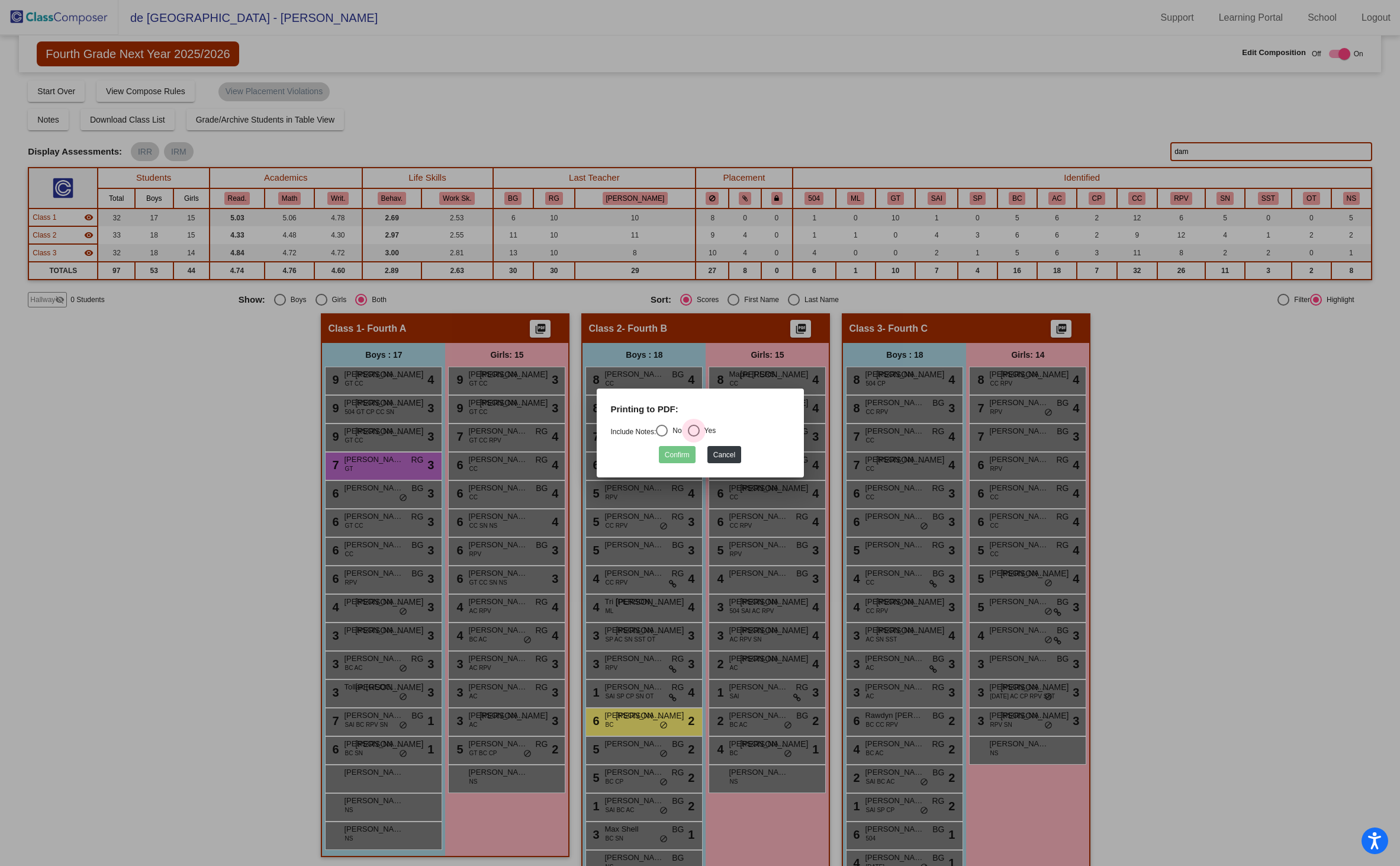
click at [696, 427] on div "Select an option" at bounding box center [694, 431] width 12 height 12
click at [694, 436] on input "Yes" at bounding box center [693, 436] width 1 height 1
radio input "true"
click at [679, 452] on button "Confirm" at bounding box center [676, 454] width 37 height 17
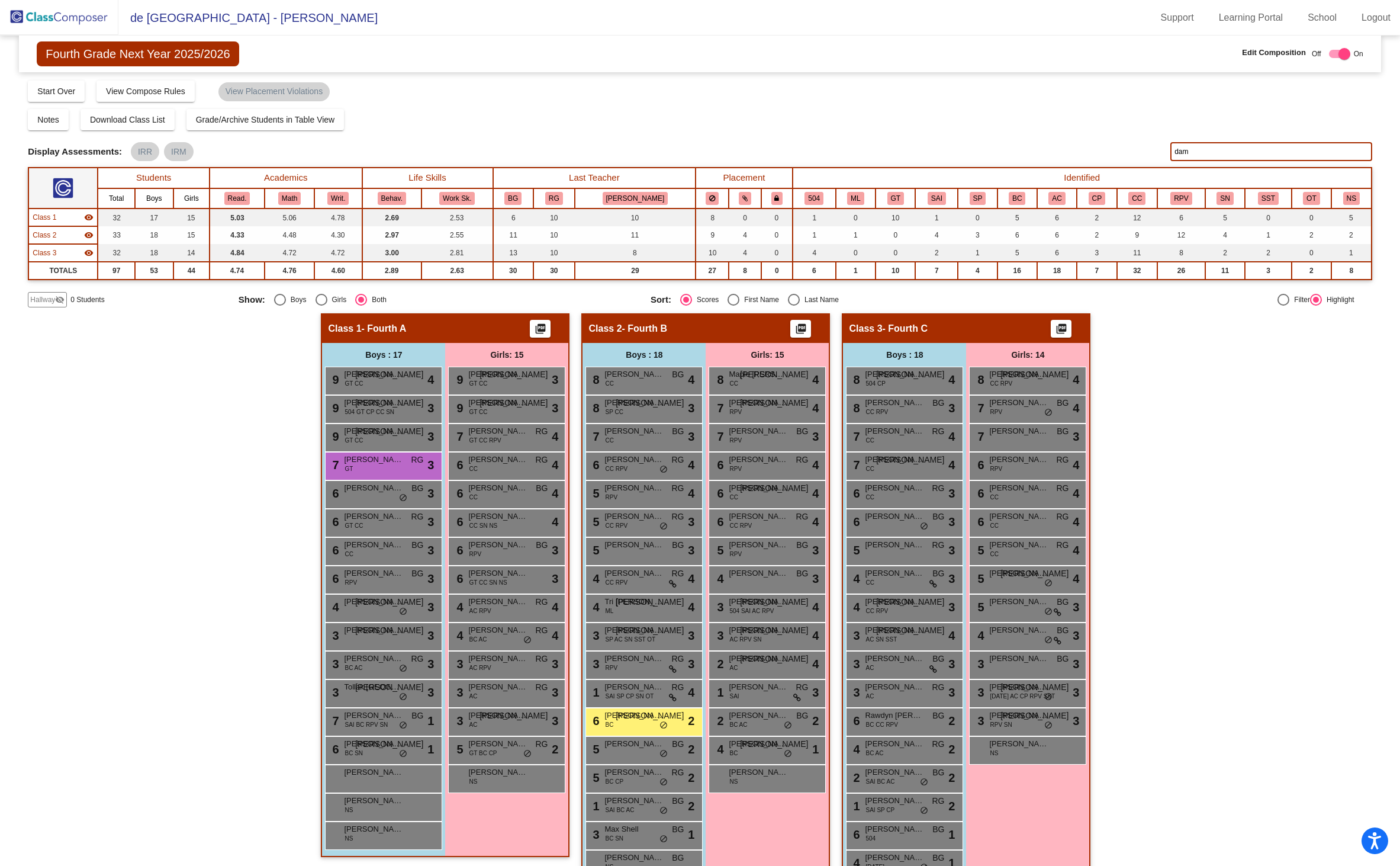
click at [63, 13] on img at bounding box center [59, 17] width 118 height 35
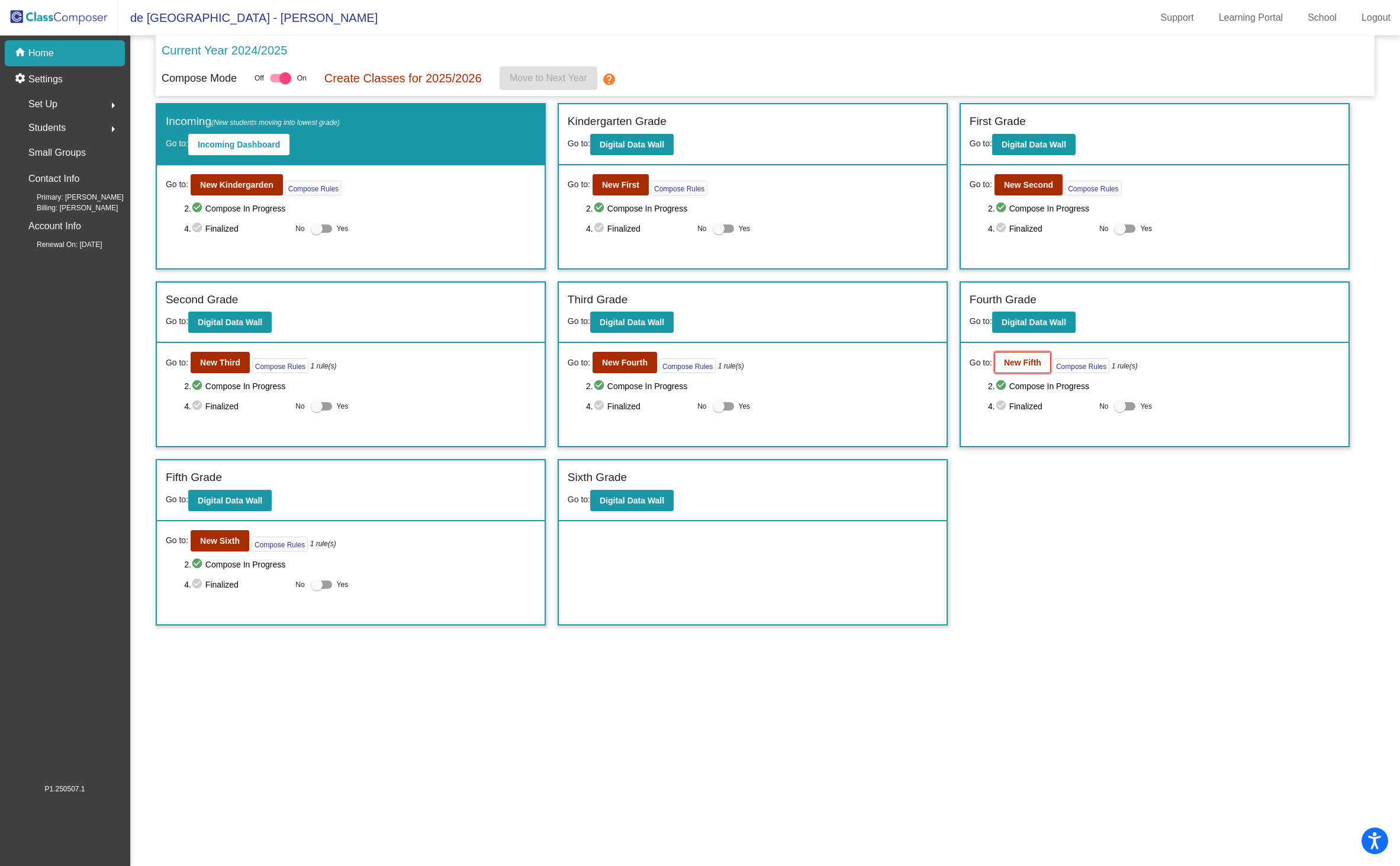
click at [1027, 355] on button "New Fifth" at bounding box center [1022, 362] width 56 height 22
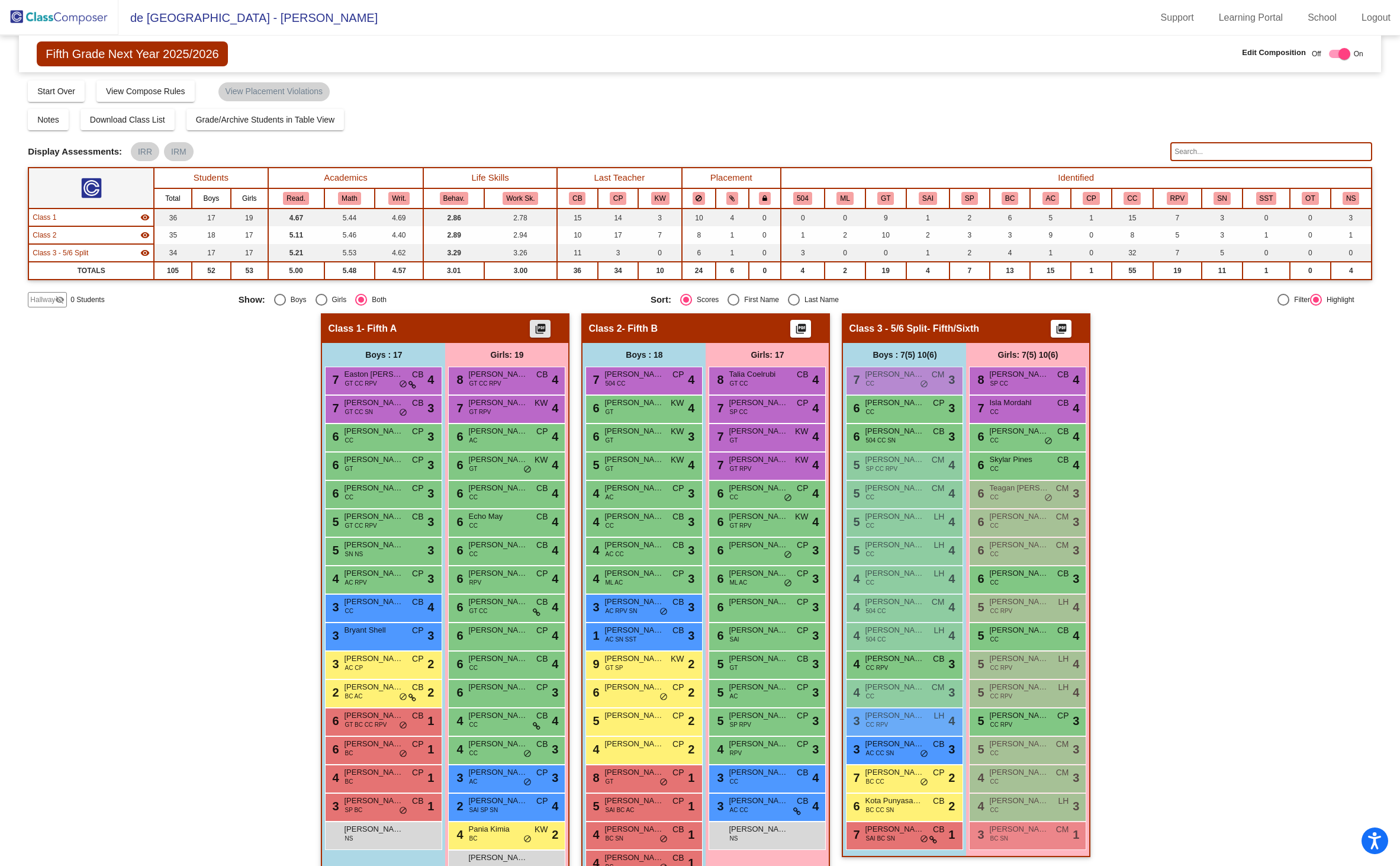
click at [533, 328] on mat-icon "picture_as_pdf" at bounding box center [540, 331] width 14 height 17
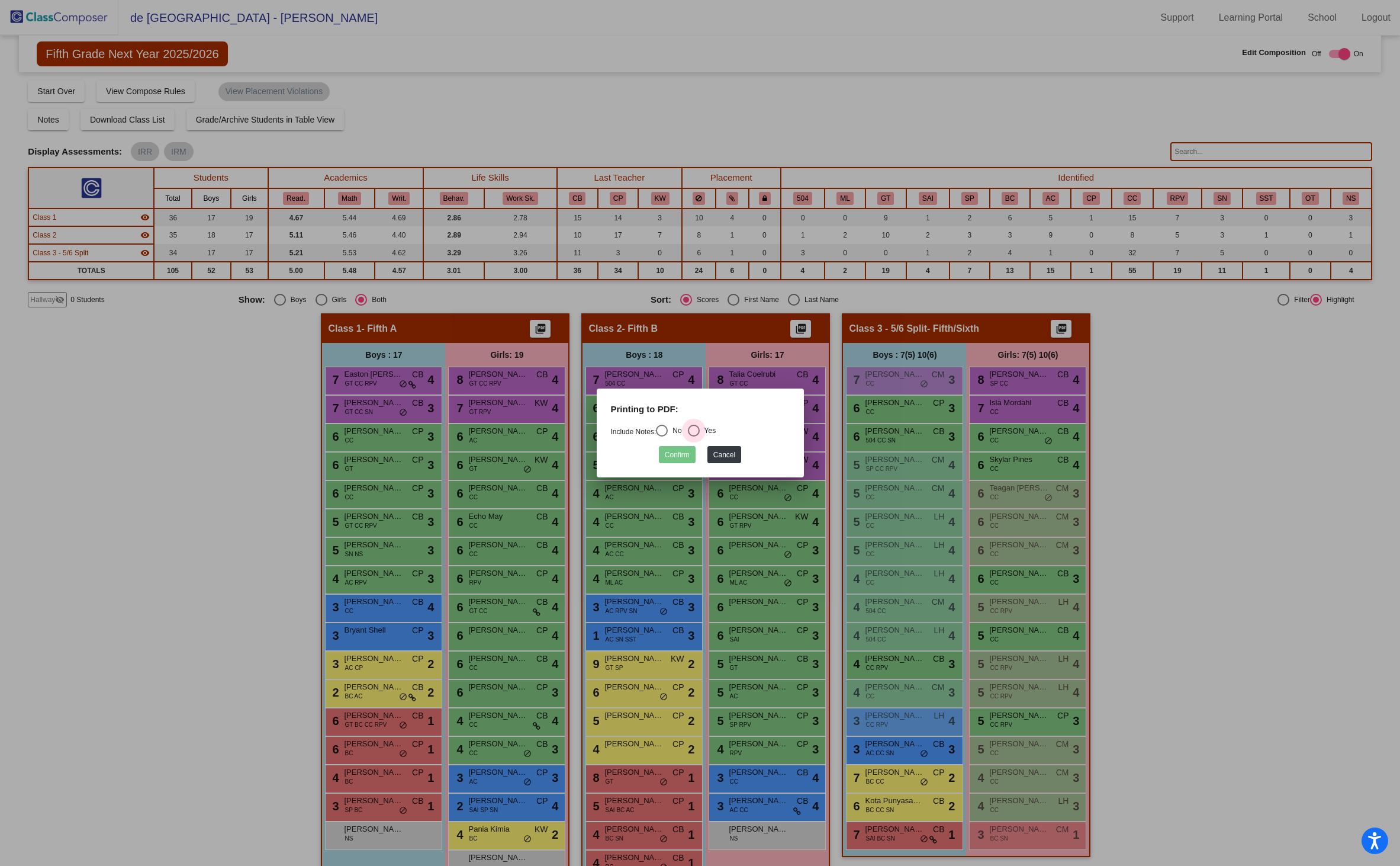
click at [700, 429] on div "Select an option" at bounding box center [694, 431] width 12 height 12
click at [694, 436] on input "Yes" at bounding box center [693, 436] width 1 height 1
radio input "true"
click at [679, 452] on button "Confirm" at bounding box center [676, 454] width 37 height 17
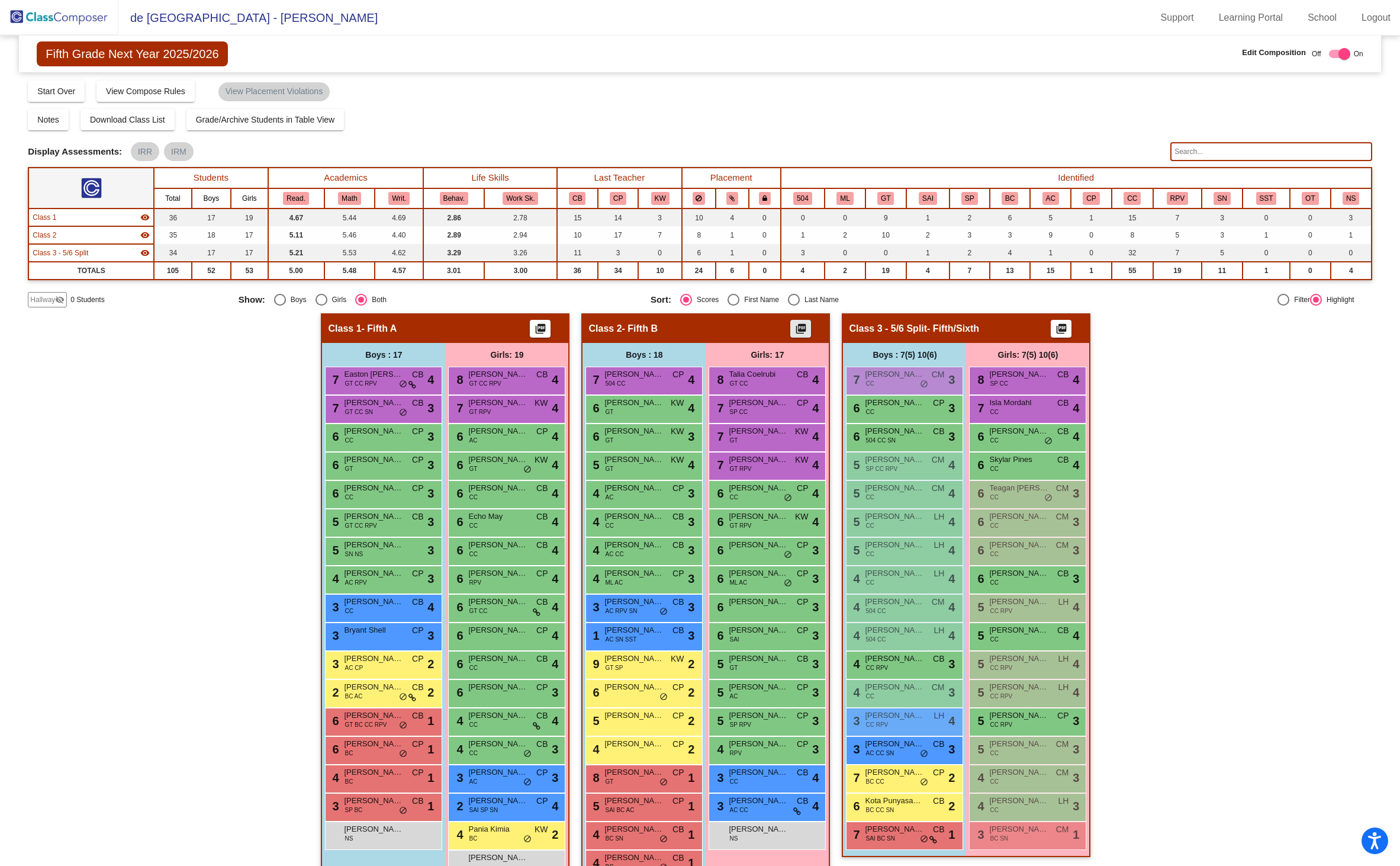
click at [806, 326] on button "picture_as_pdf" at bounding box center [801, 329] width 21 height 18
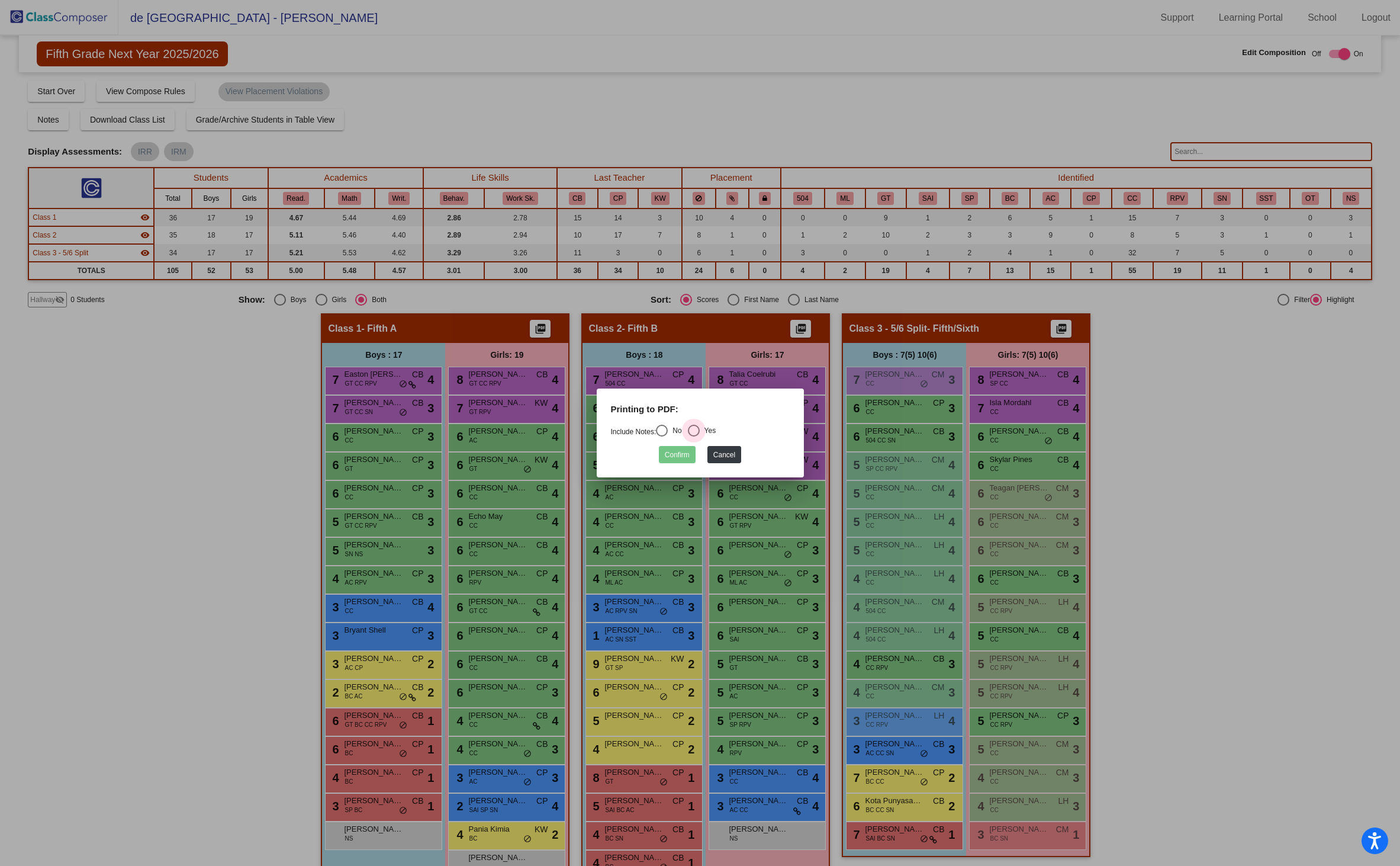
click at [700, 432] on div "Select an option" at bounding box center [694, 431] width 12 height 12
click at [694, 436] on input "Yes" at bounding box center [693, 436] width 1 height 1
radio input "true"
click at [680, 455] on button "Confirm" at bounding box center [676, 454] width 37 height 17
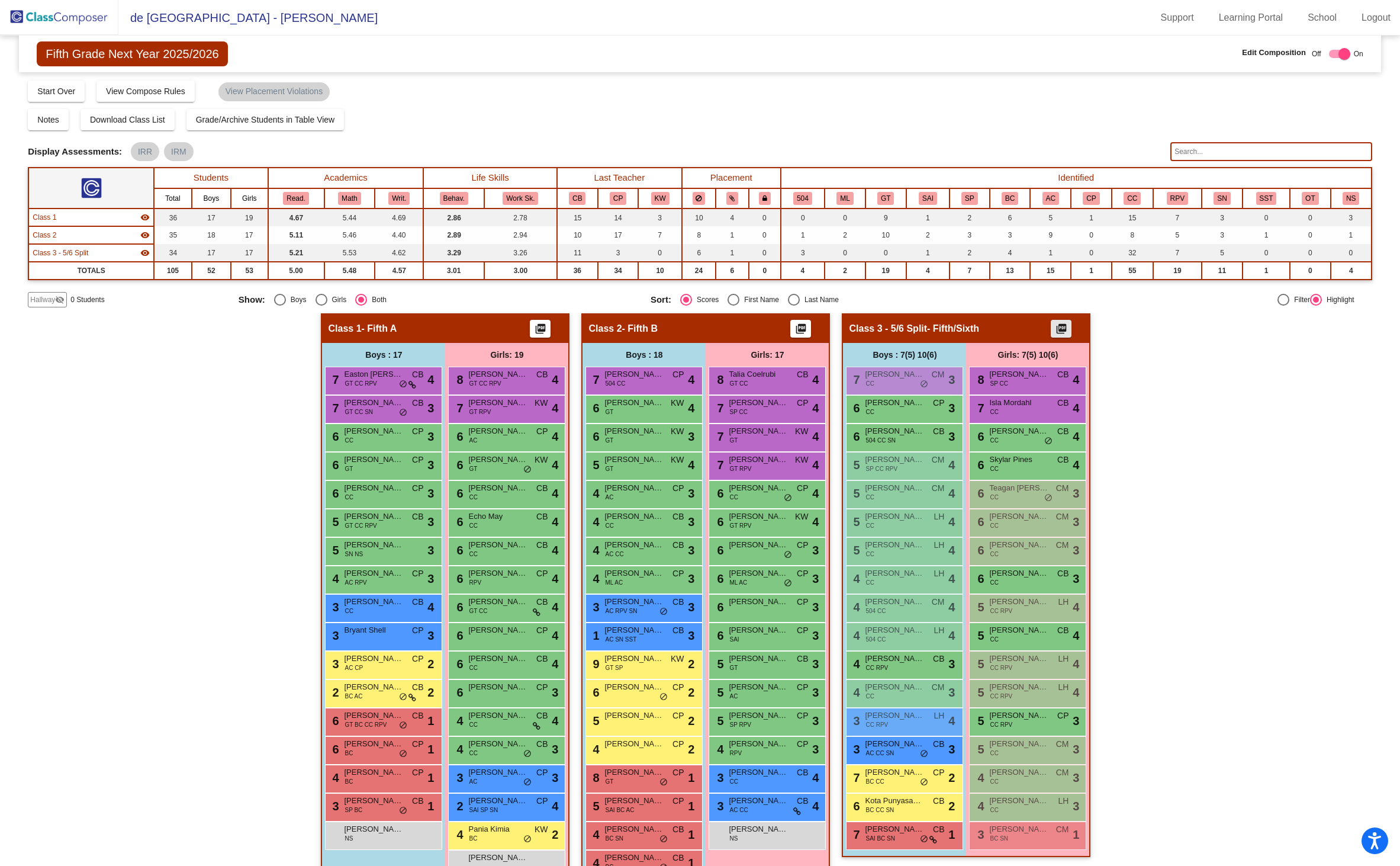
click at [1057, 325] on mat-icon "picture_as_pdf" at bounding box center [1061, 331] width 14 height 17
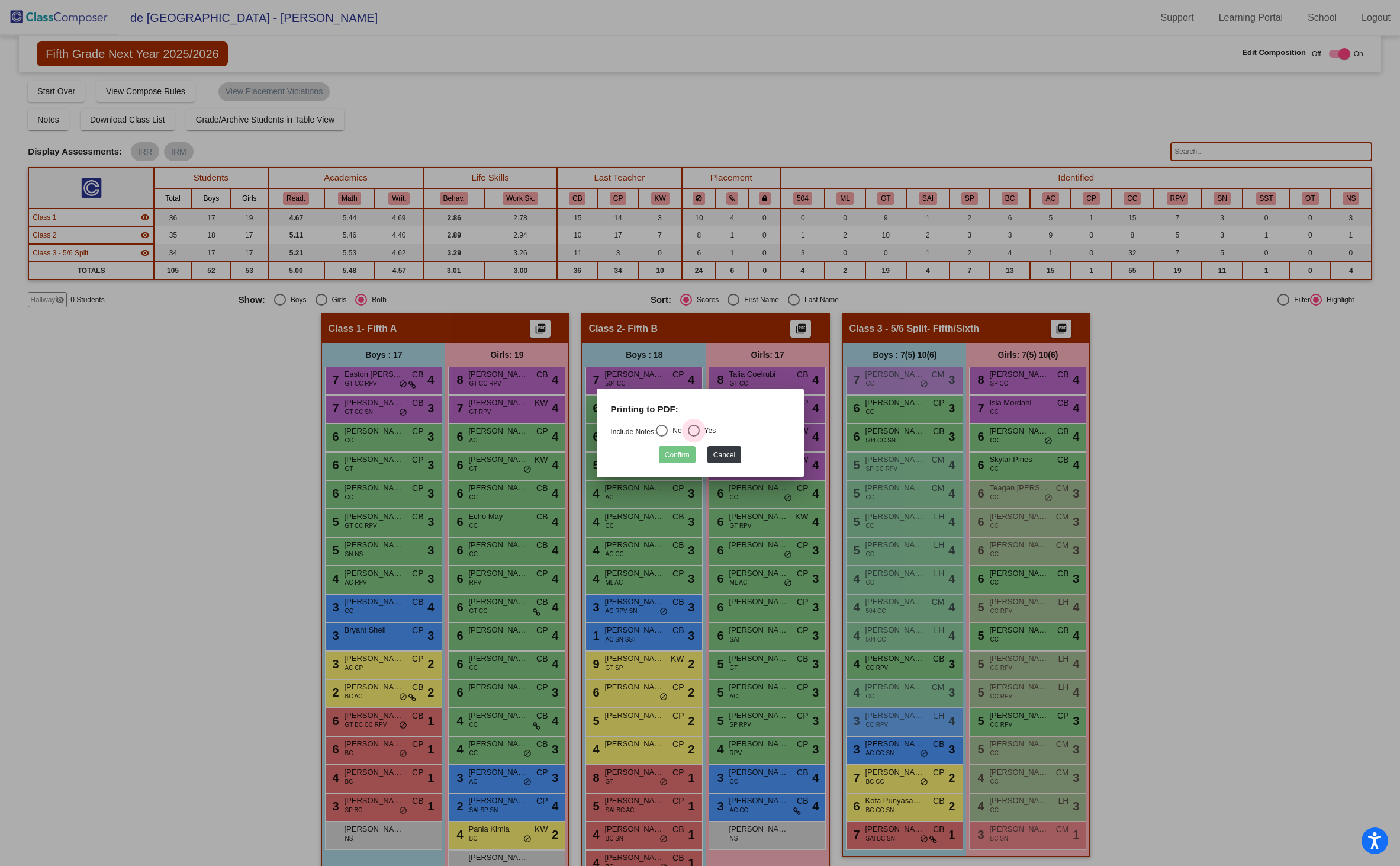
click at [698, 433] on div "Select an option" at bounding box center [694, 431] width 12 height 12
click at [694, 436] on input "Yes" at bounding box center [693, 436] width 1 height 1
radio input "true"
click at [671, 458] on button "Confirm" at bounding box center [676, 454] width 37 height 17
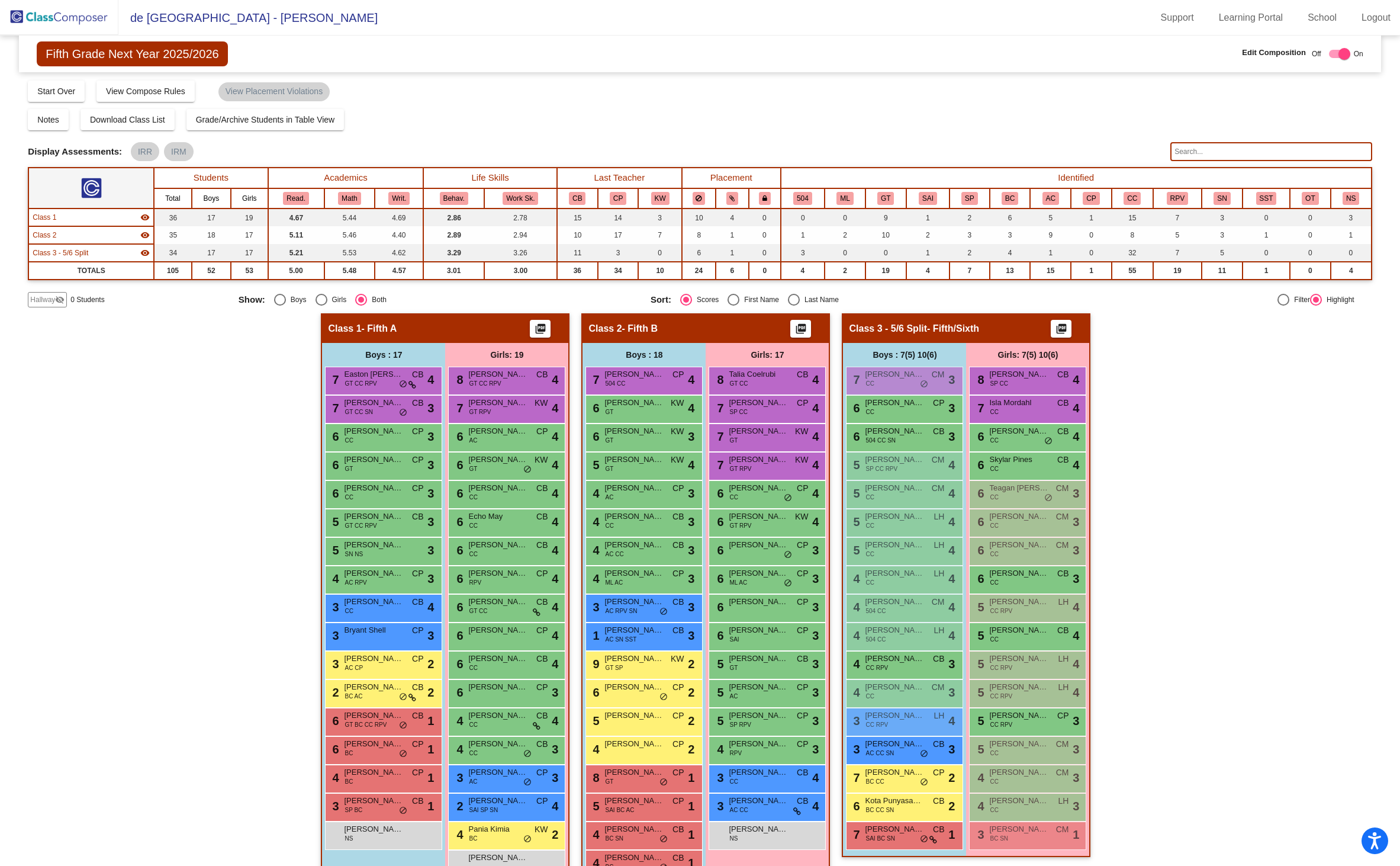
click at [54, 19] on img at bounding box center [59, 17] width 118 height 35
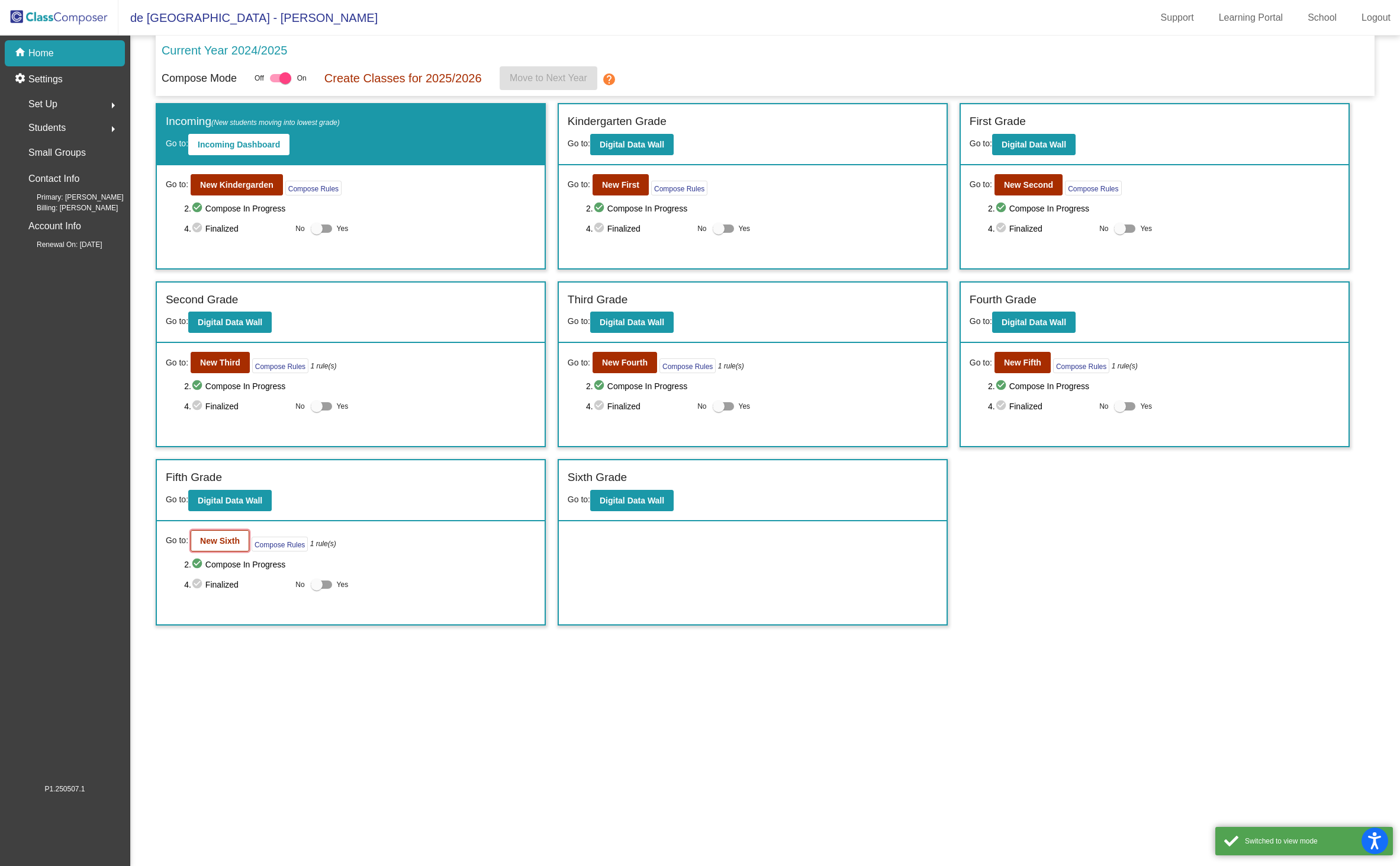
click at [200, 534] on button "New Sixth" at bounding box center [219, 541] width 58 height 22
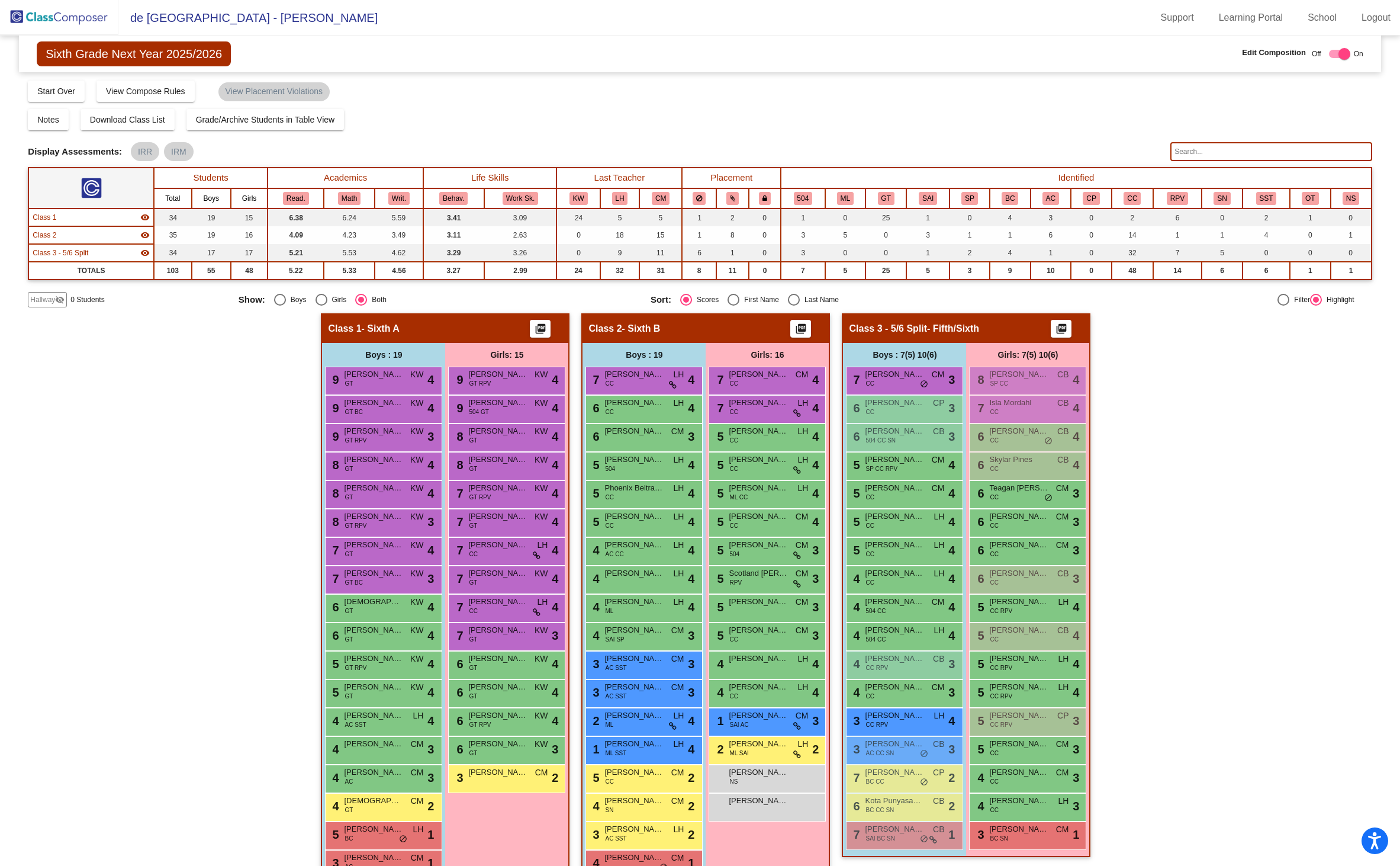
click at [540, 331] on mat-icon "picture_as_pdf" at bounding box center [540, 331] width 14 height 17
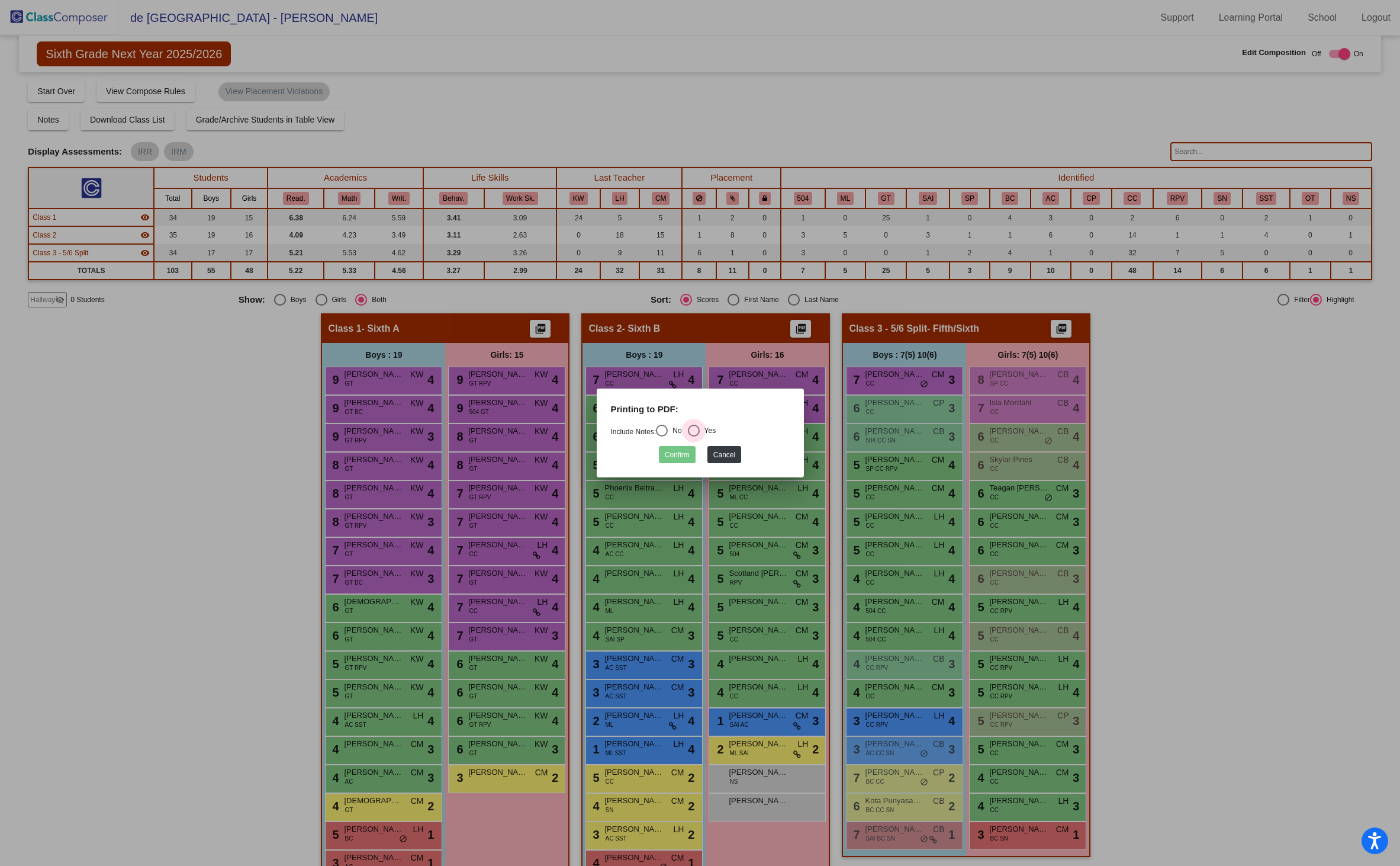
click at [699, 433] on div "Select an option" at bounding box center [694, 431] width 12 height 12
click at [694, 436] on input "Yes" at bounding box center [693, 436] width 1 height 1
radio input "true"
click at [680, 453] on button "Confirm" at bounding box center [676, 454] width 37 height 17
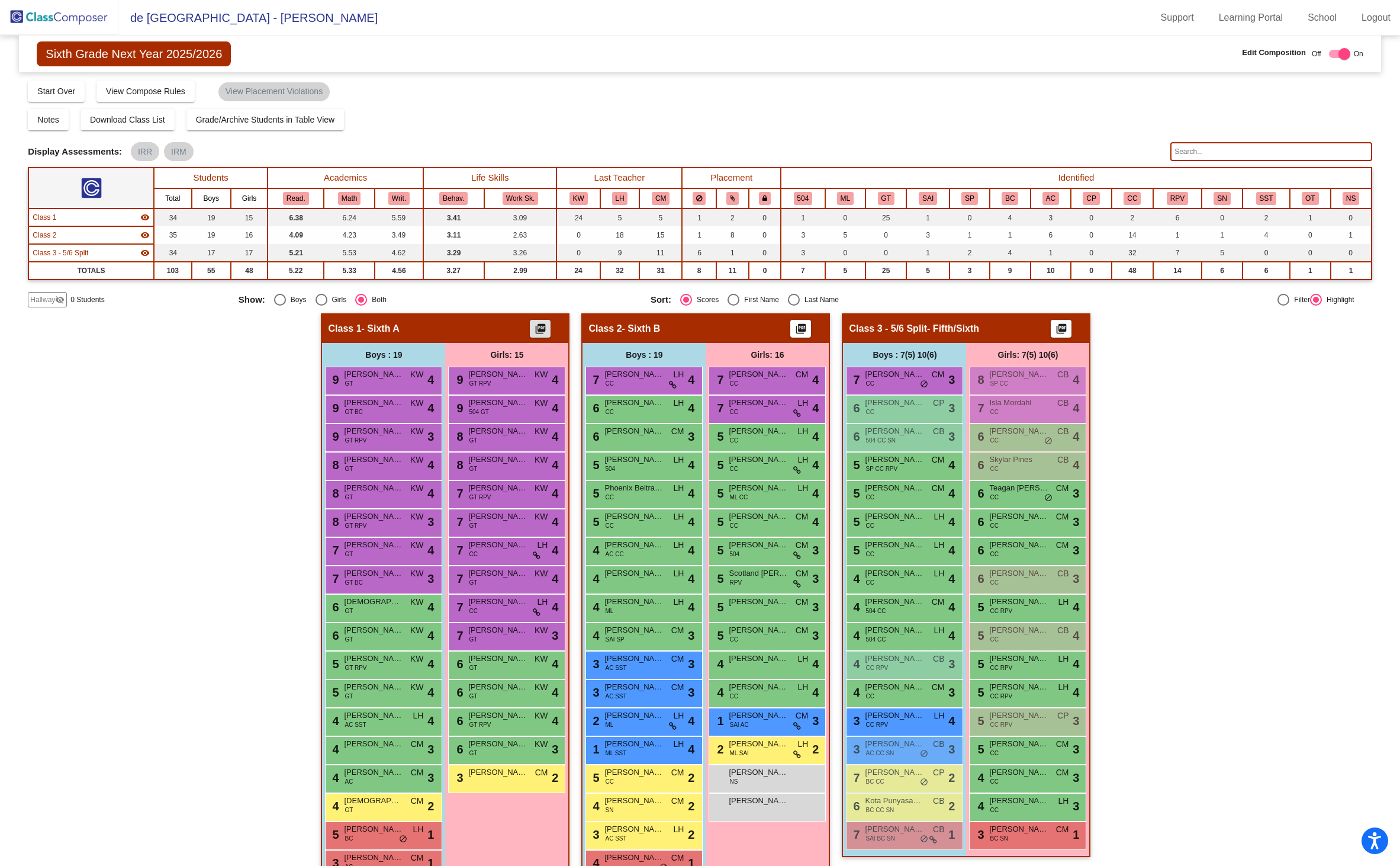
click at [796, 330] on mat-icon "picture_as_pdf" at bounding box center [801, 331] width 14 height 17
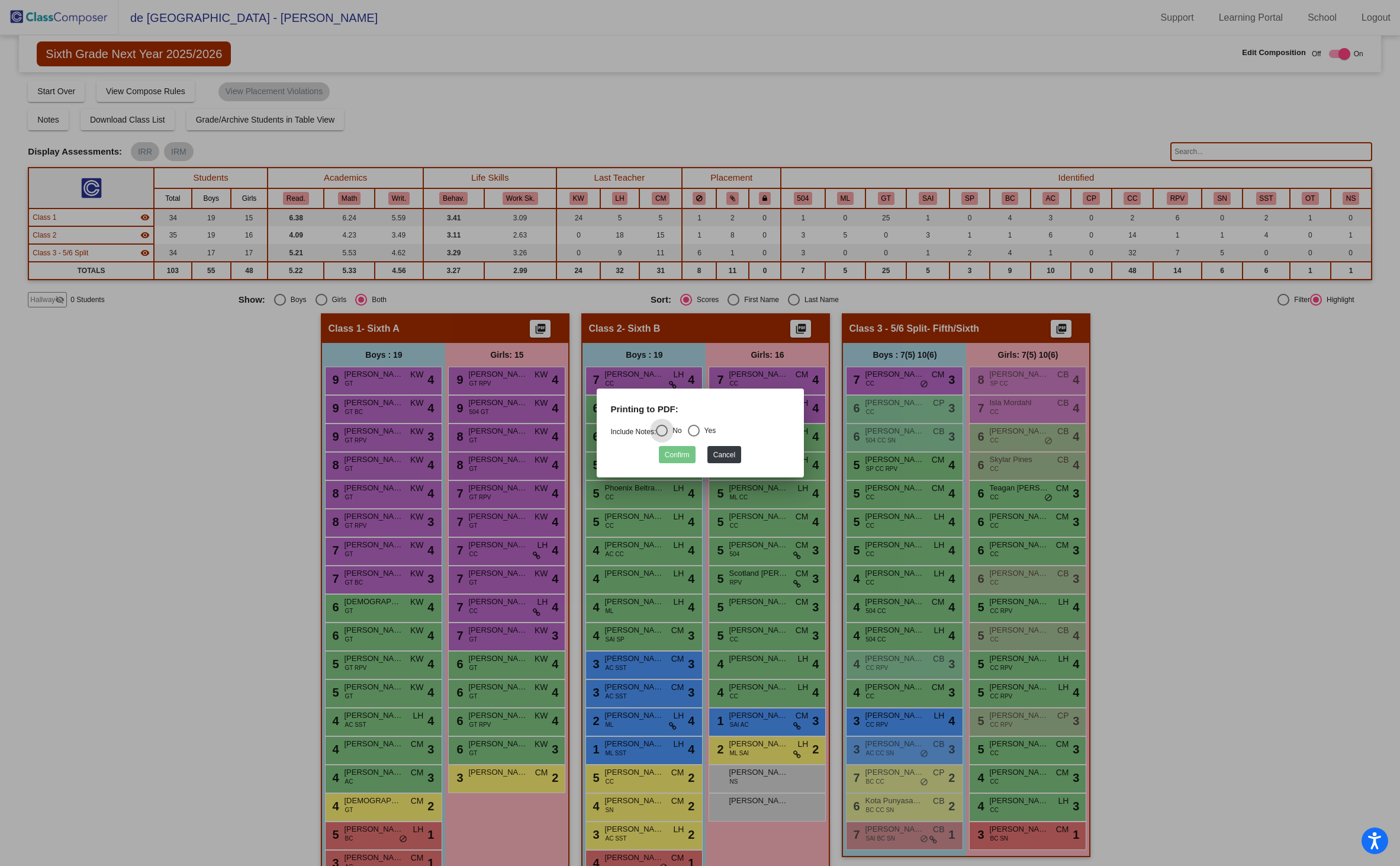
click at [700, 427] on div "Select an option" at bounding box center [694, 431] width 12 height 12
click at [694, 436] on input "Yes" at bounding box center [693, 436] width 1 height 1
radio input "true"
click at [684, 457] on button "Confirm" at bounding box center [676, 454] width 37 height 17
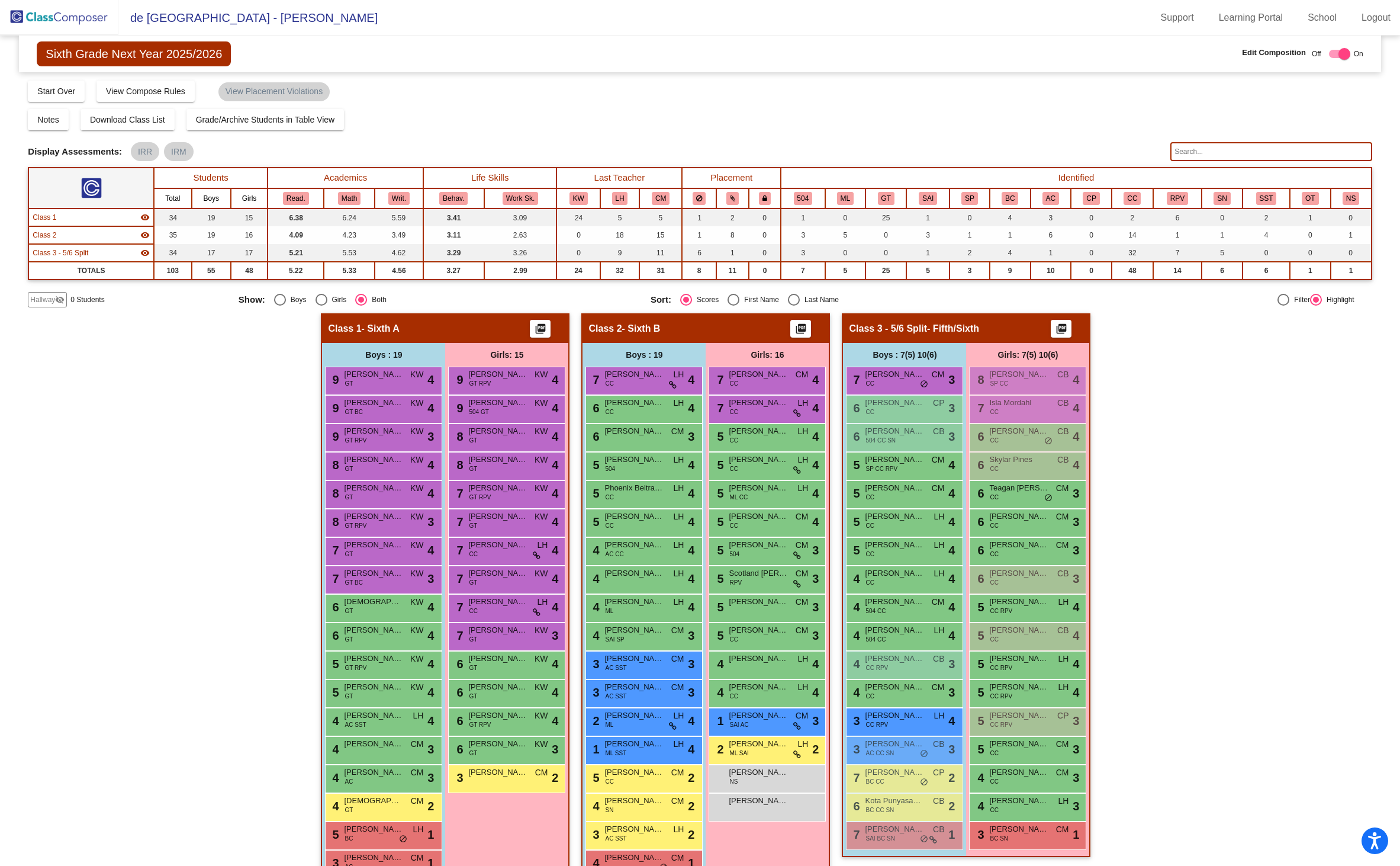
click at [89, 16] on img at bounding box center [59, 17] width 118 height 35
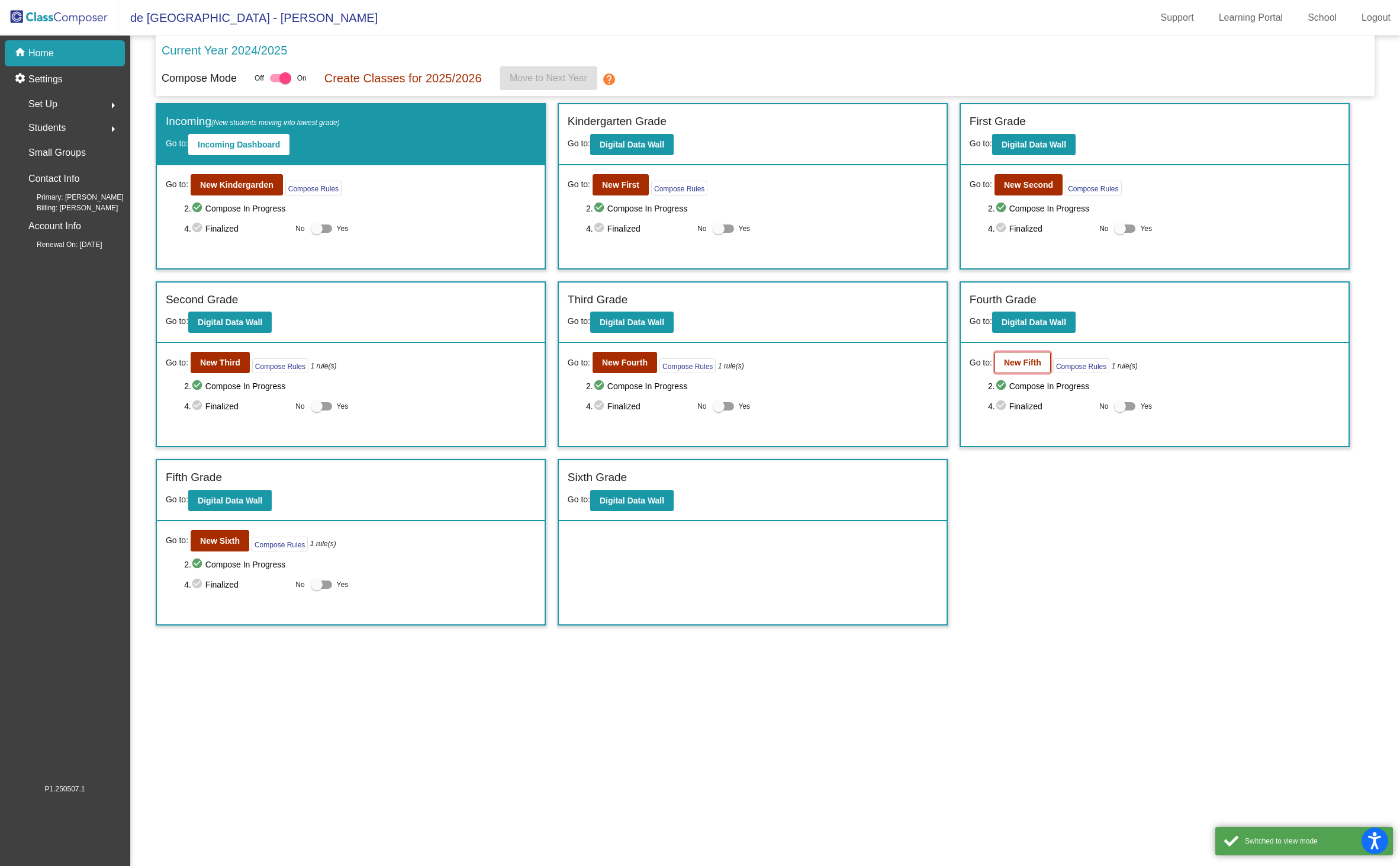
click at [1024, 360] on b "New Fifth" at bounding box center [1023, 362] width 38 height 10
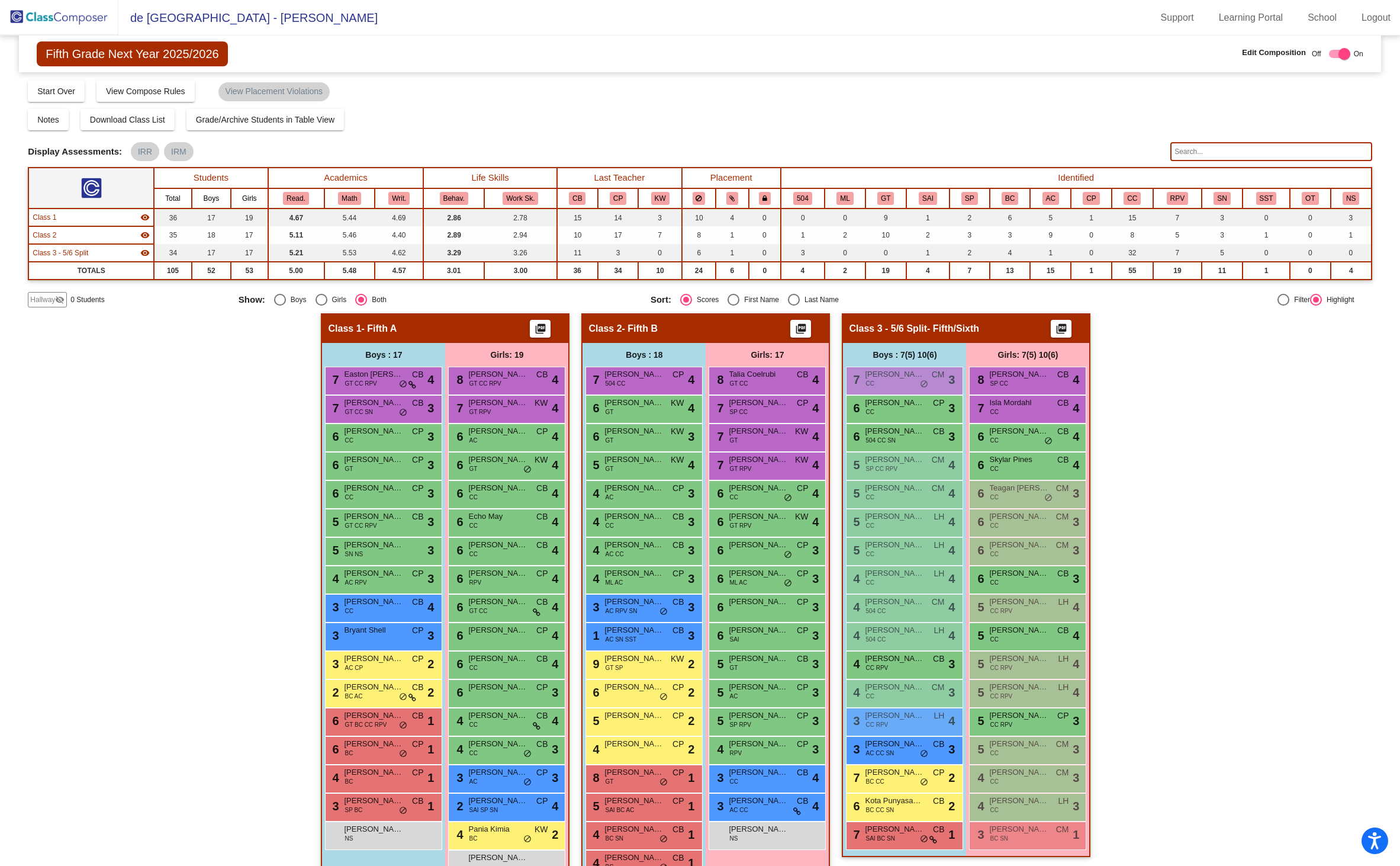
click at [1224, 154] on input "text" at bounding box center [1271, 151] width 201 height 19
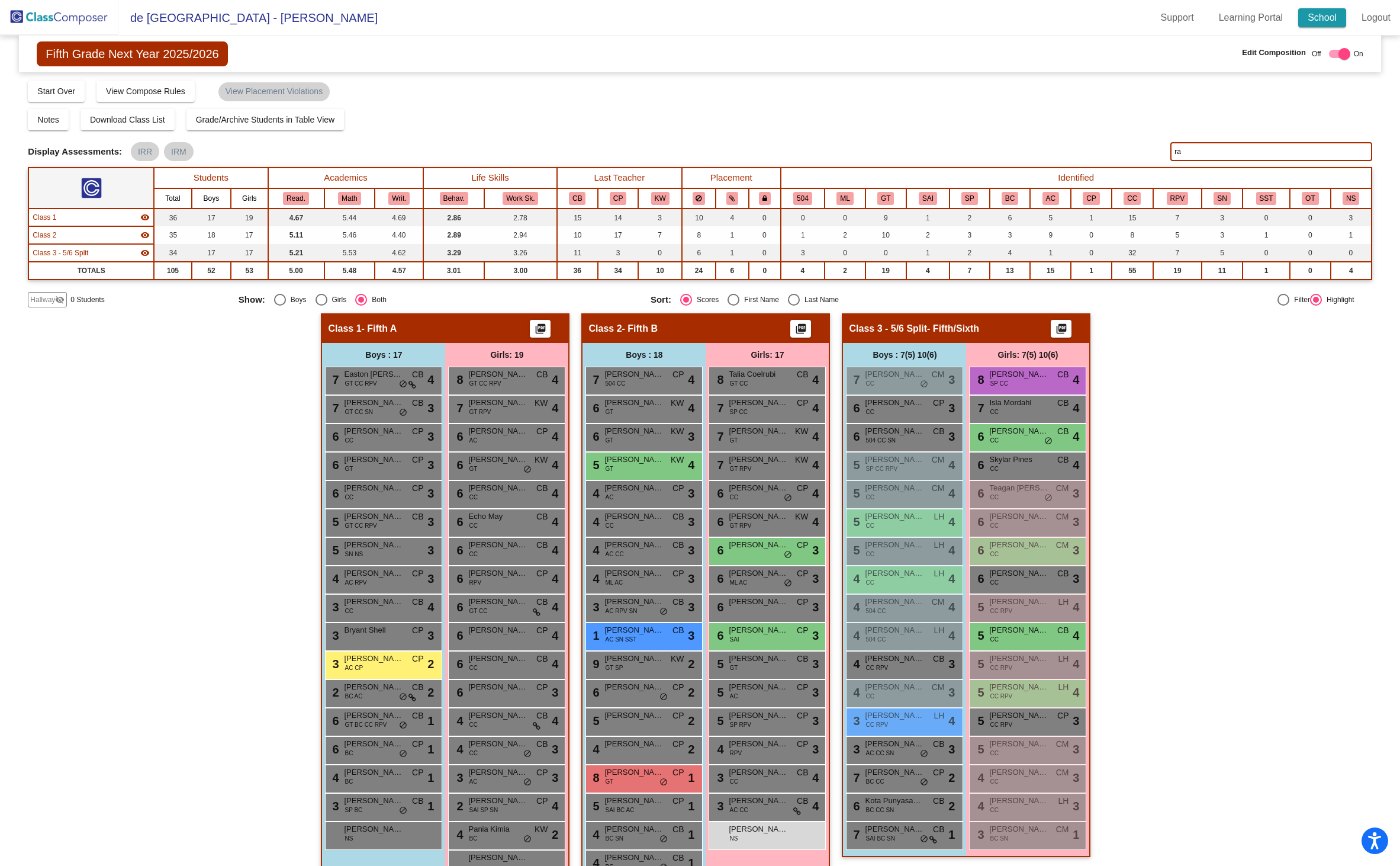
type input "r"
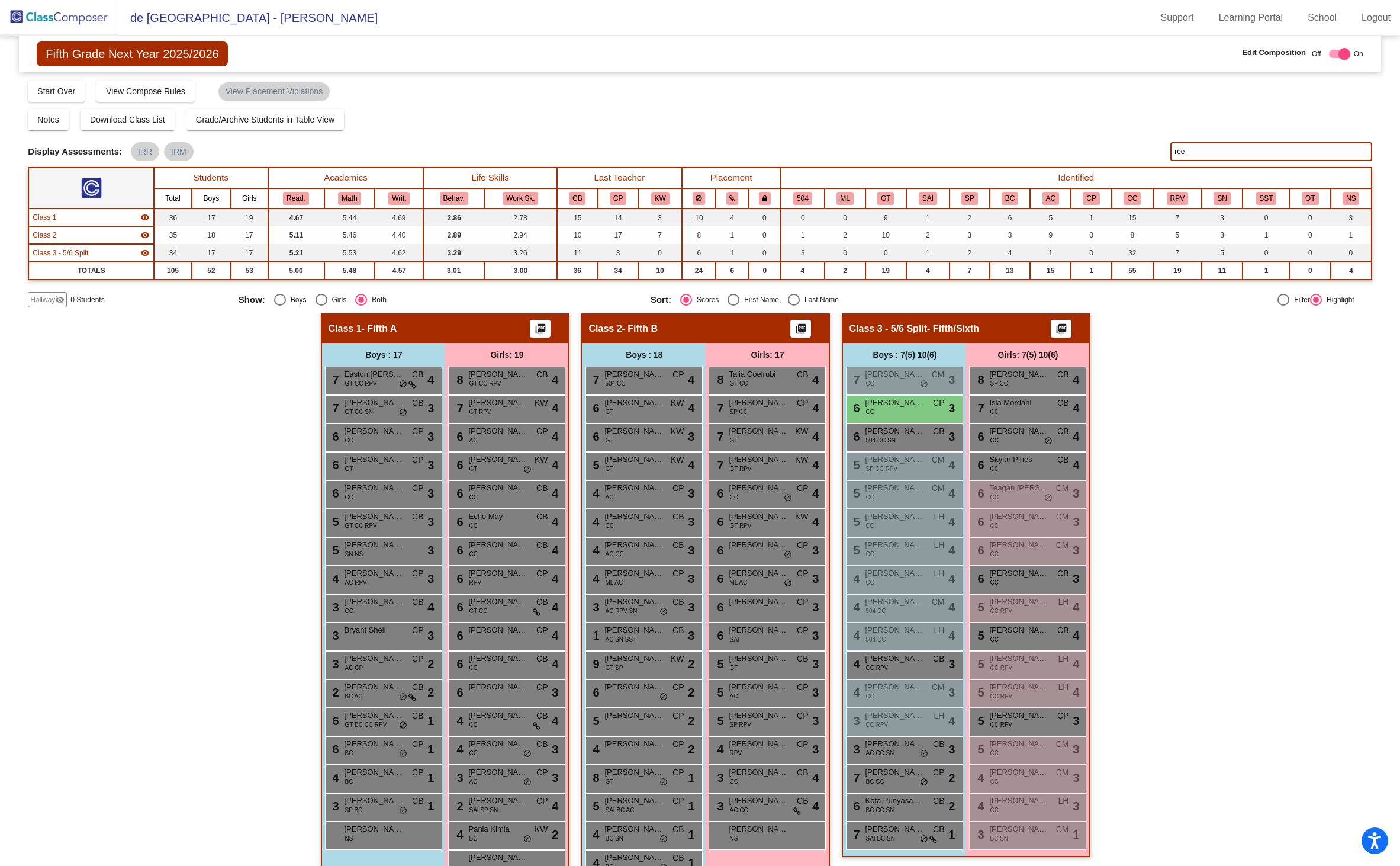
click at [1237, 146] on input "ree" at bounding box center [1271, 151] width 201 height 19
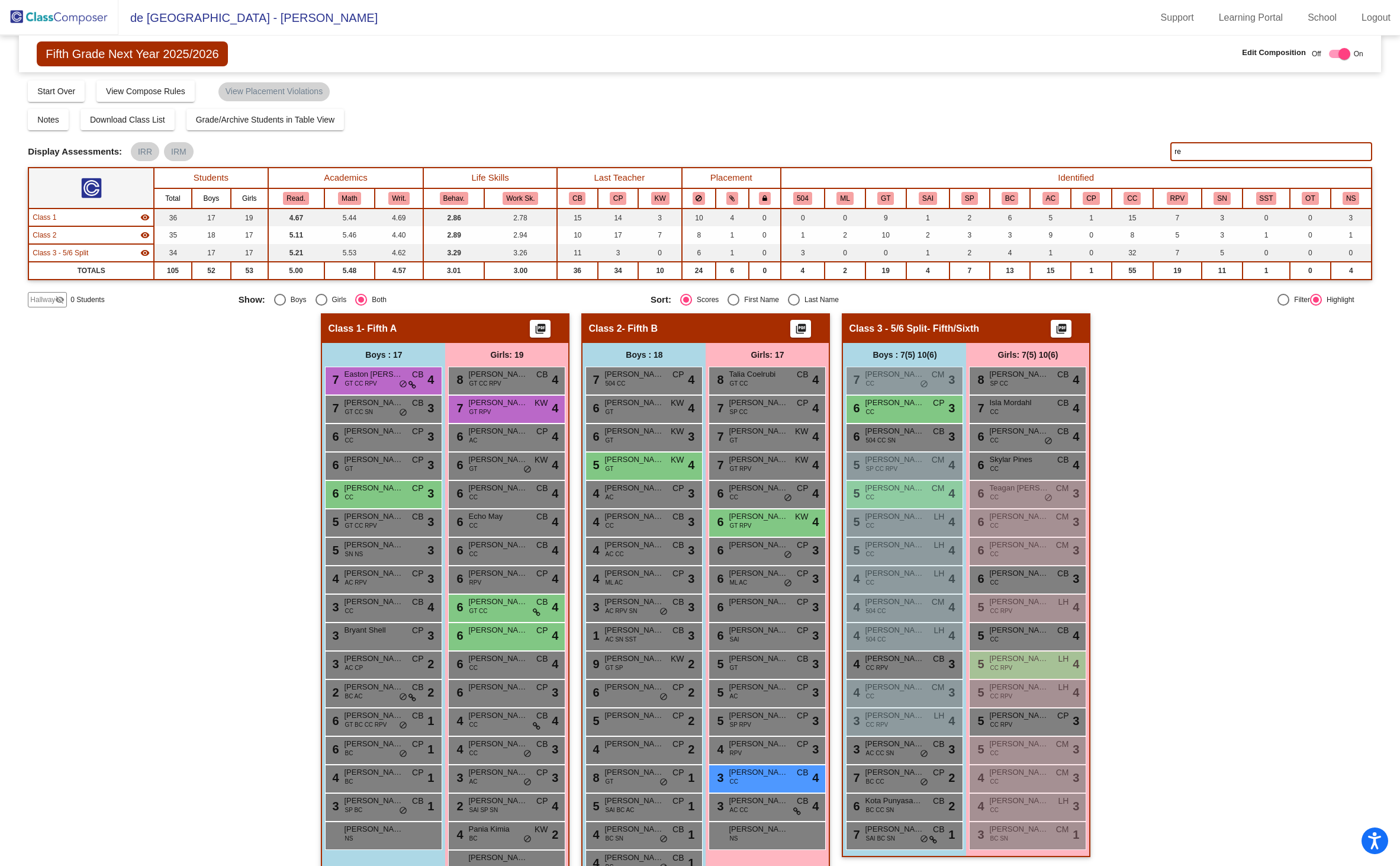
type input "r"
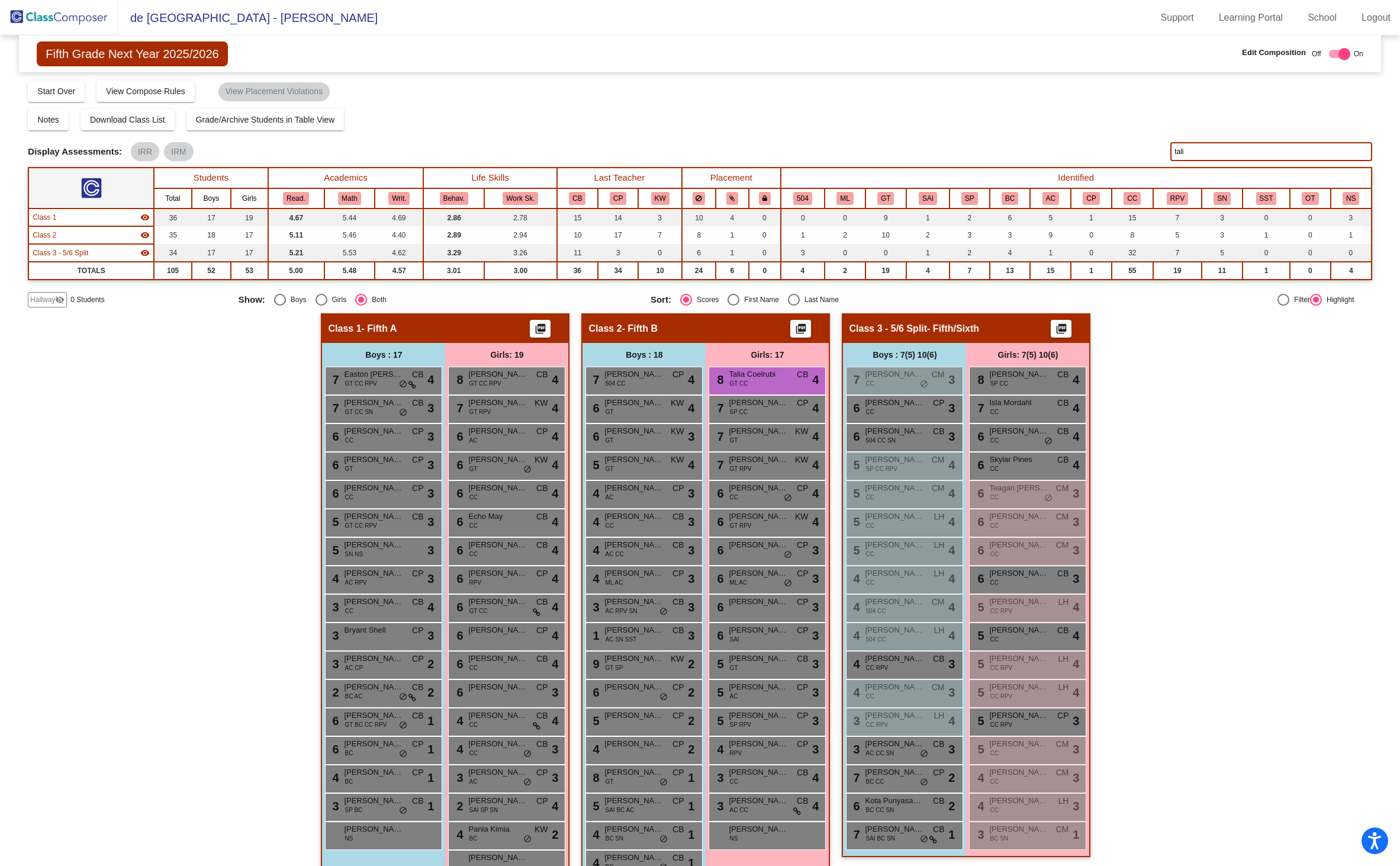
type input "tali"
click at [542, 328] on mat-icon "picture_as_pdf" at bounding box center [540, 331] width 14 height 17
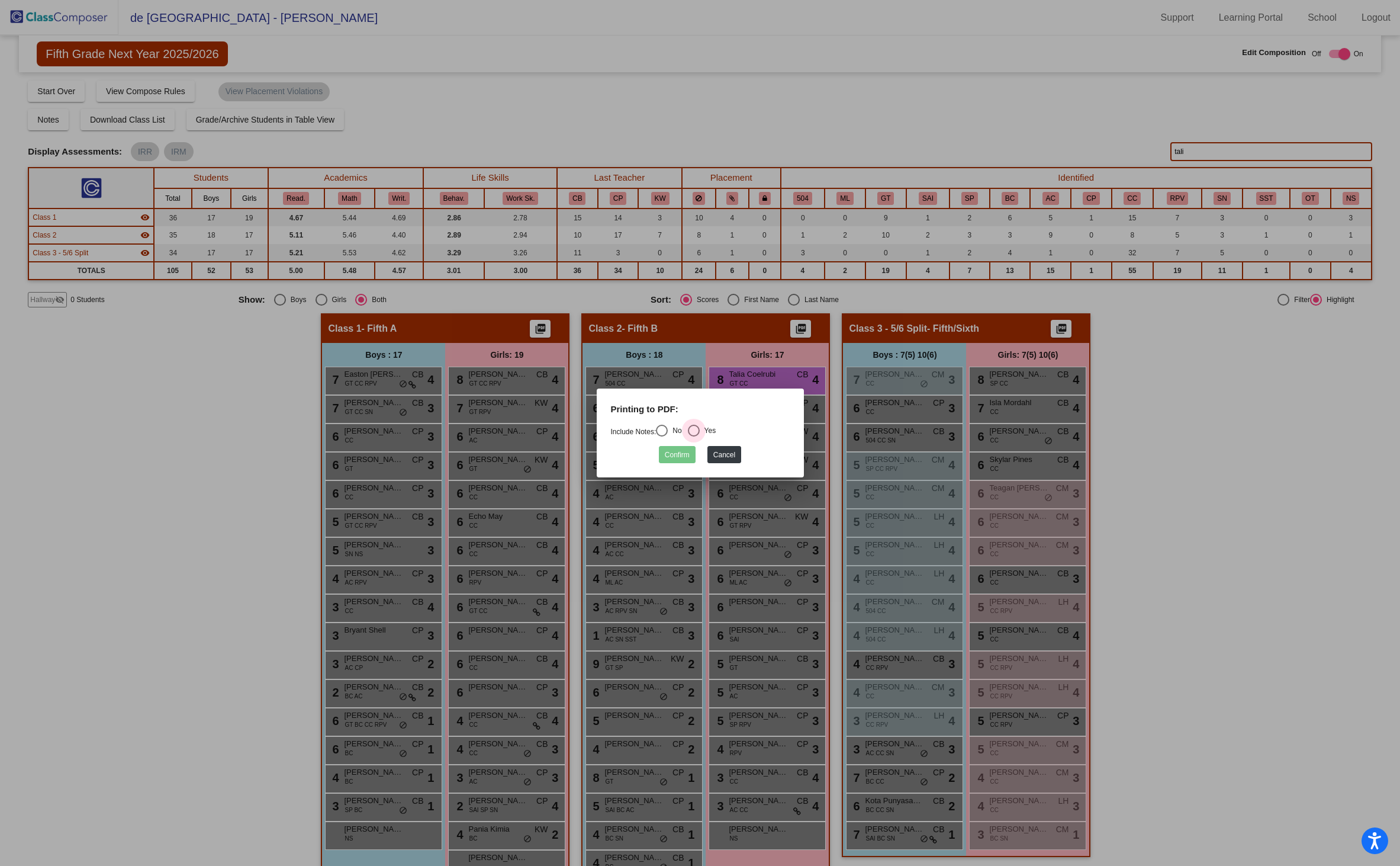
click at [700, 430] on div "Select an option" at bounding box center [694, 431] width 12 height 12
click at [694, 436] on input "Yes" at bounding box center [693, 436] width 1 height 1
radio input "true"
click at [671, 446] on button "Confirm" at bounding box center [676, 454] width 37 height 17
